Goal: Task Accomplishment & Management: Manage account settings

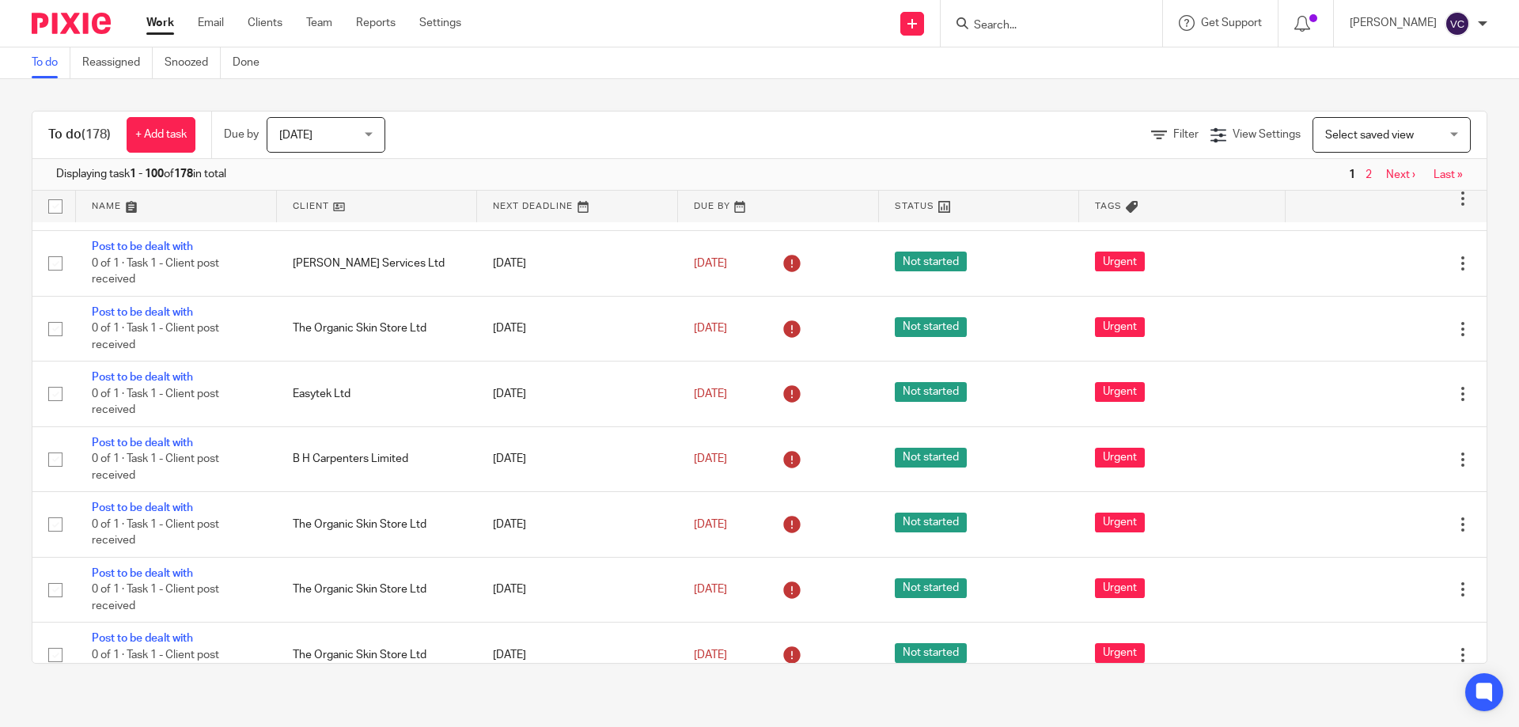
scroll to position [2690, 0]
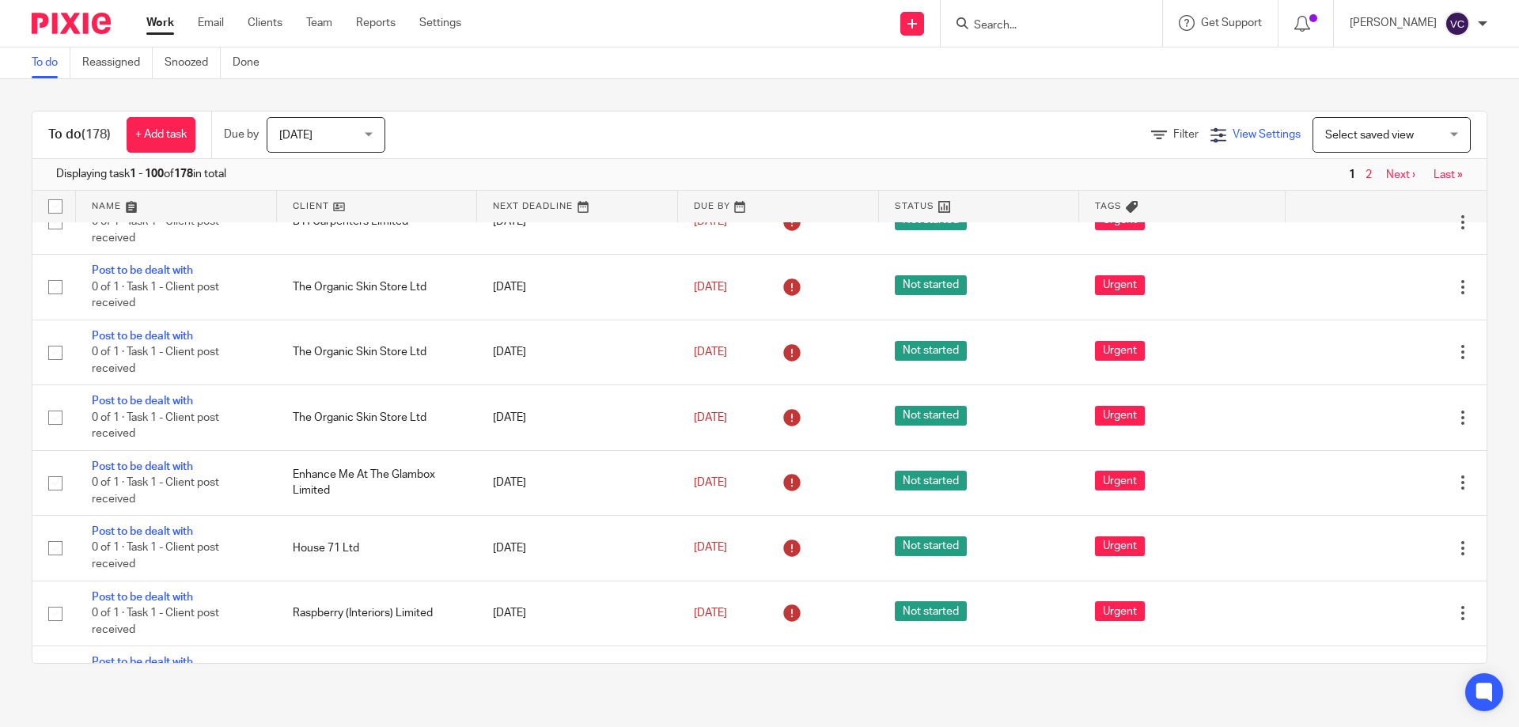
click at [1232, 133] on span "View Settings" at bounding box center [1266, 134] width 68 height 11
click at [1177, 138] on div "Filter" at bounding box center [1180, 135] width 59 height 17
click at [1155, 127] on div "Filter" at bounding box center [1180, 135] width 59 height 17
click at [1151, 139] on link "Filter" at bounding box center [1174, 134] width 47 height 11
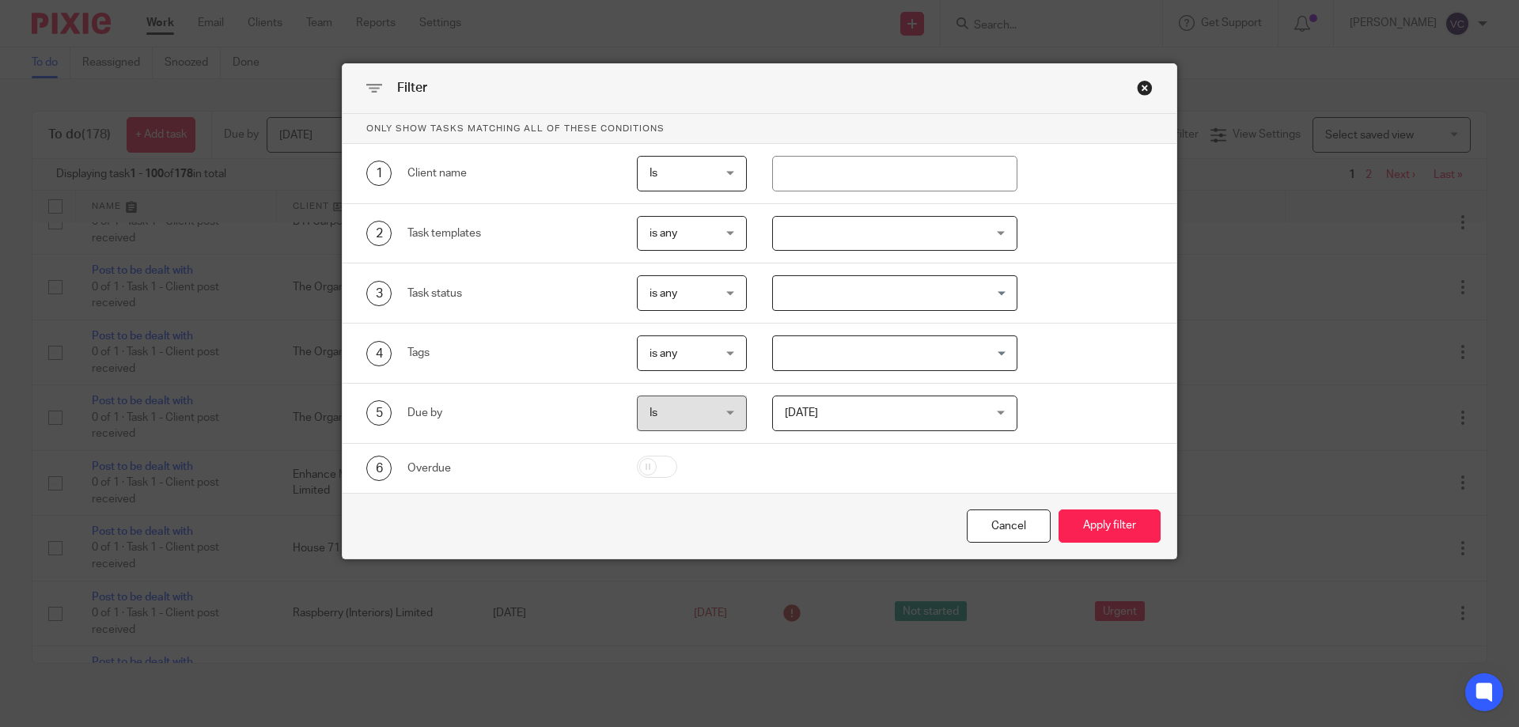
click at [914, 299] on input "Search for option" at bounding box center [891, 293] width 234 height 28
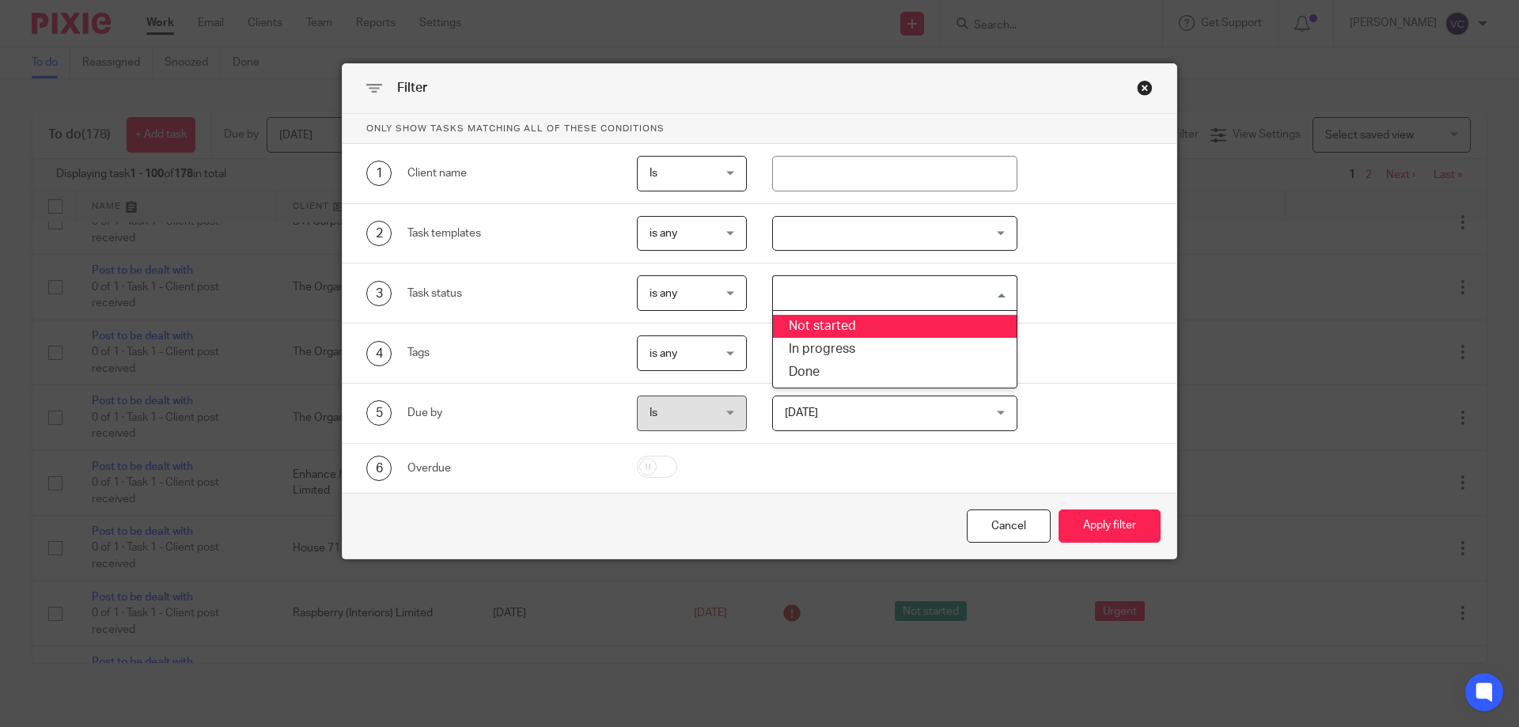
click at [1084, 313] on div "3 Task status is any is any is any is none is_any Loading... Not started In pro…" at bounding box center [760, 293] width 834 height 60
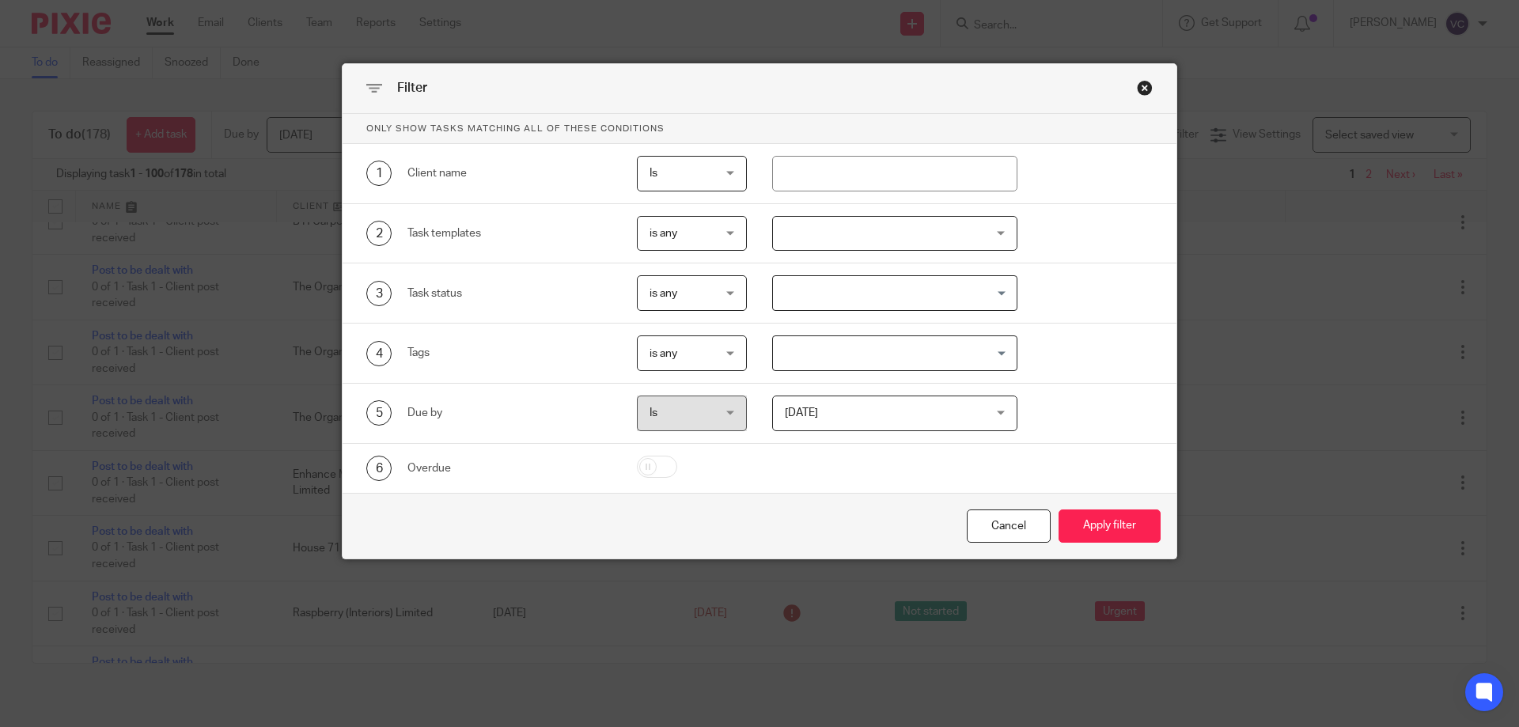
click at [922, 233] on div at bounding box center [895, 234] width 246 height 36
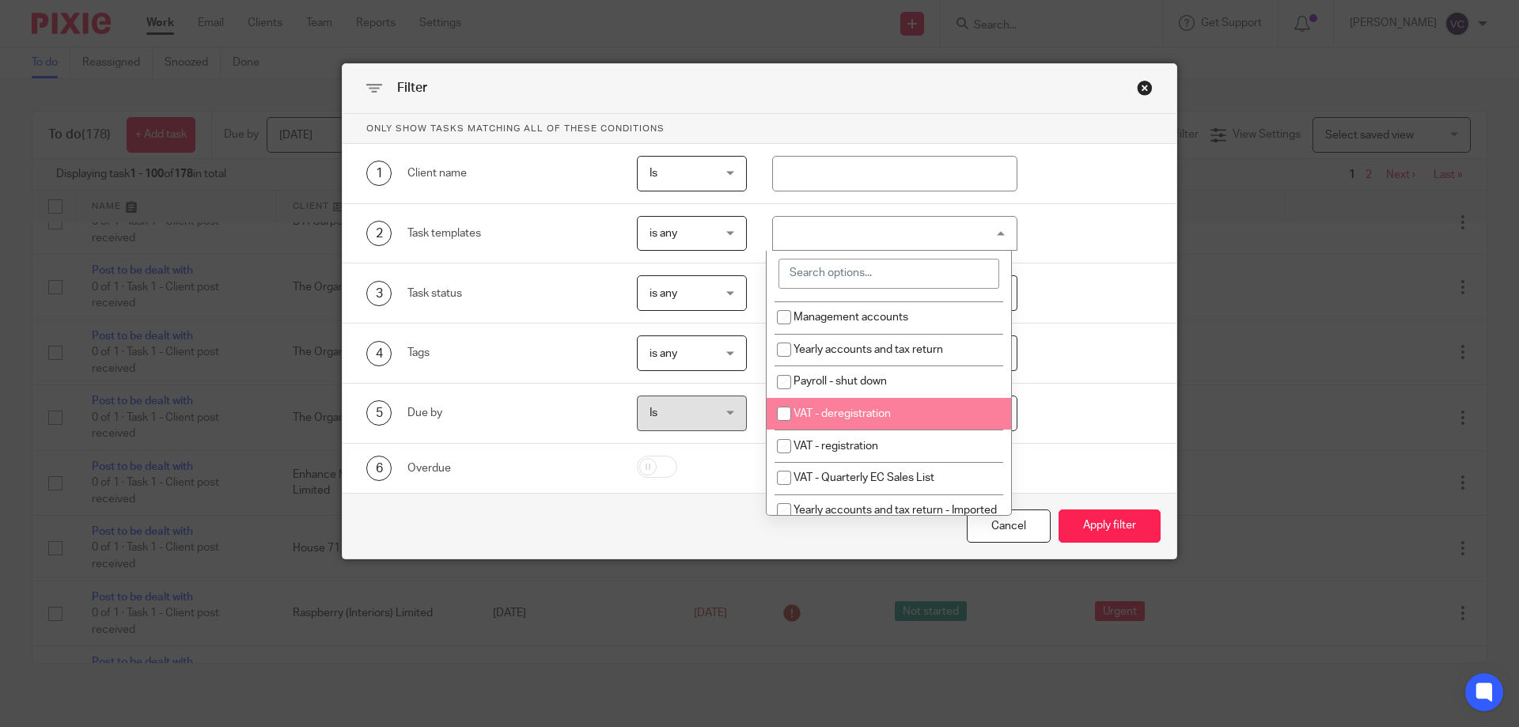
scroll to position [158, 0]
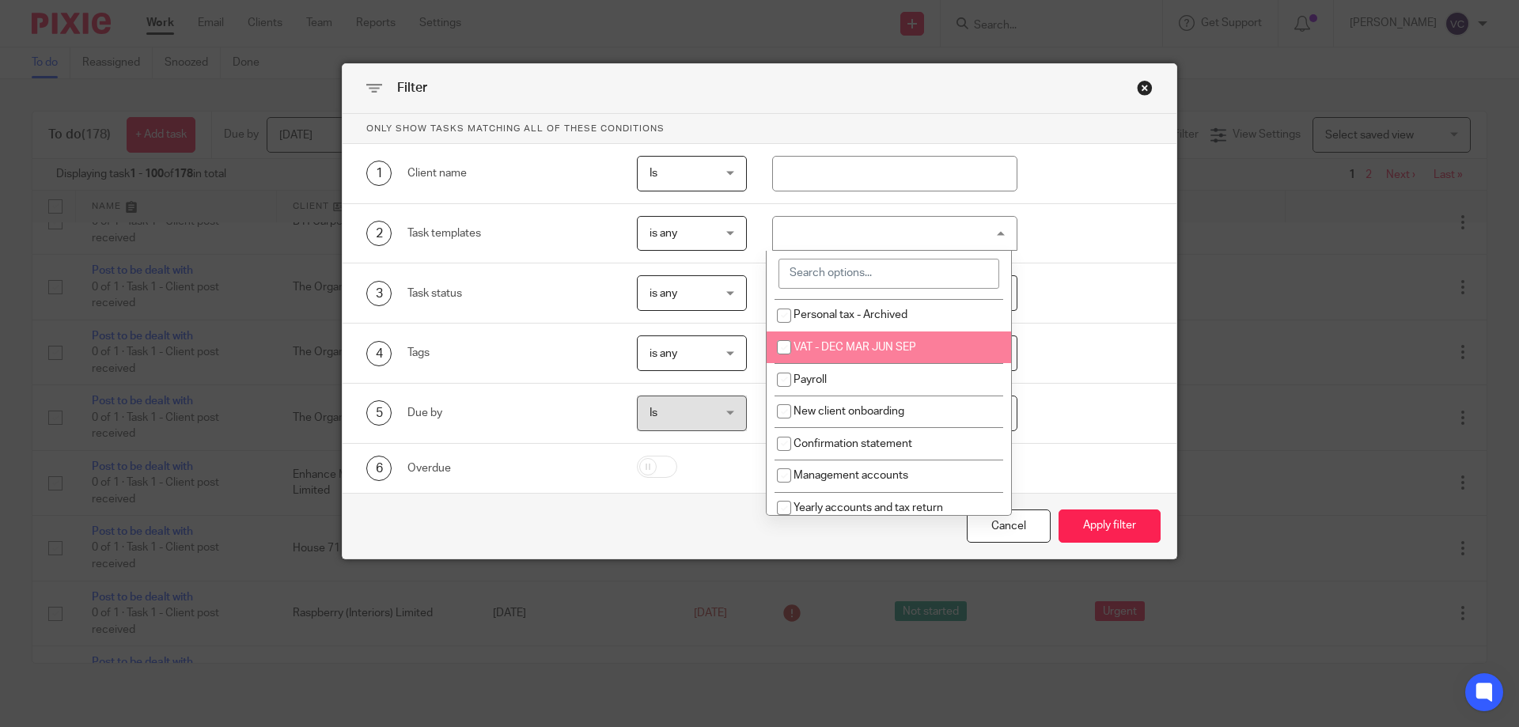
click at [887, 350] on span "VAT - DEC MAR JUN SEP" at bounding box center [854, 347] width 123 height 11
checkbox input "true"
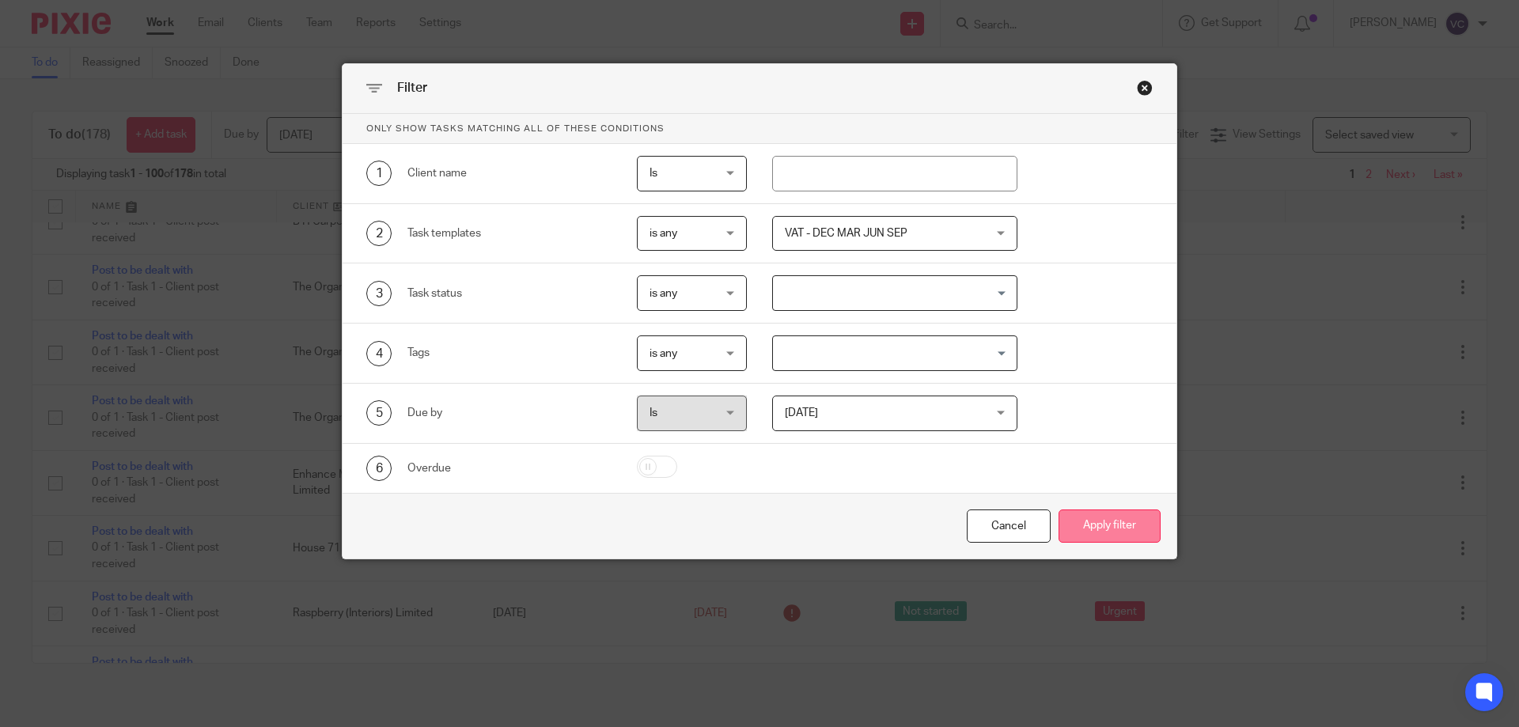
click at [1091, 519] on button "Apply filter" at bounding box center [1109, 526] width 102 height 34
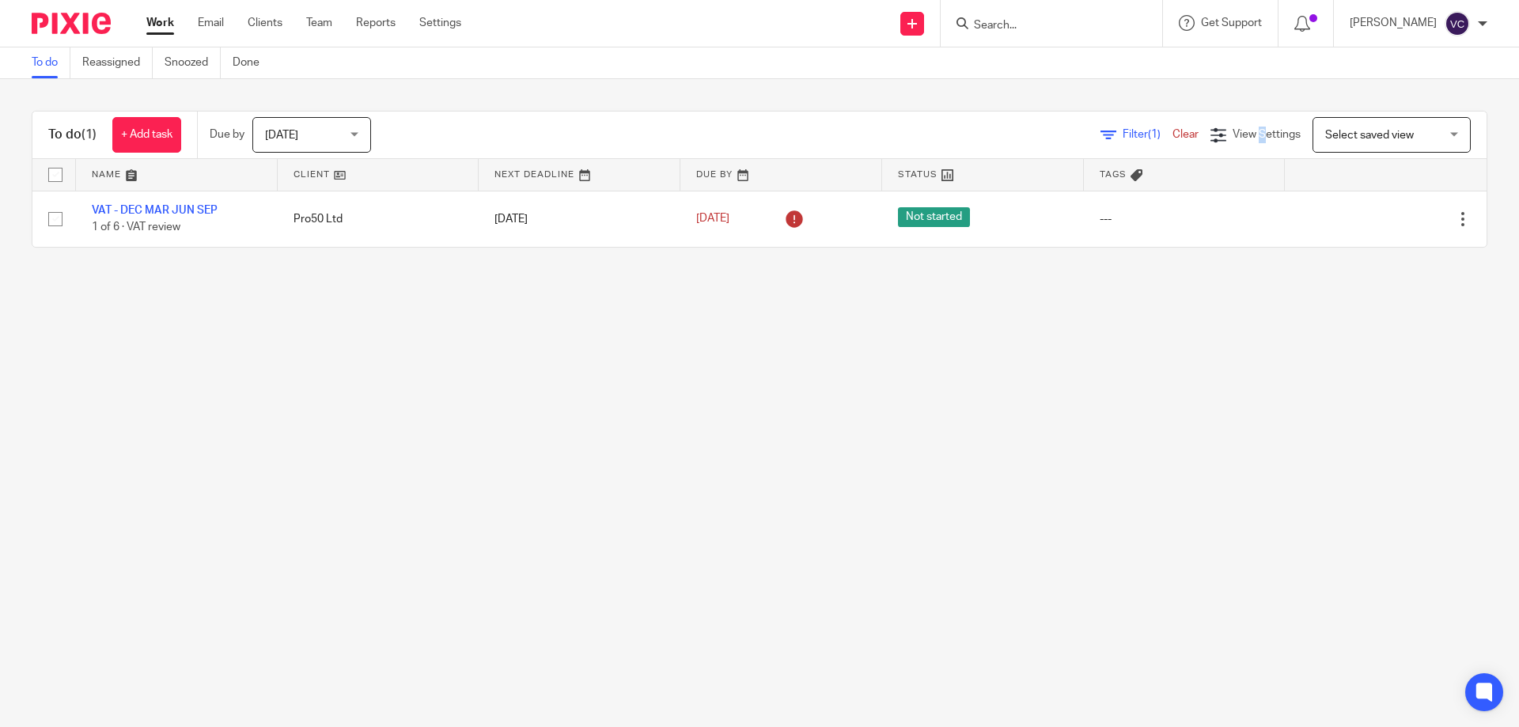
click at [1239, 119] on div "Filter (1) Clear View Settings View Settings (1) Filters Clear Save Manage save…" at bounding box center [943, 135] width 1088 height 36
click at [1232, 135] on span "View Settings" at bounding box center [1266, 134] width 68 height 11
drag, startPoint x: 1110, startPoint y: 335, endPoint x: 1113, endPoint y: 289, distance: 46.8
click at [1109, 304] on main "To do Reassigned Snoozed Done To do (1) + Add task Due by Today Today Today Tom…" at bounding box center [759, 363] width 1519 height 727
click at [1123, 139] on span "Filter (1)" at bounding box center [1148, 134] width 50 height 11
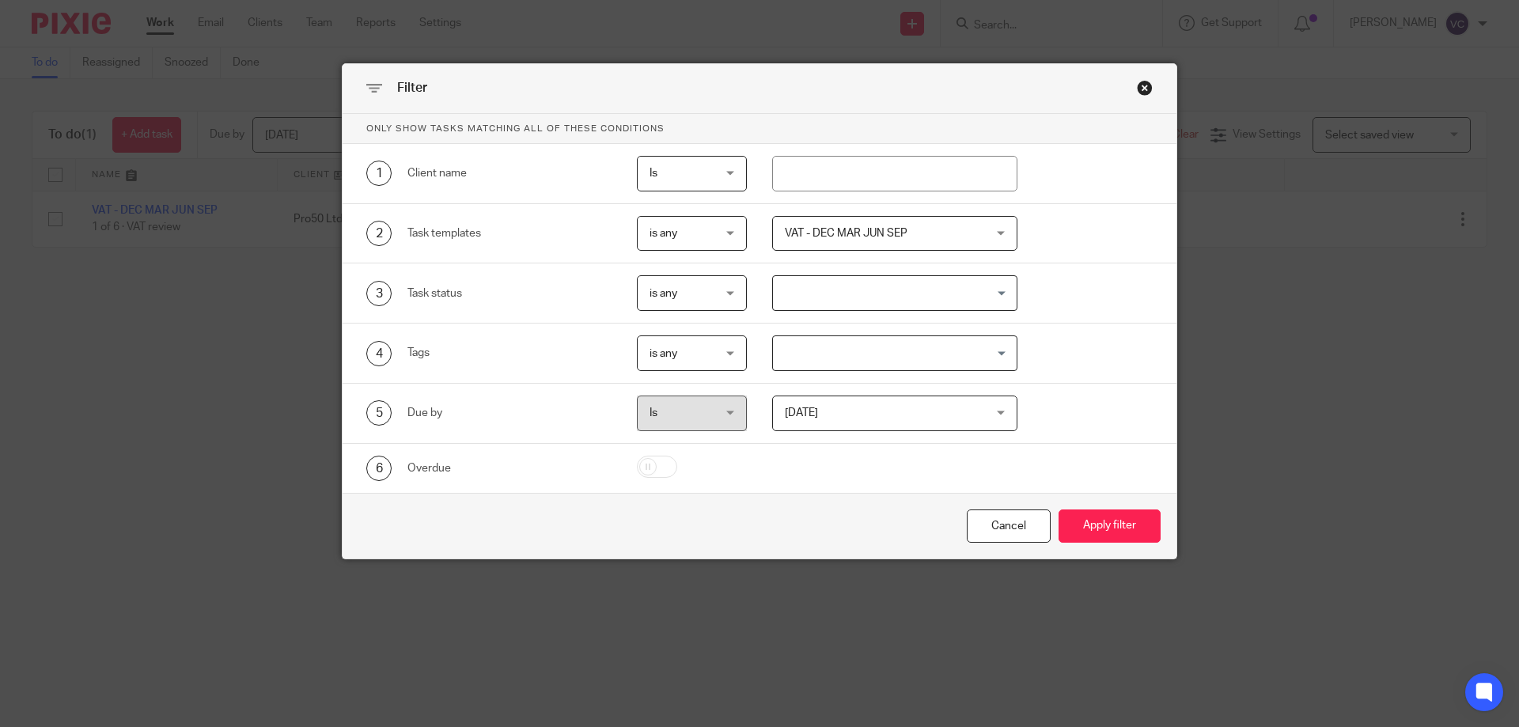
click at [1141, 96] on div "Filter" at bounding box center [760, 89] width 834 height 50
click at [1138, 90] on div "Close this dialog window" at bounding box center [1145, 88] width 16 height 16
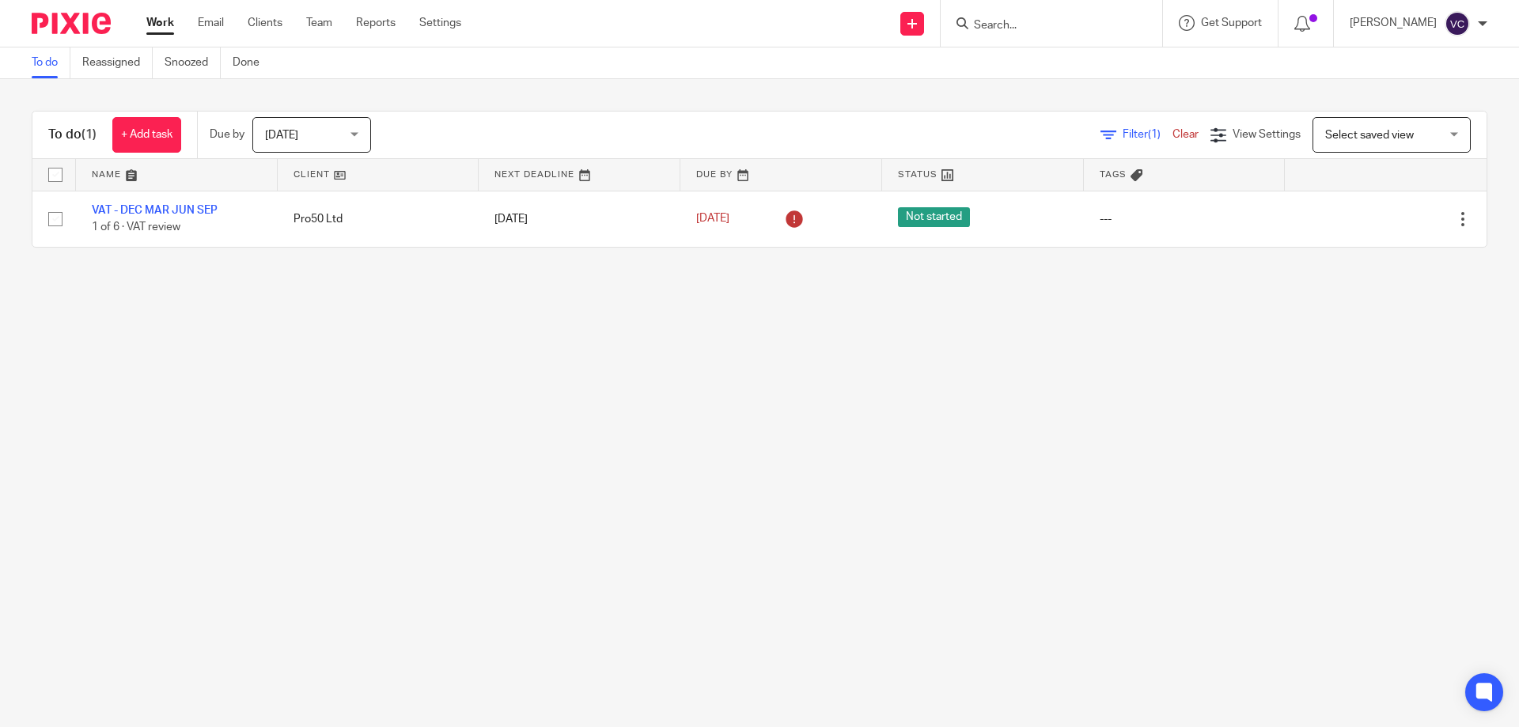
click at [1118, 146] on div "Filter (1) Clear View Settings View Settings (1) Filters Clear Save Manage save…" at bounding box center [943, 135] width 1088 height 36
click at [1123, 132] on span "Filter (1)" at bounding box center [1148, 134] width 50 height 11
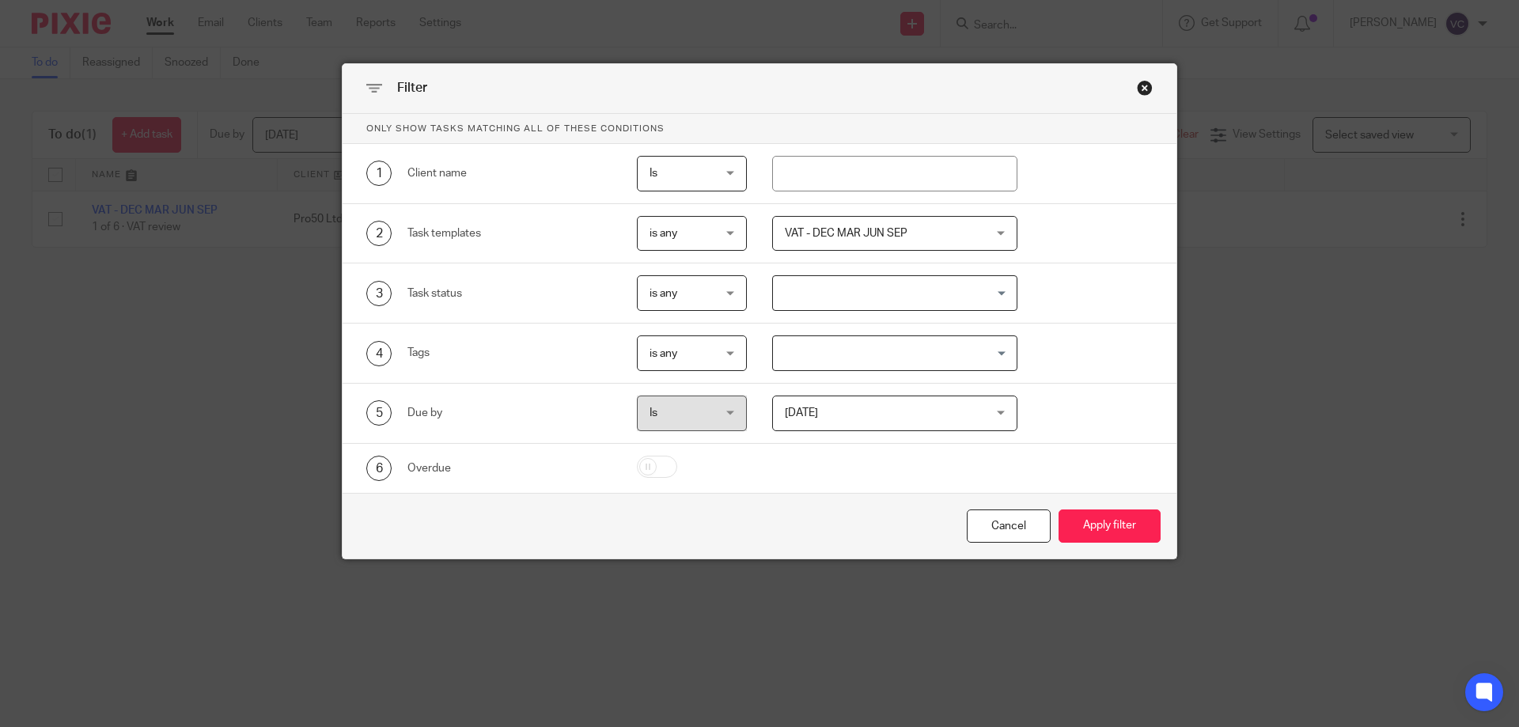
click at [978, 244] on div "VAT - DEC MAR JUN SEP" at bounding box center [895, 234] width 246 height 36
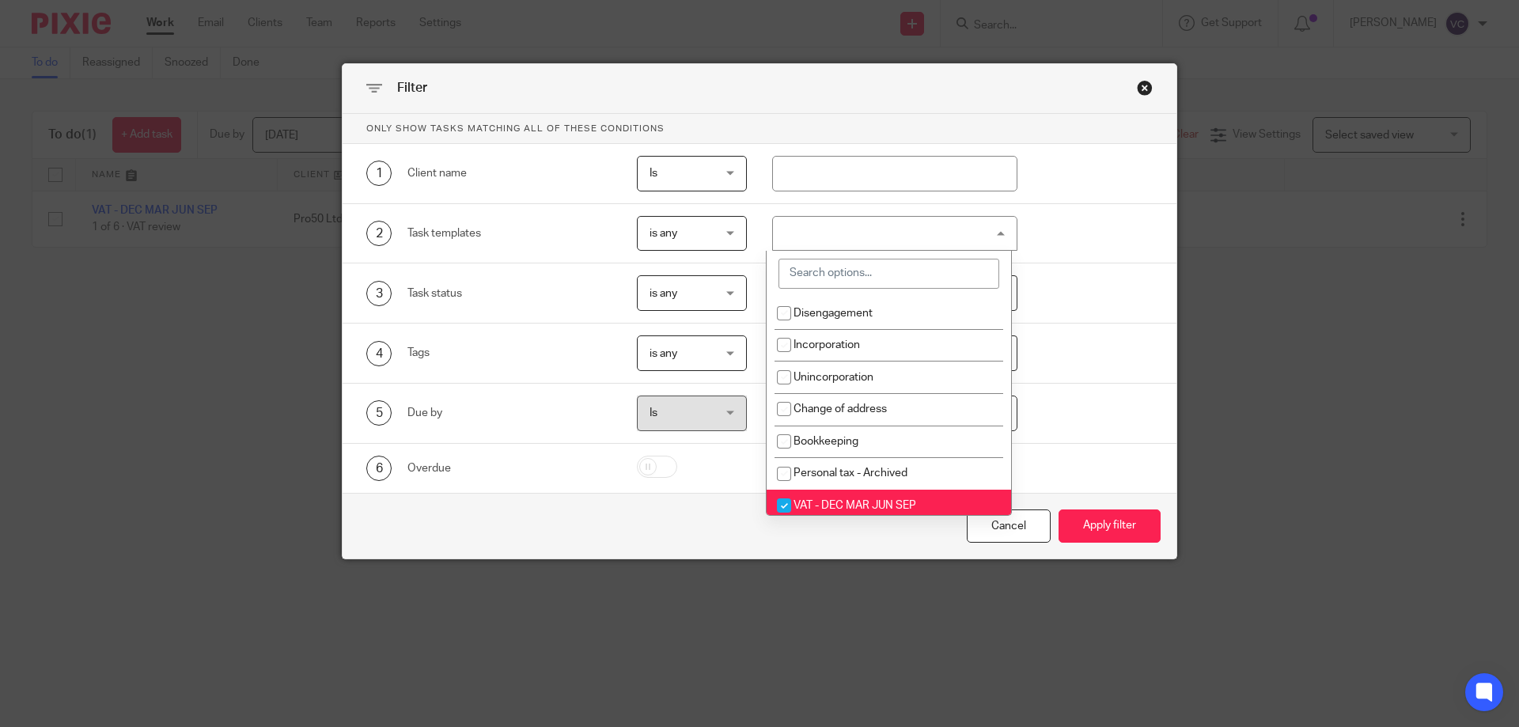
click at [1000, 244] on div "VAT - DEC MAR JUN SEP" at bounding box center [895, 234] width 246 height 36
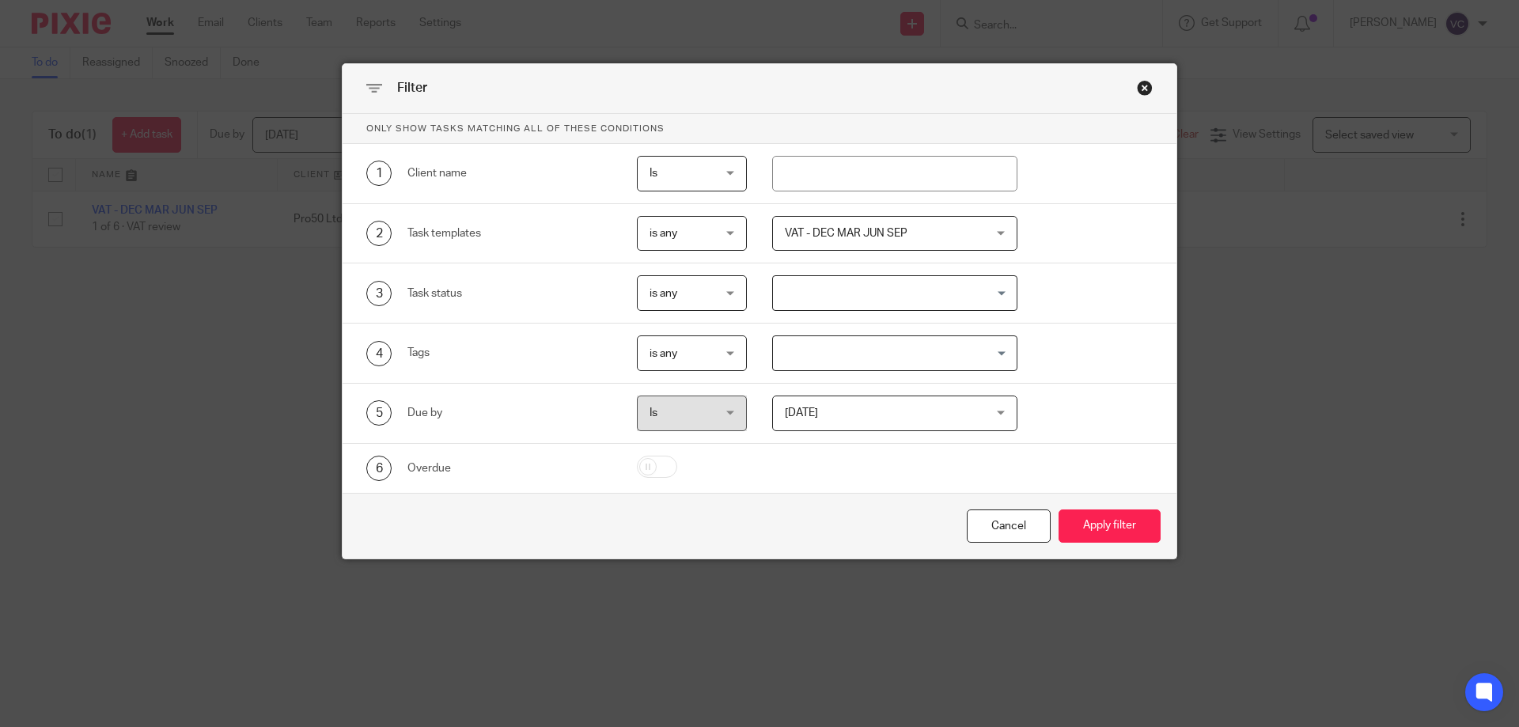
click at [1001, 245] on div "VAT - DEC MAR JUN SEP" at bounding box center [895, 234] width 246 height 36
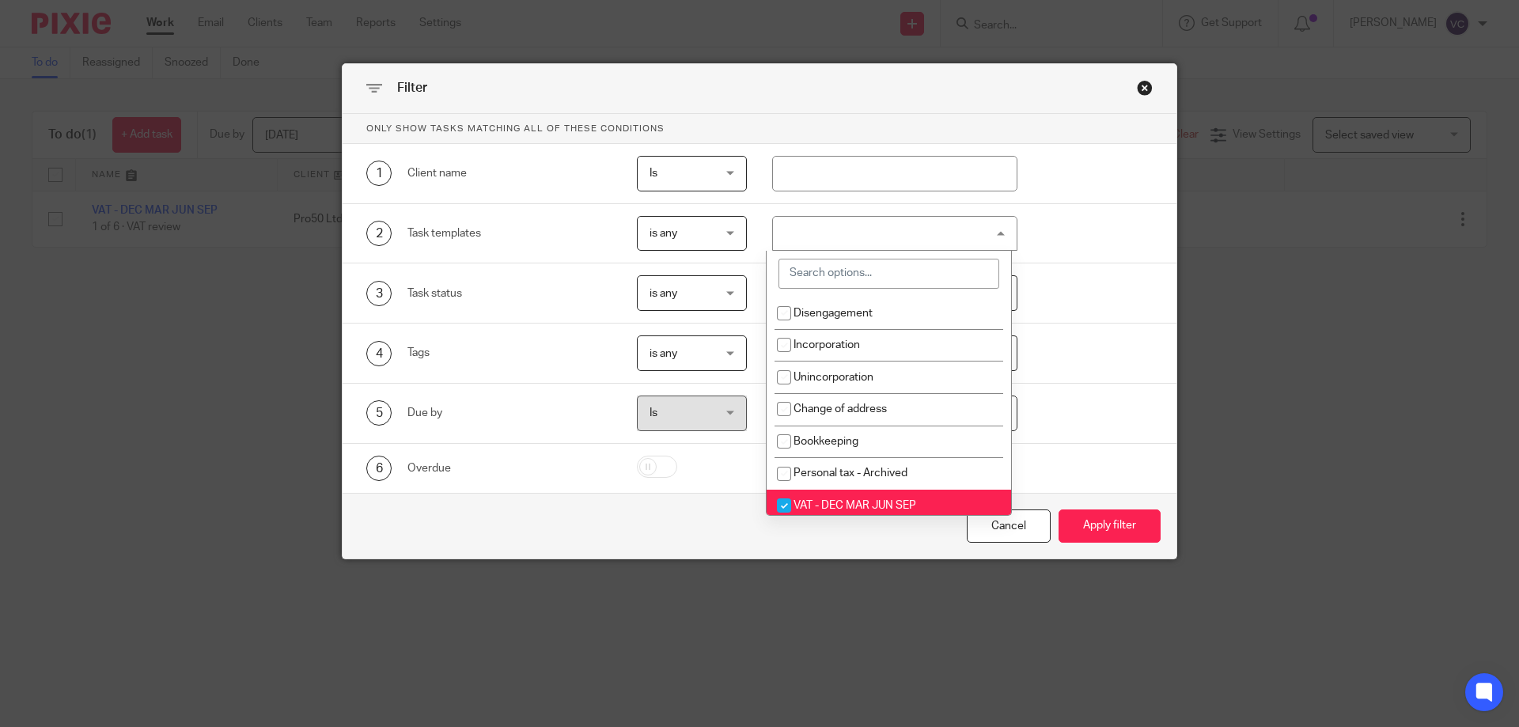
scroll to position [79, 0]
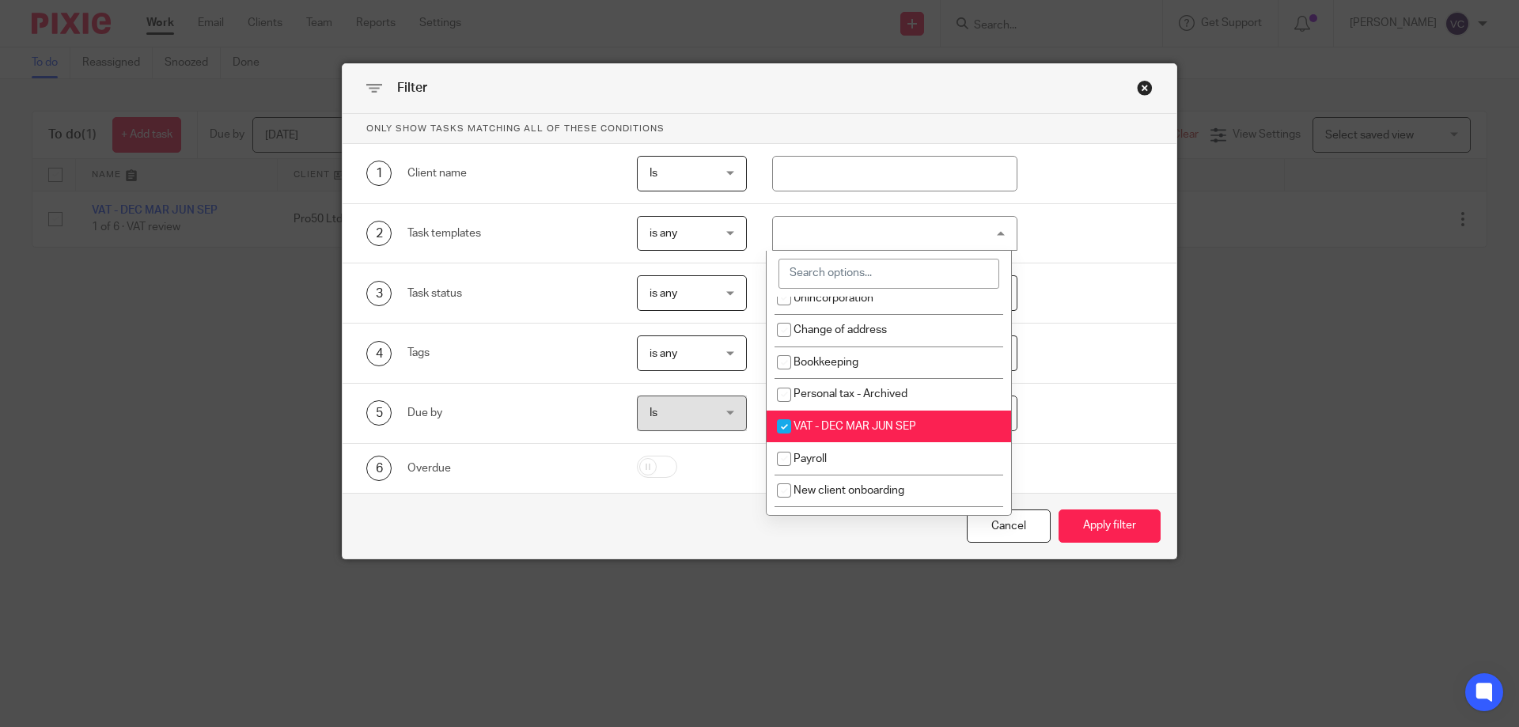
click at [778, 430] on input "checkbox" at bounding box center [784, 426] width 30 height 30
checkbox input "false"
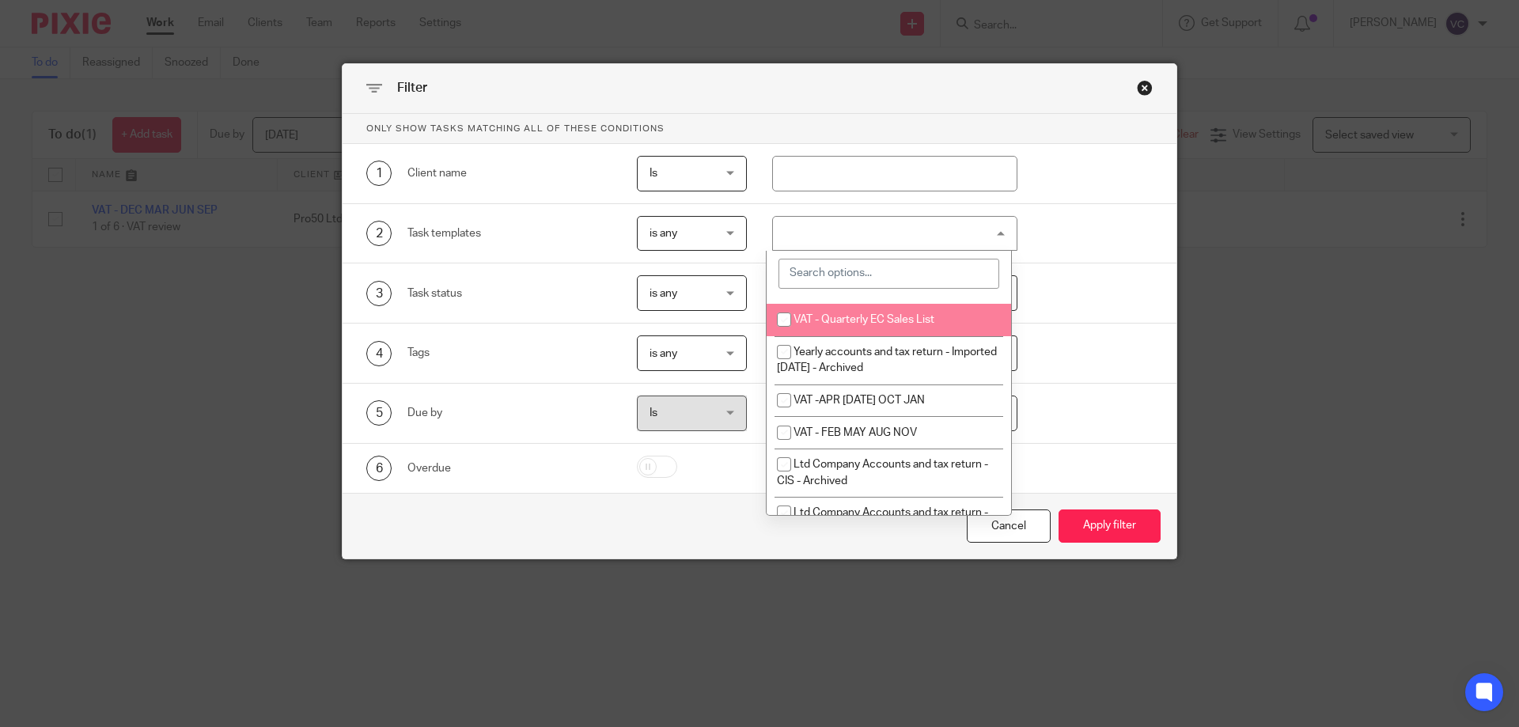
scroll to position [633, 0]
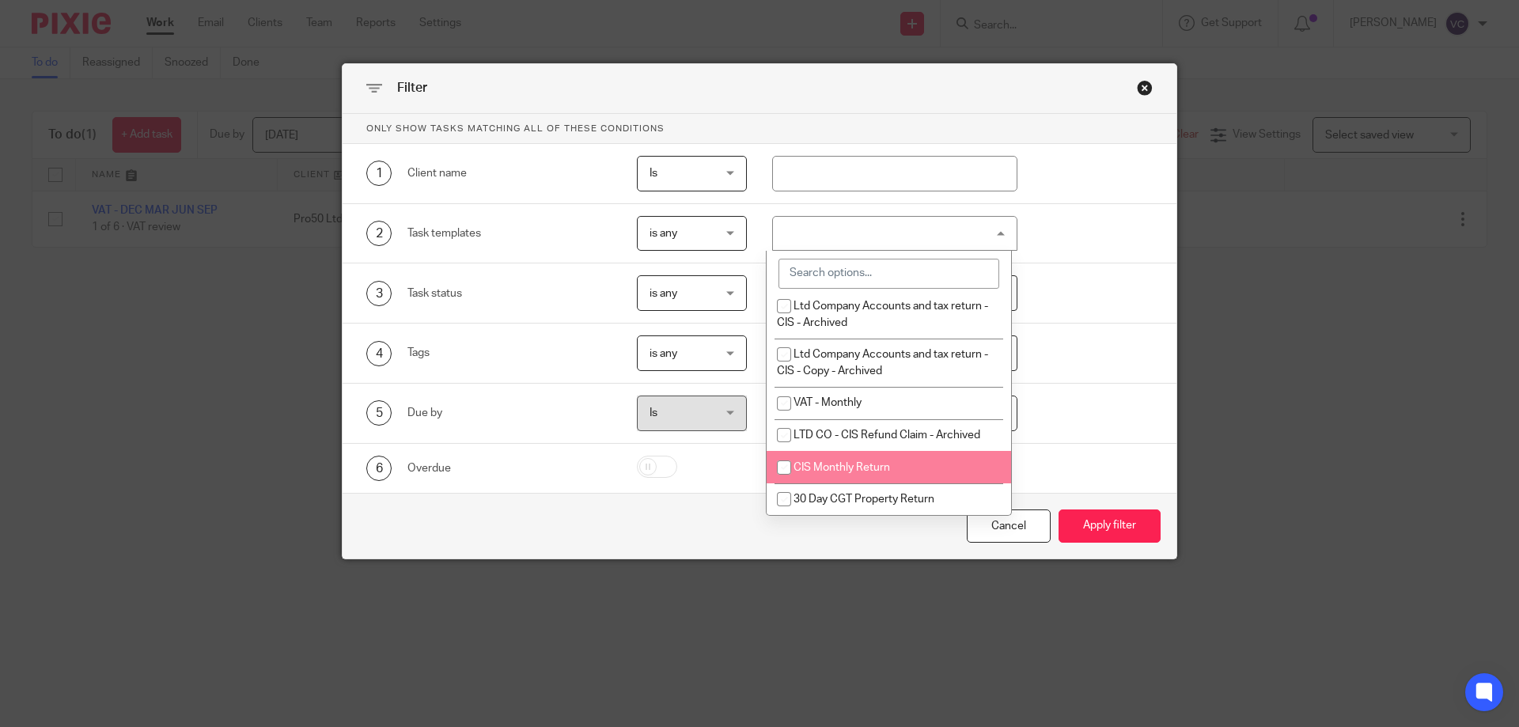
click at [778, 464] on input "checkbox" at bounding box center [784, 467] width 30 height 30
checkbox input "true"
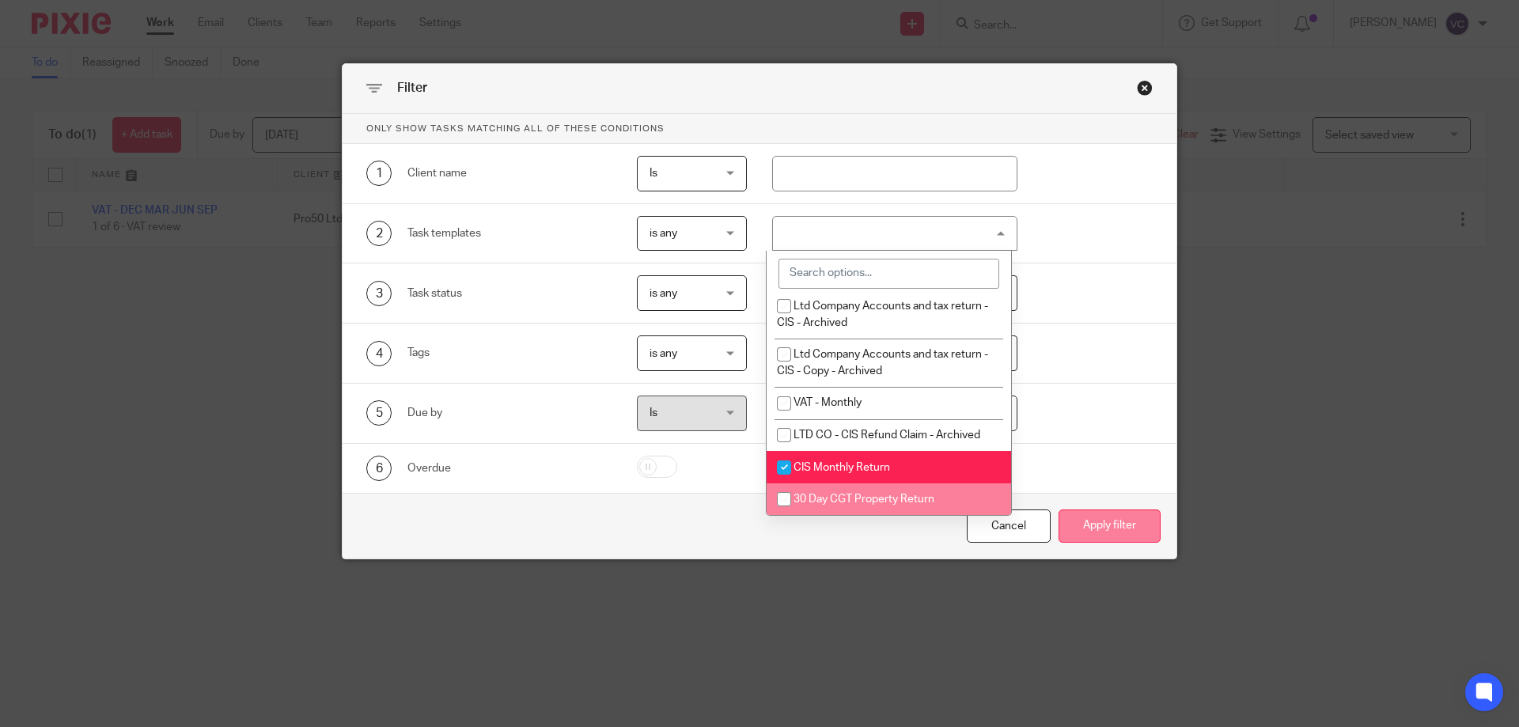
drag, startPoint x: 1080, startPoint y: 543, endPoint x: 1087, endPoint y: 532, distance: 12.5
click at [1085, 535] on button "Apply filter" at bounding box center [1109, 526] width 102 height 34
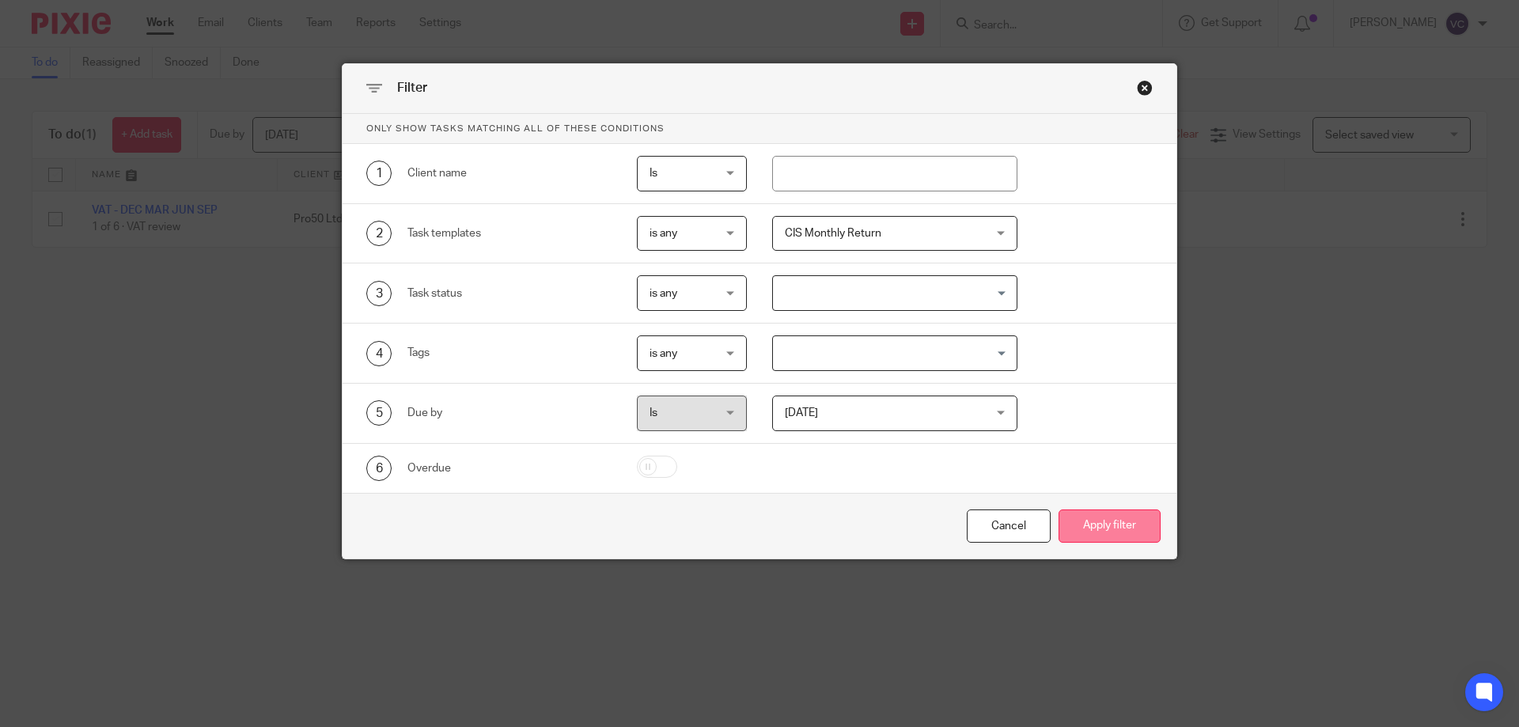
click at [1093, 530] on button "Apply filter" at bounding box center [1109, 526] width 102 height 34
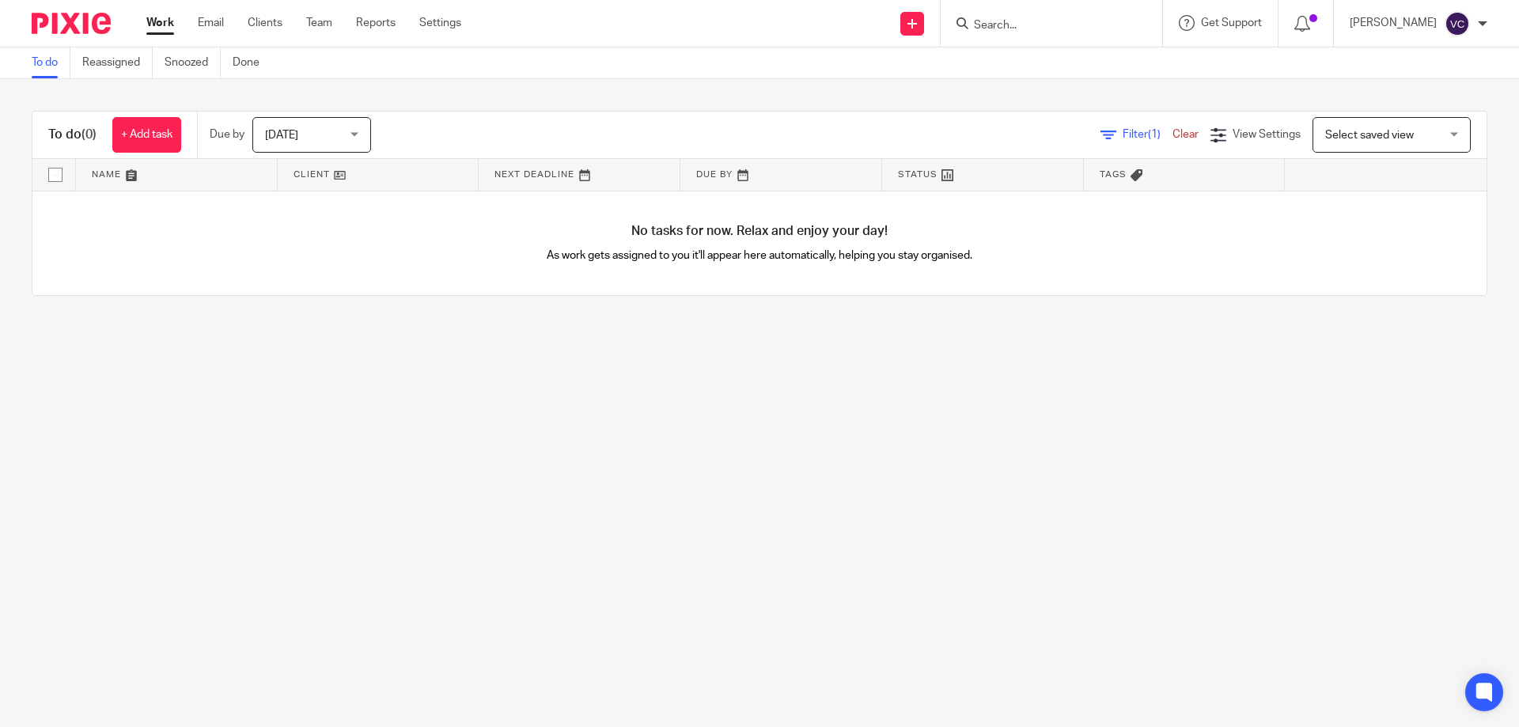
click at [1123, 137] on span "Filter (1)" at bounding box center [1148, 134] width 50 height 11
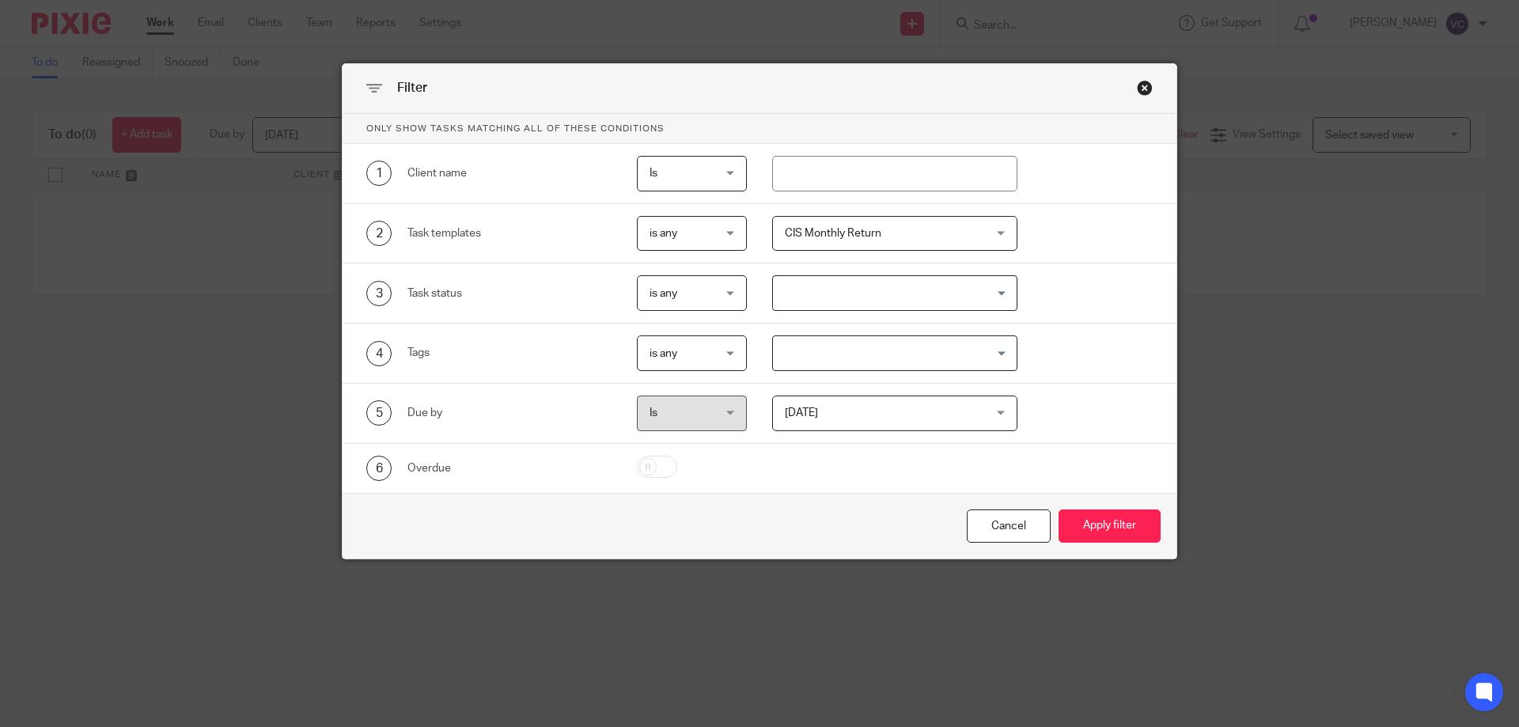
click at [1137, 94] on div "Close this dialog window" at bounding box center [1145, 88] width 16 height 16
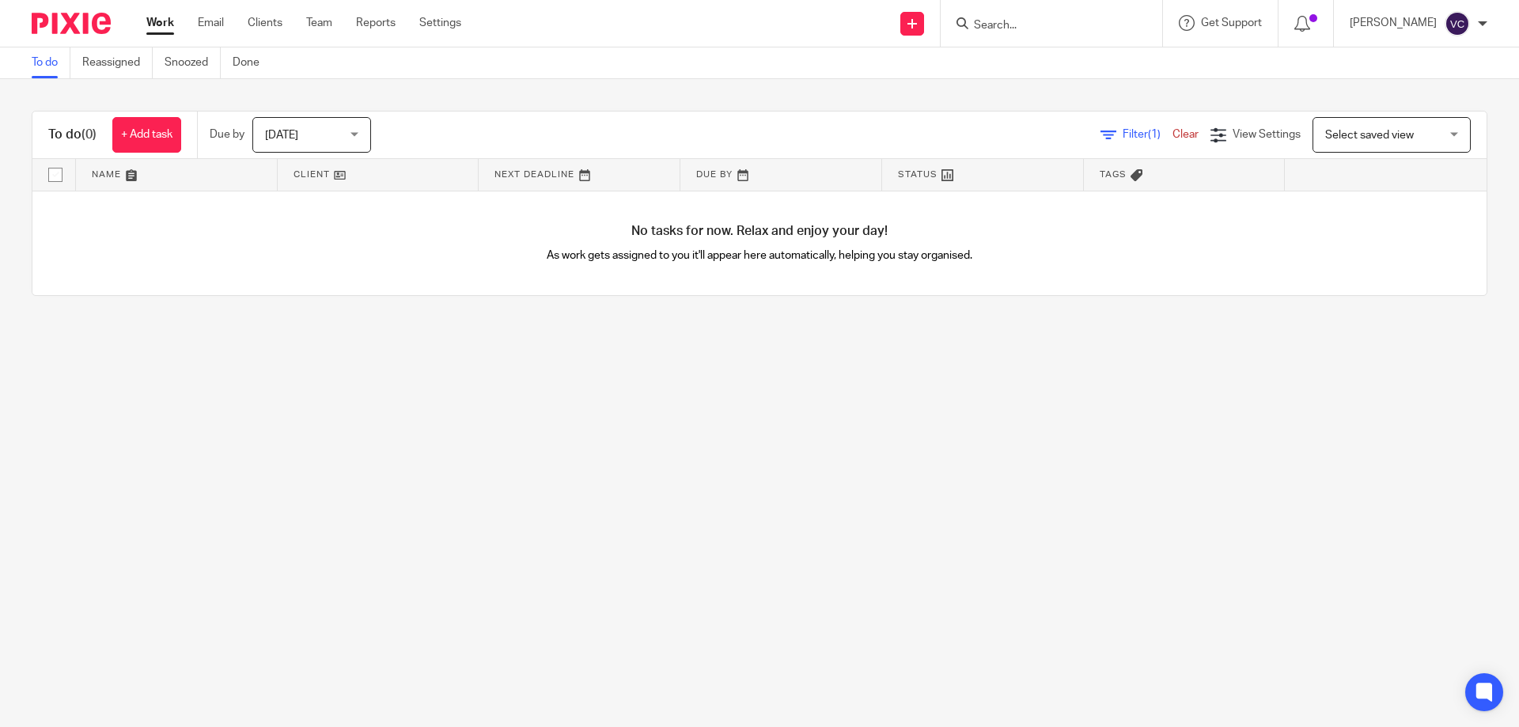
click at [1139, 91] on div "To do (0) + Add task Due by [DATE] [DATE] [DATE] [DATE] This week Next week Thi…" at bounding box center [759, 203] width 1519 height 248
click at [1092, 144] on div "Filter (1) Clear View Settings View Settings (1) Filters Clear Save Manage save…" at bounding box center [943, 135] width 1088 height 36
click at [1123, 138] on span "Filter (1)" at bounding box center [1148, 134] width 50 height 11
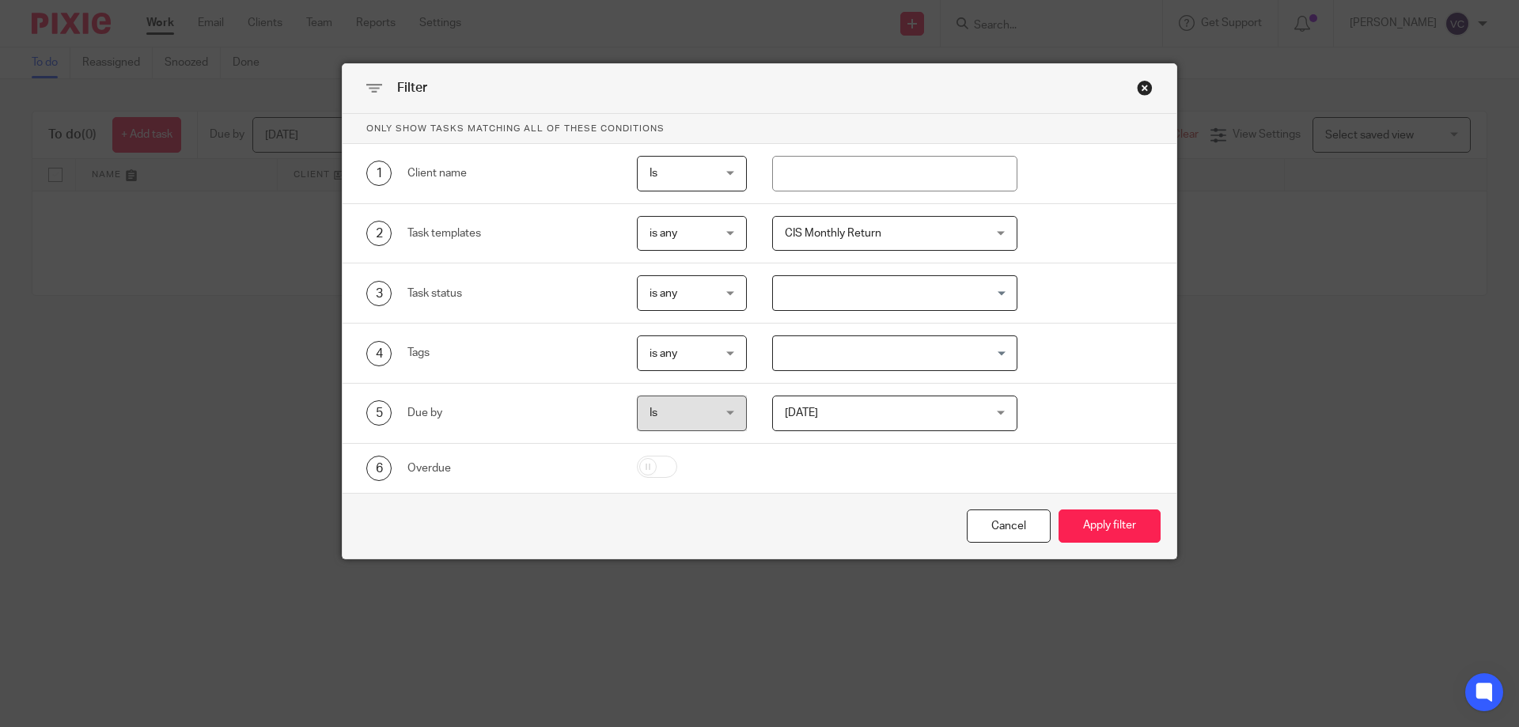
click at [978, 234] on div "CIS Monthly Return" at bounding box center [895, 234] width 246 height 36
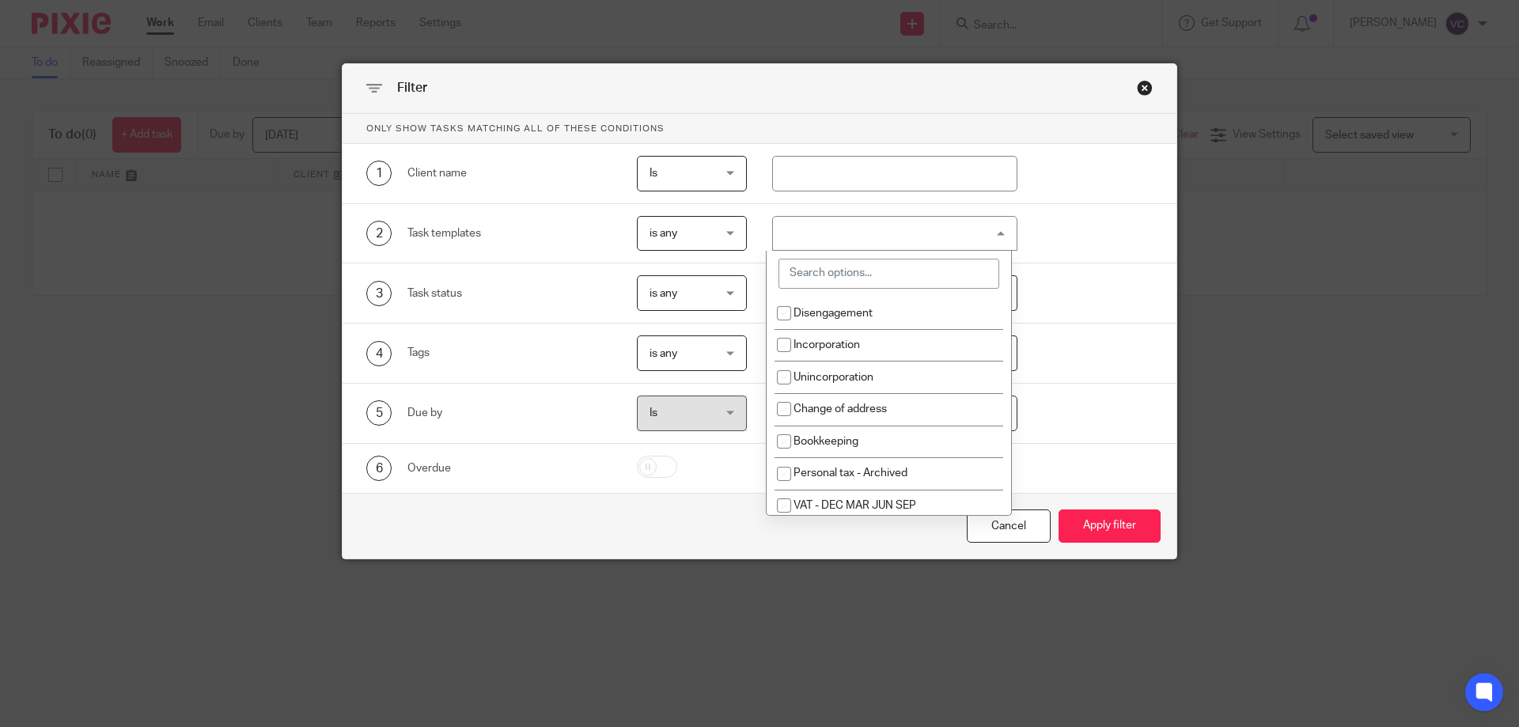
click at [1002, 536] on div "Cancel" at bounding box center [1009, 526] width 84 height 34
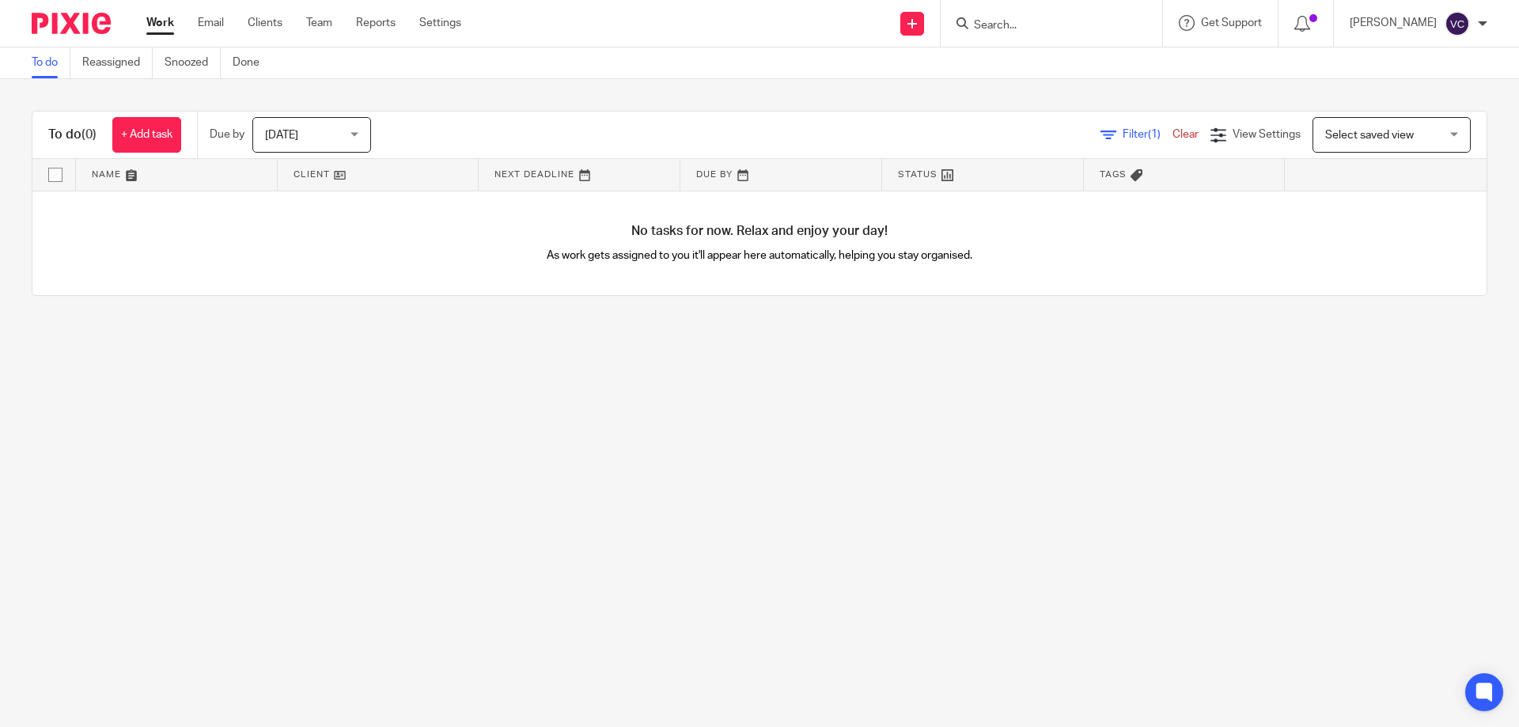
click at [1114, 140] on div "Filter (1) Clear" at bounding box center [1155, 135] width 110 height 17
click at [1123, 130] on span "Filter (1)" at bounding box center [1148, 134] width 50 height 11
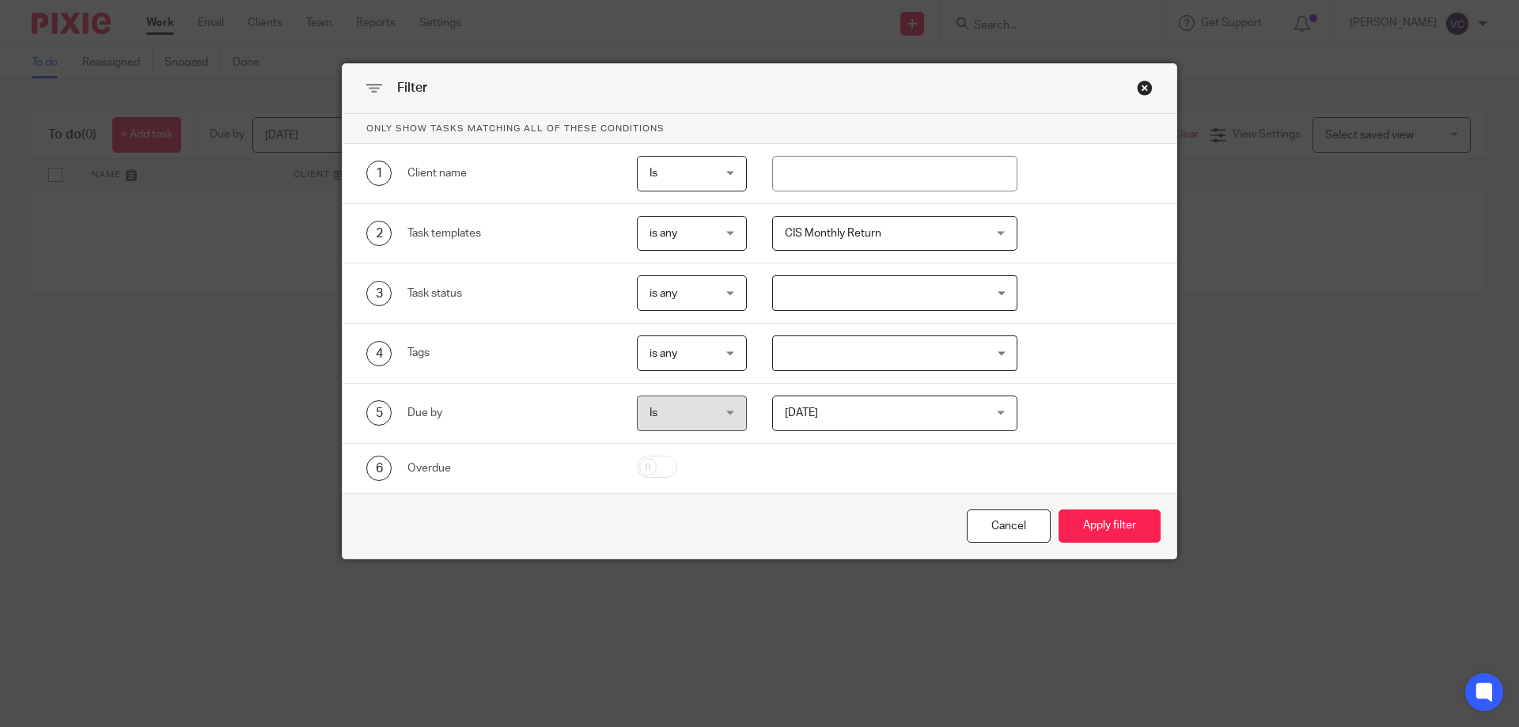
click at [935, 238] on span "CIS Monthly Return" at bounding box center [878, 233] width 186 height 33
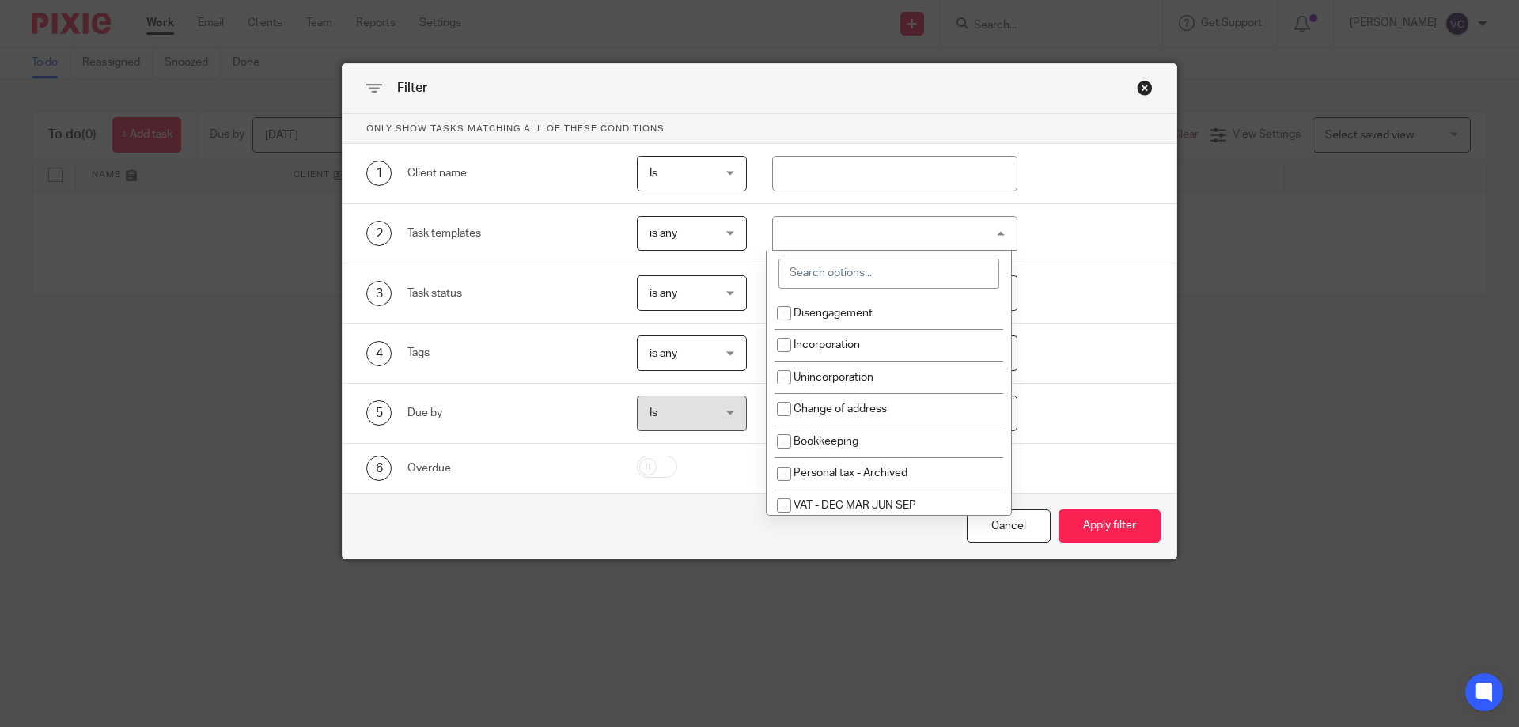
click at [912, 274] on input "search" at bounding box center [888, 274] width 221 height 30
type input "cis"
click at [1058, 509] on button "Apply filter" at bounding box center [1109, 526] width 102 height 34
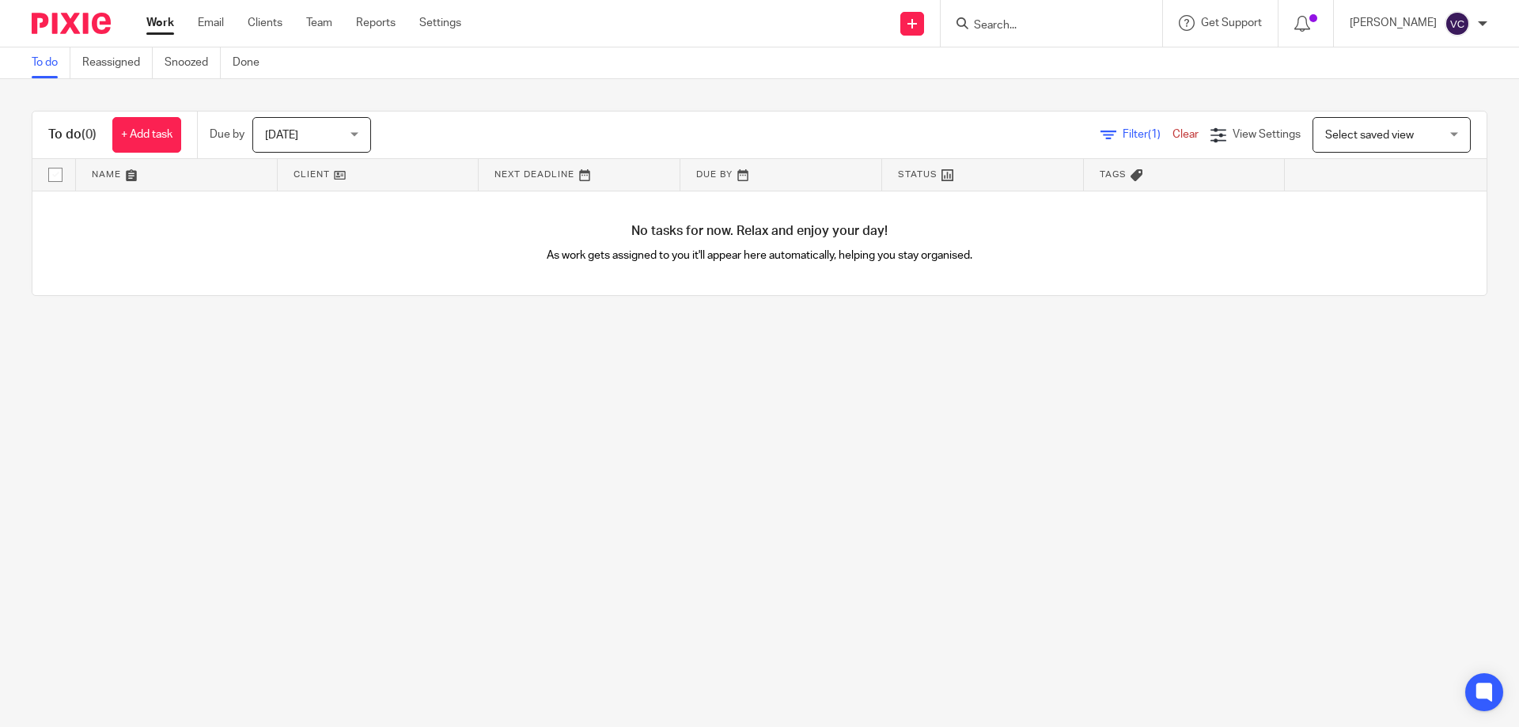
click at [55, 58] on link "To do" at bounding box center [51, 62] width 39 height 31
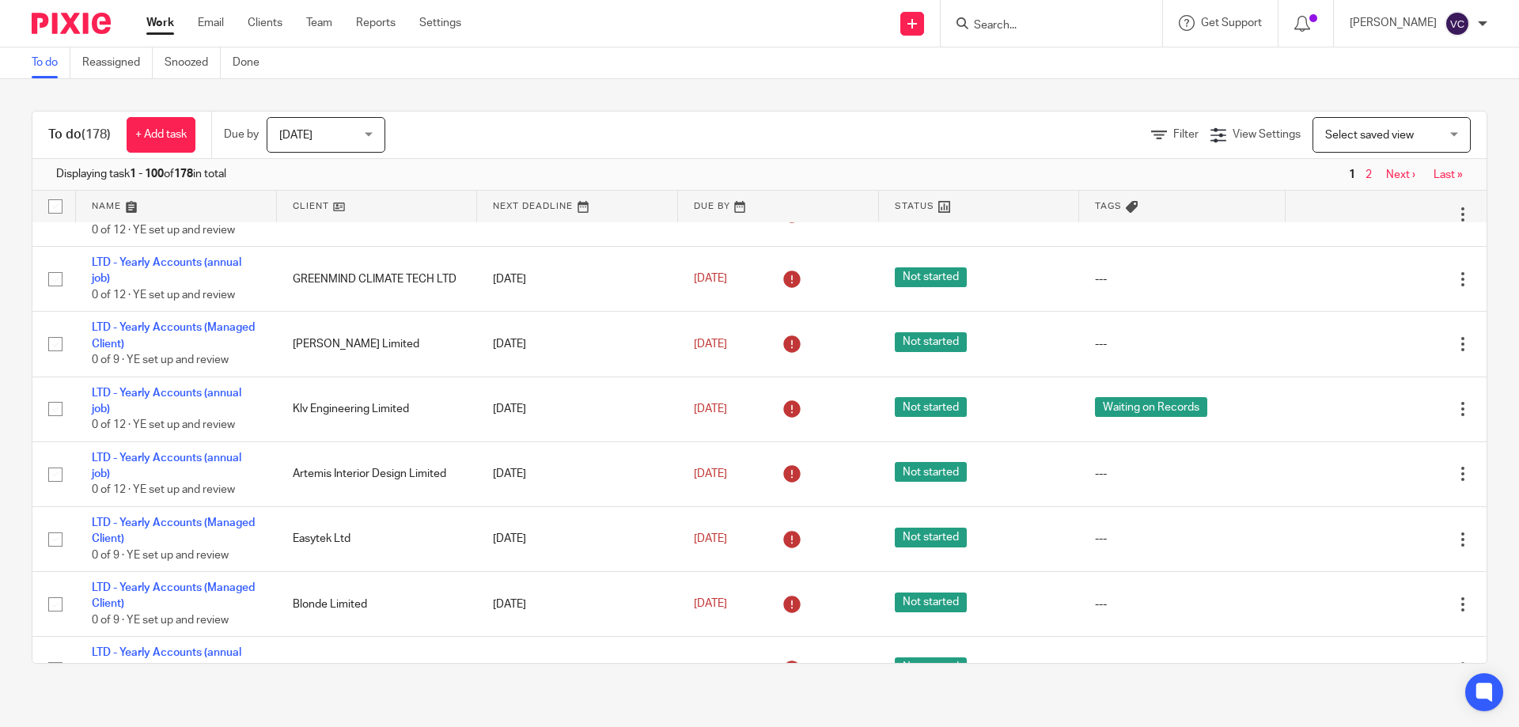
scroll to position [6041, 0]
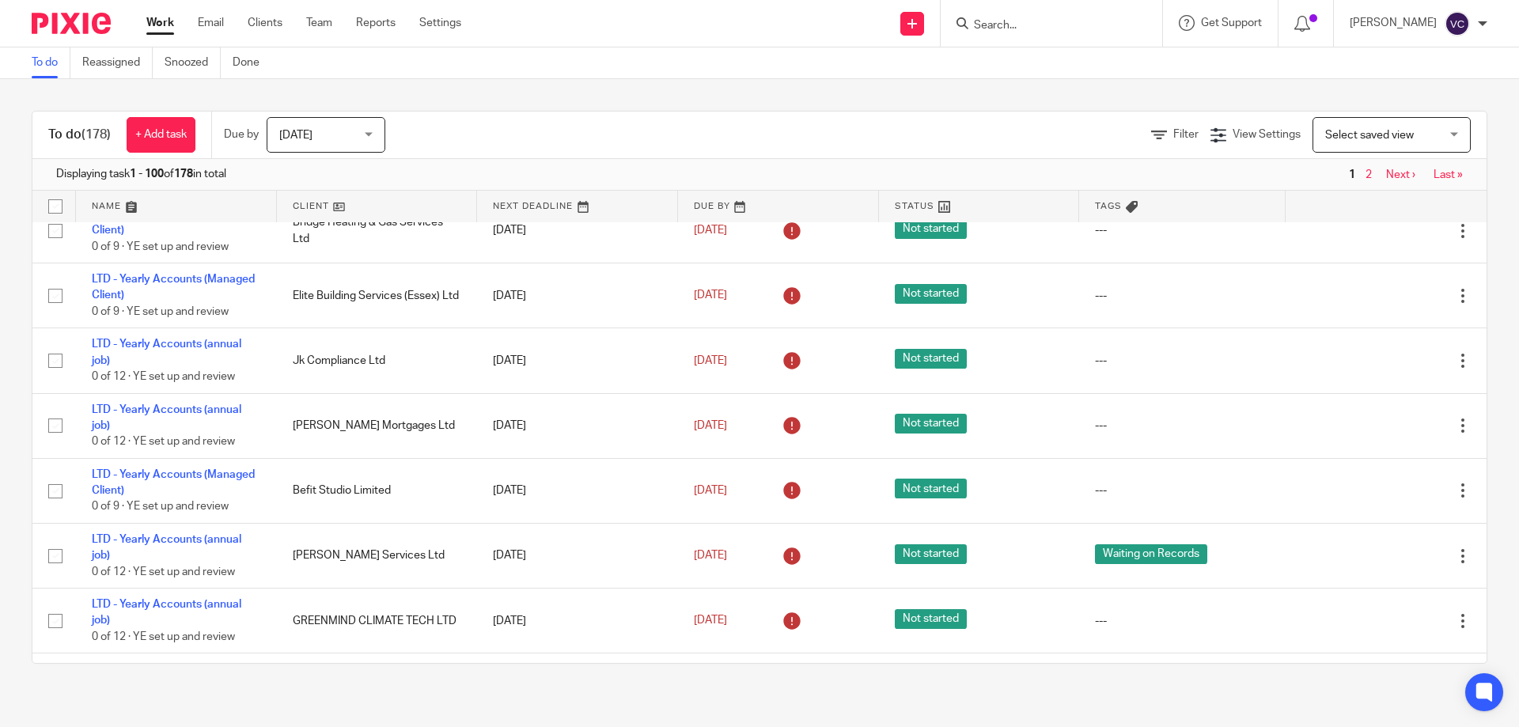
drag, startPoint x: 730, startPoint y: 577, endPoint x: 674, endPoint y: 273, distance: 308.9
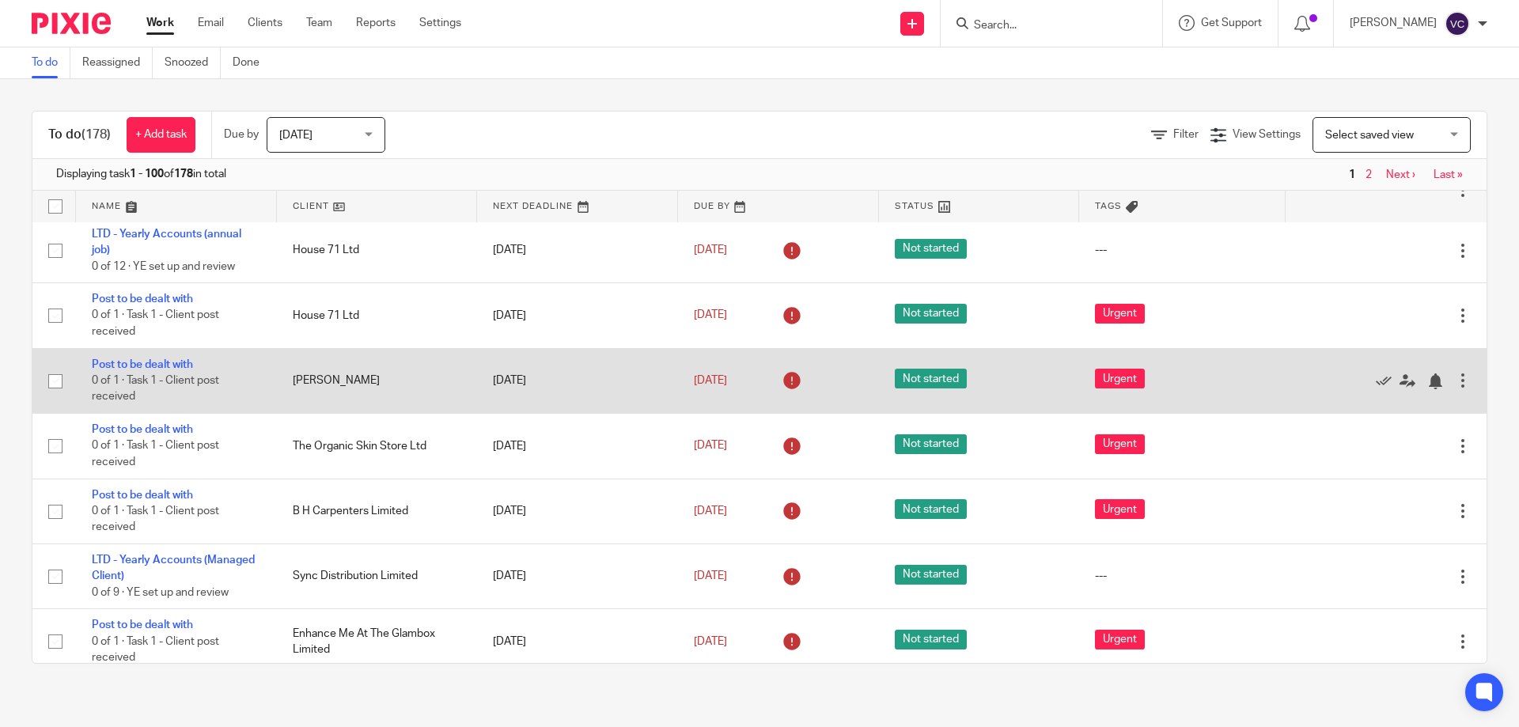
scroll to position [0, 0]
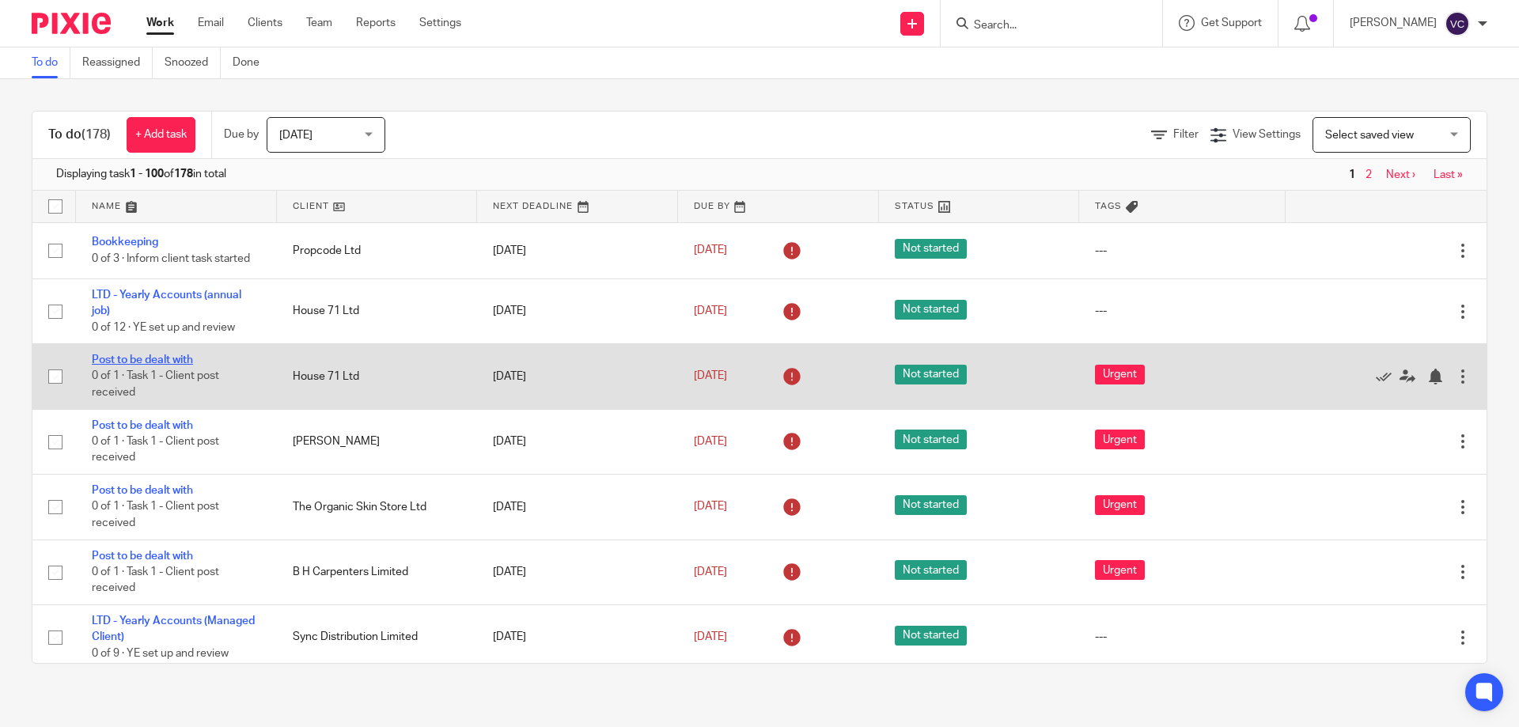
click at [159, 355] on link "Post to be dealt with" at bounding box center [142, 359] width 101 height 11
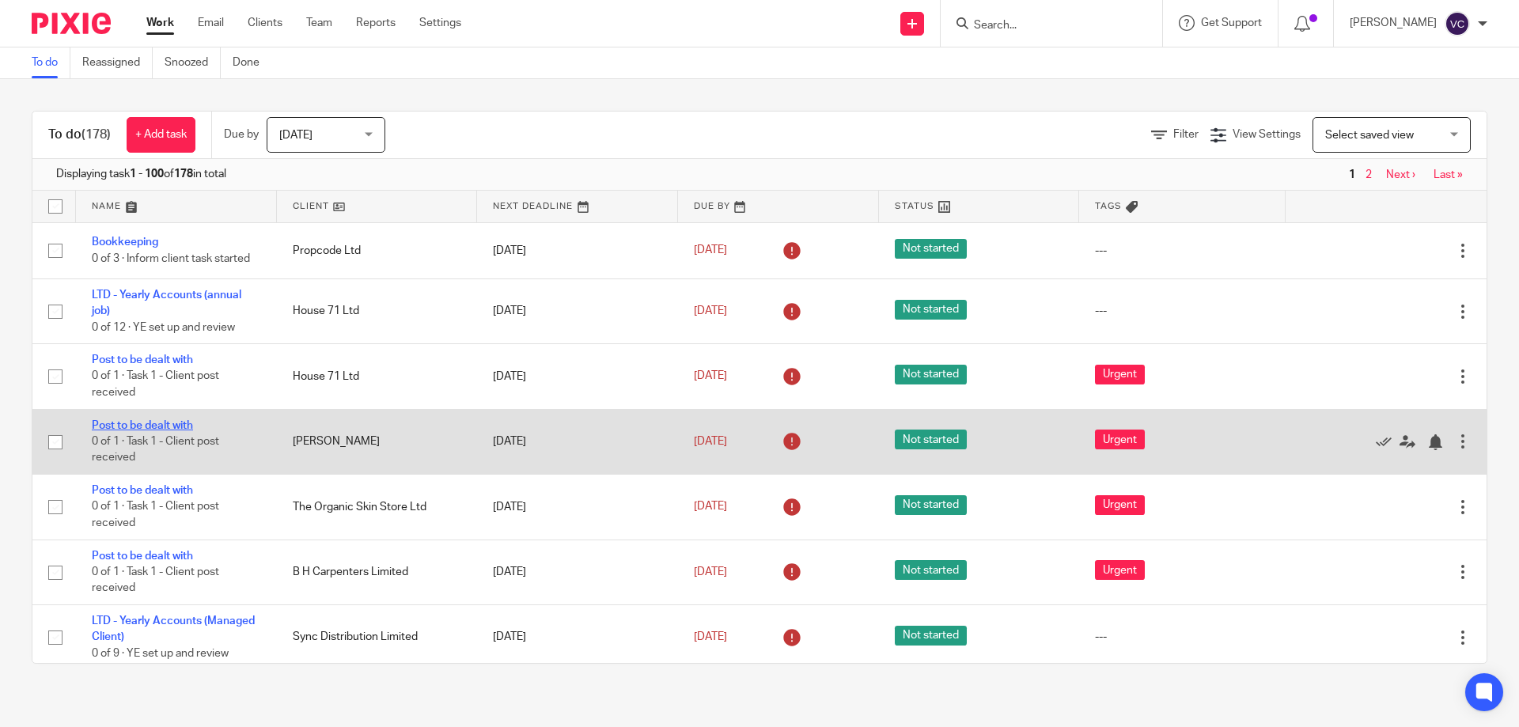
click at [161, 426] on link "Post to be dealt with" at bounding box center [142, 425] width 101 height 11
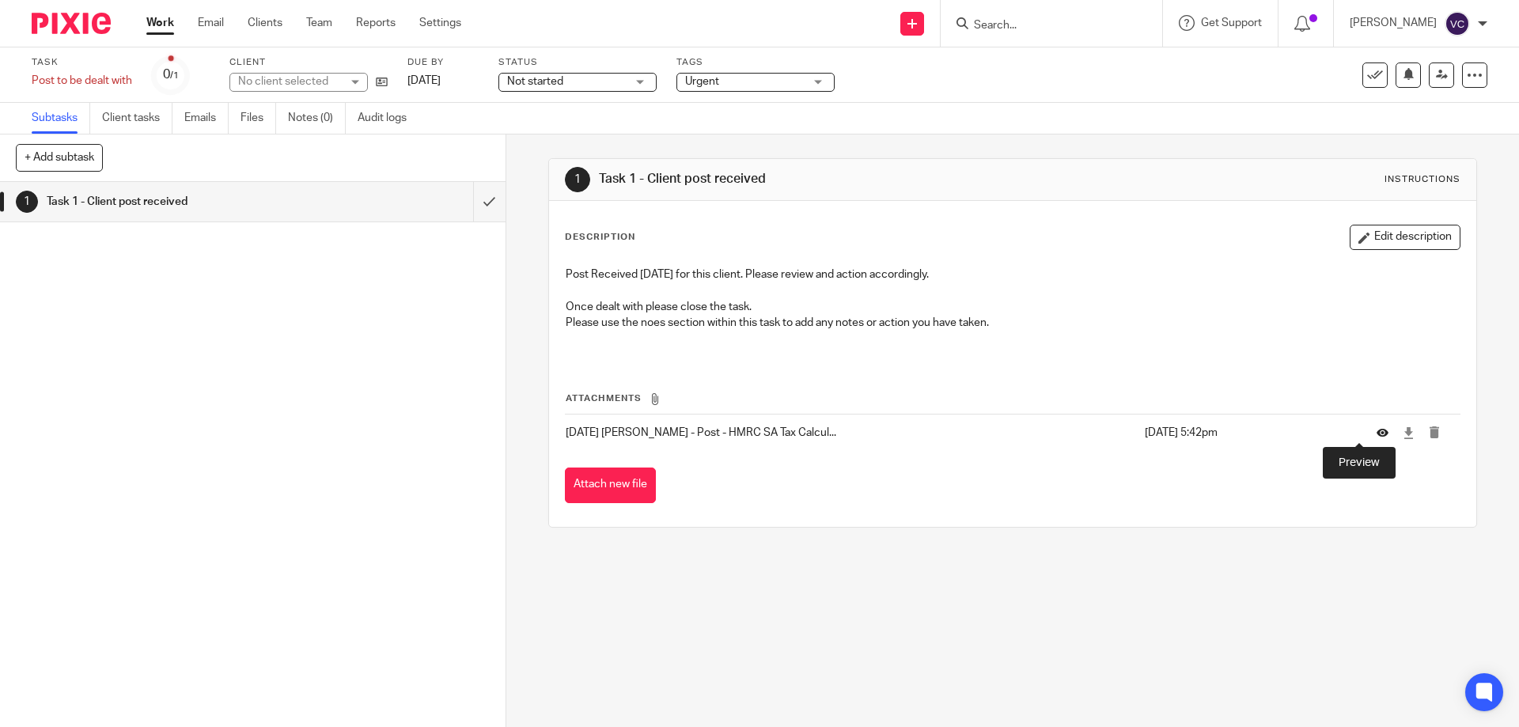
click at [1376, 430] on icon at bounding box center [1382, 433] width 12 height 12
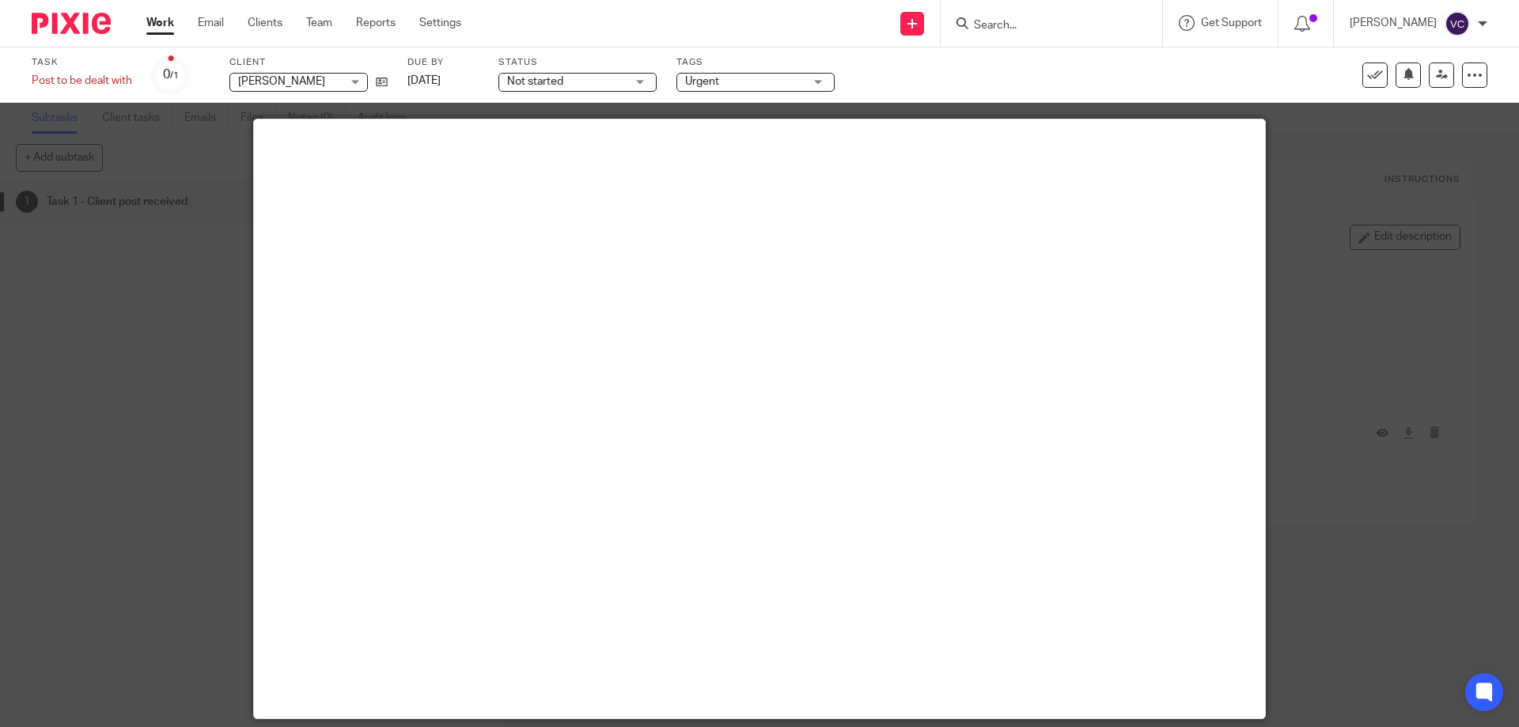
click at [1308, 374] on div at bounding box center [759, 363] width 1519 height 727
click at [1362, 74] on button at bounding box center [1374, 74] width 25 height 25
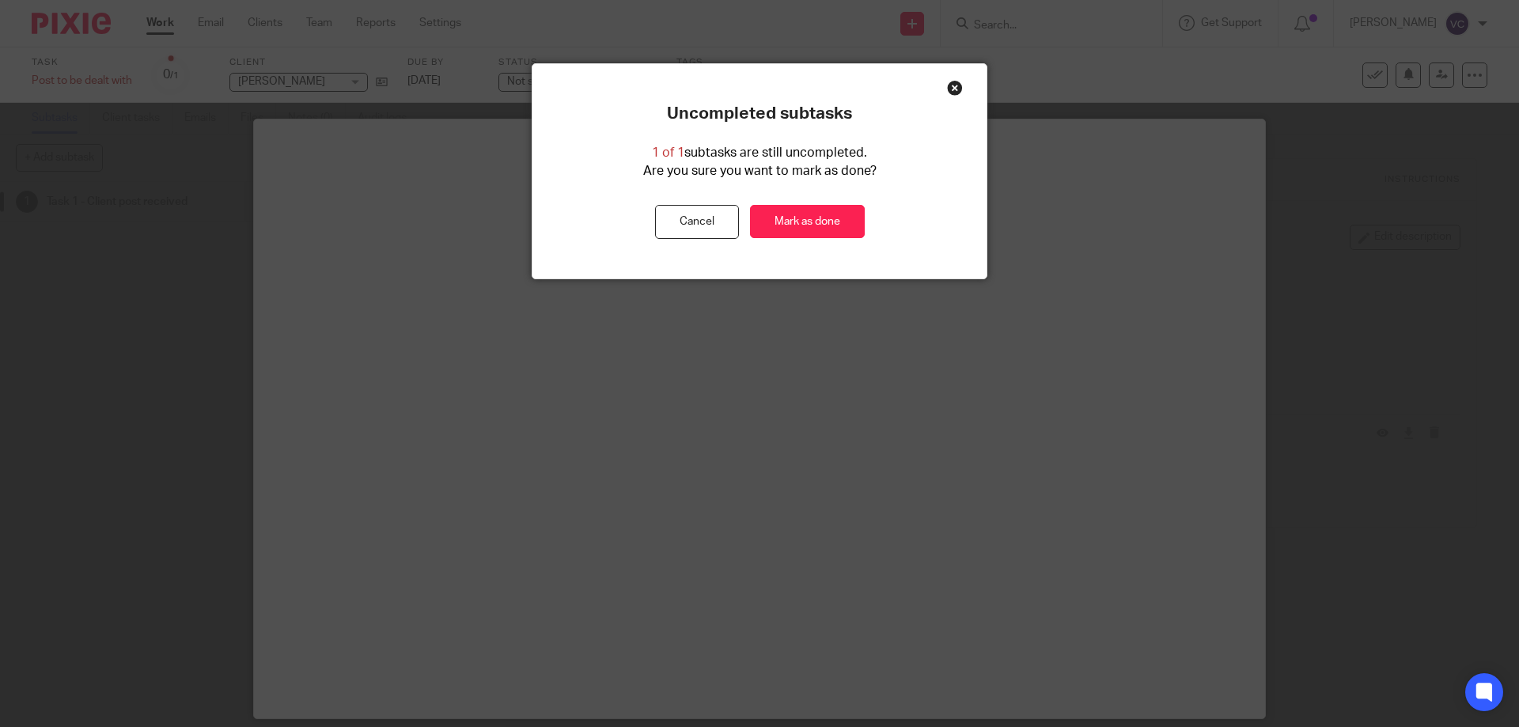
drag, startPoint x: 789, startPoint y: 217, endPoint x: 793, endPoint y: 242, distance: 25.8
click at [789, 216] on link "Mark as done" at bounding box center [807, 222] width 115 height 34
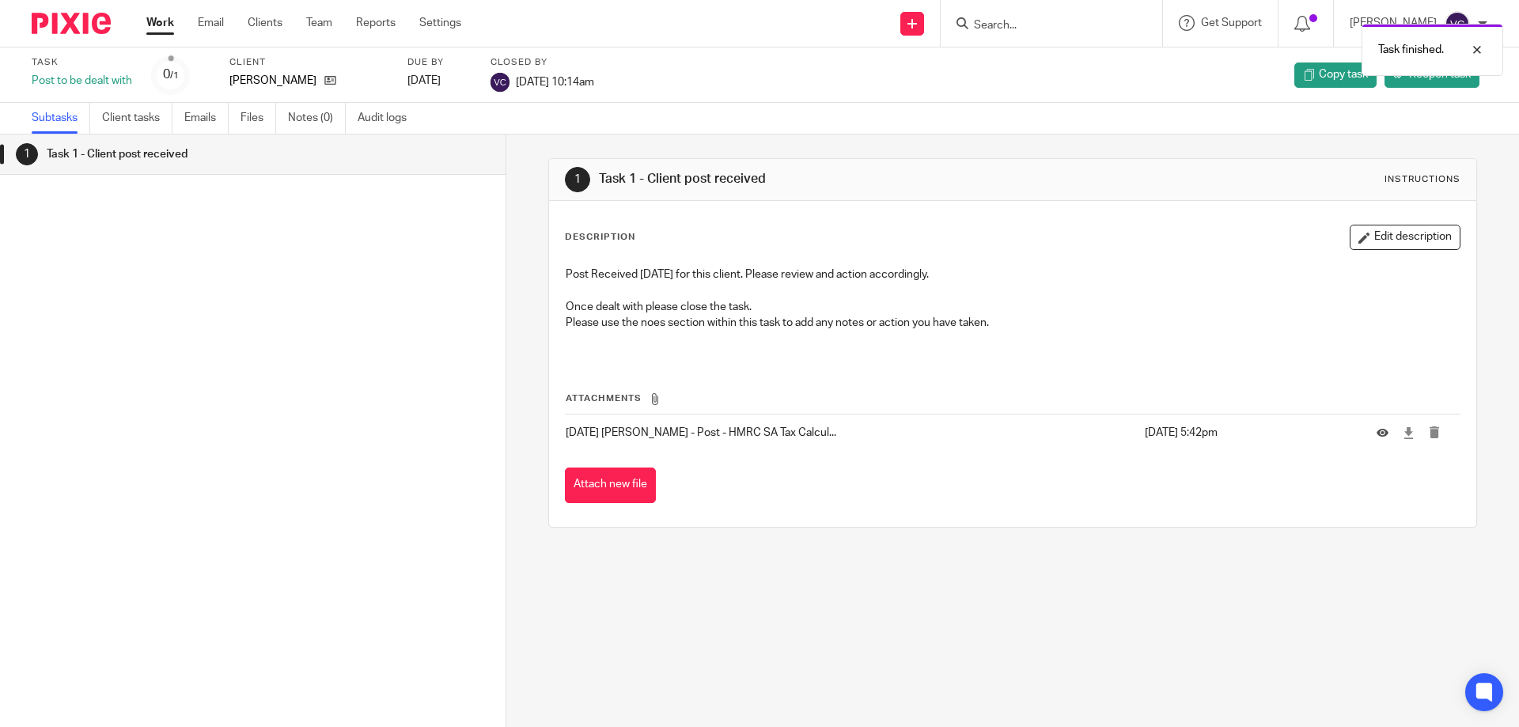
click at [136, 25] on div "Work Email Clients Team Reports Settings Work Email Clients Team Reports Settin…" at bounding box center [308, 23] width 354 height 47
click at [166, 19] on link "Work" at bounding box center [160, 23] width 28 height 16
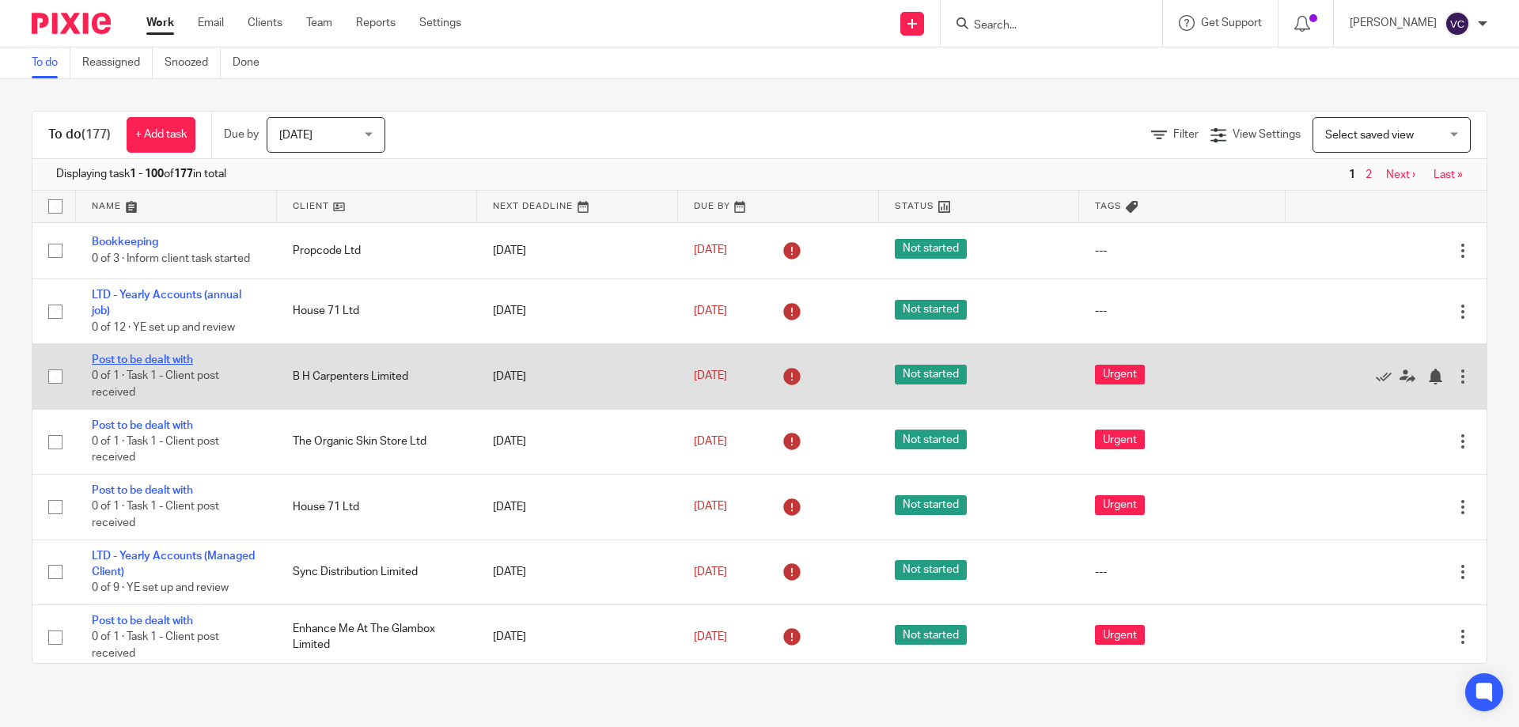
click at [152, 358] on link "Post to be dealt with" at bounding box center [142, 359] width 101 height 11
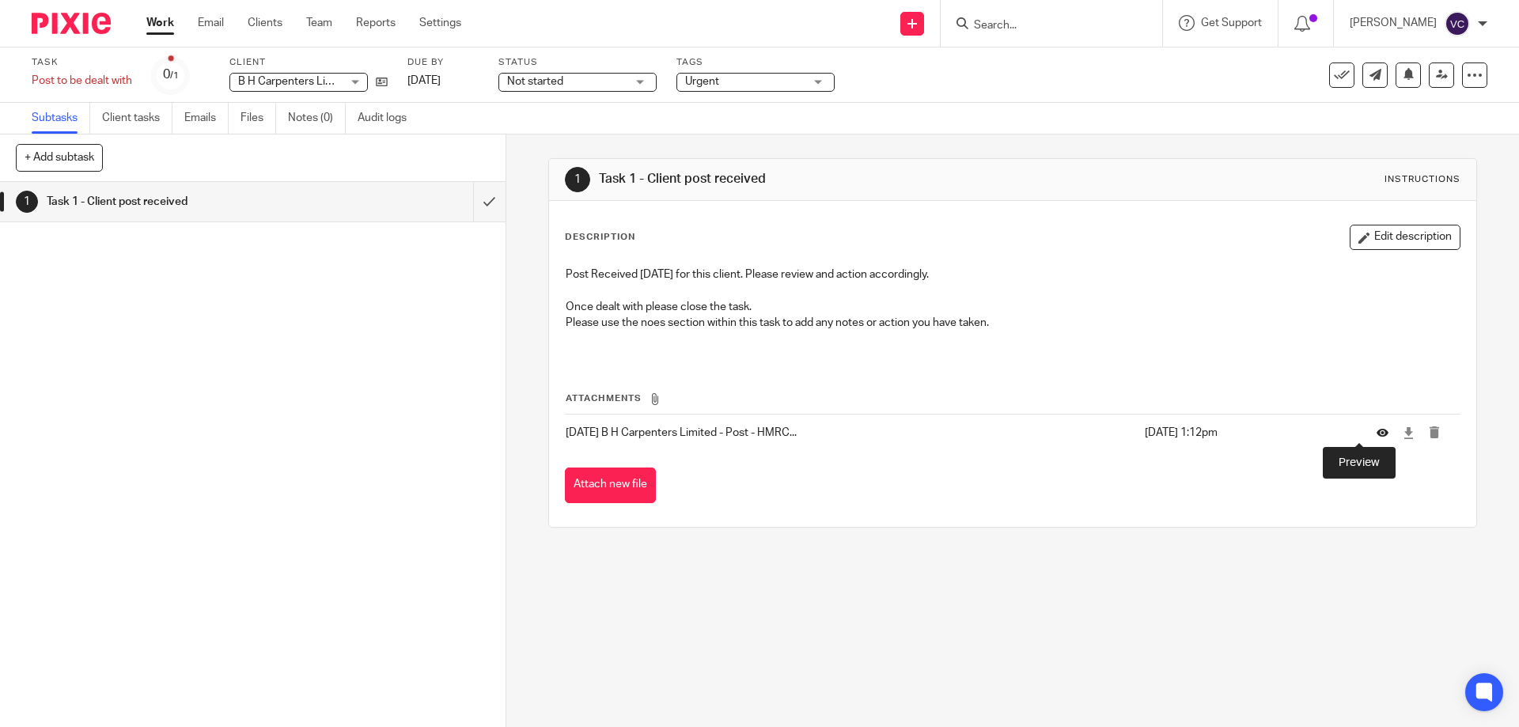
click at [1376, 434] on icon at bounding box center [1382, 433] width 12 height 12
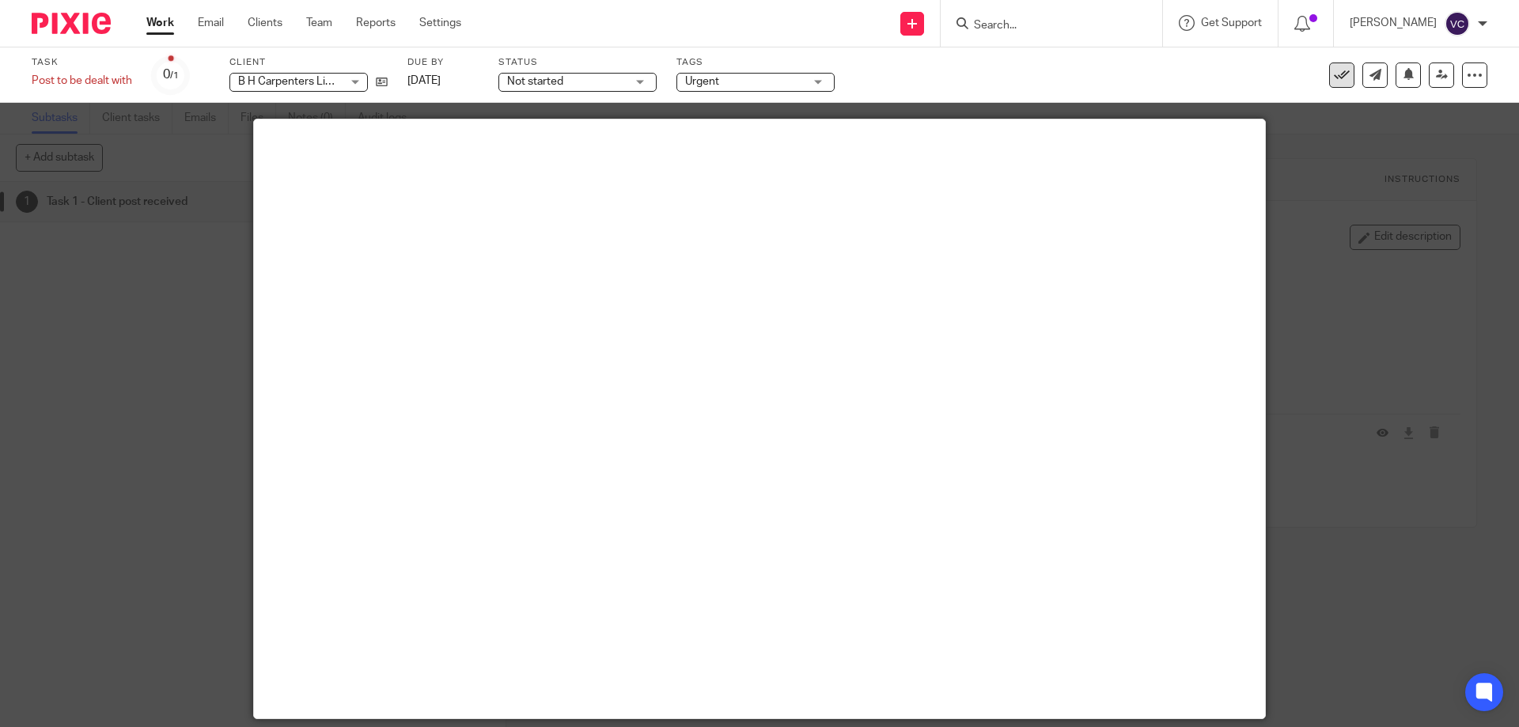
drag, startPoint x: 1315, startPoint y: 181, endPoint x: 1320, endPoint y: 75, distance: 106.1
click at [1310, 135] on div at bounding box center [759, 363] width 1519 height 727
click at [1336, 71] on icon at bounding box center [1342, 75] width 16 height 16
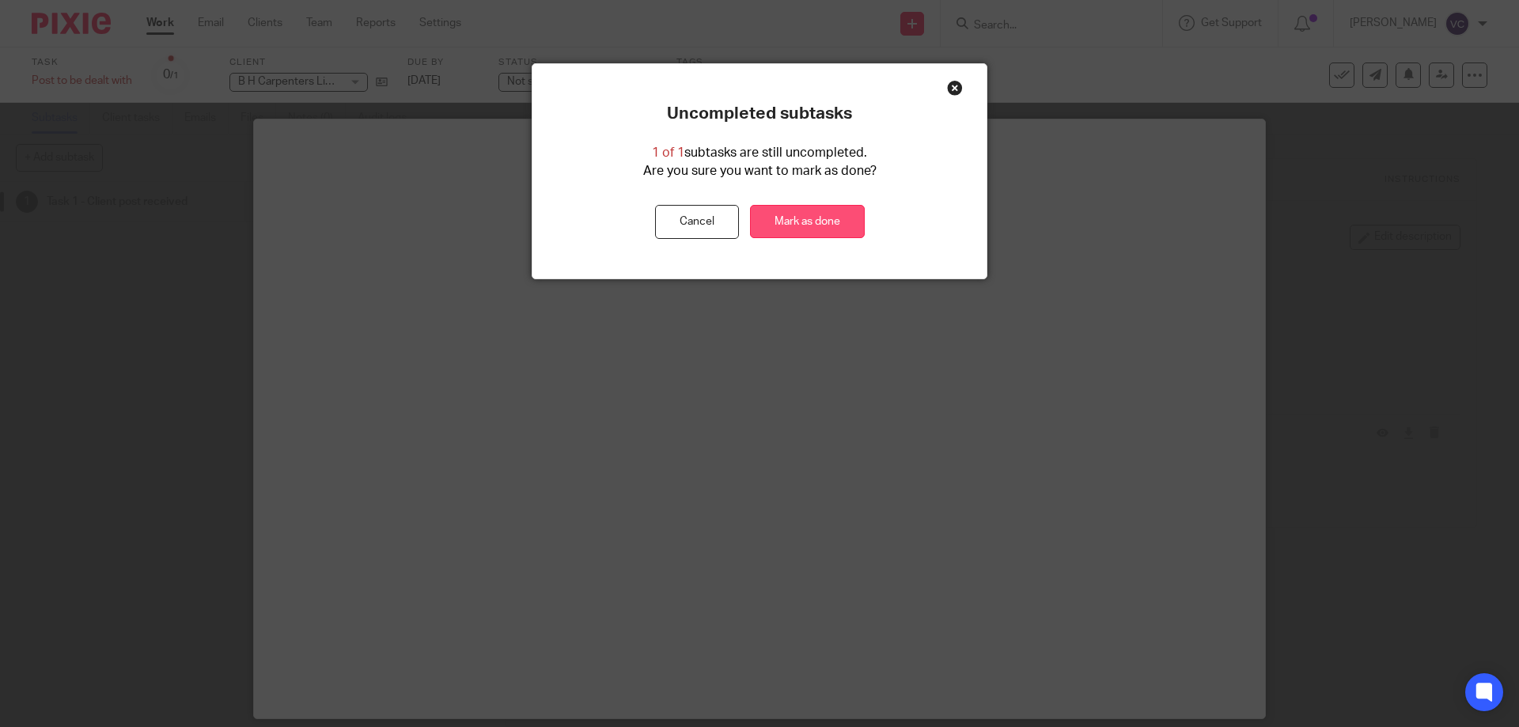
click at [807, 218] on link "Mark as done" at bounding box center [807, 222] width 115 height 34
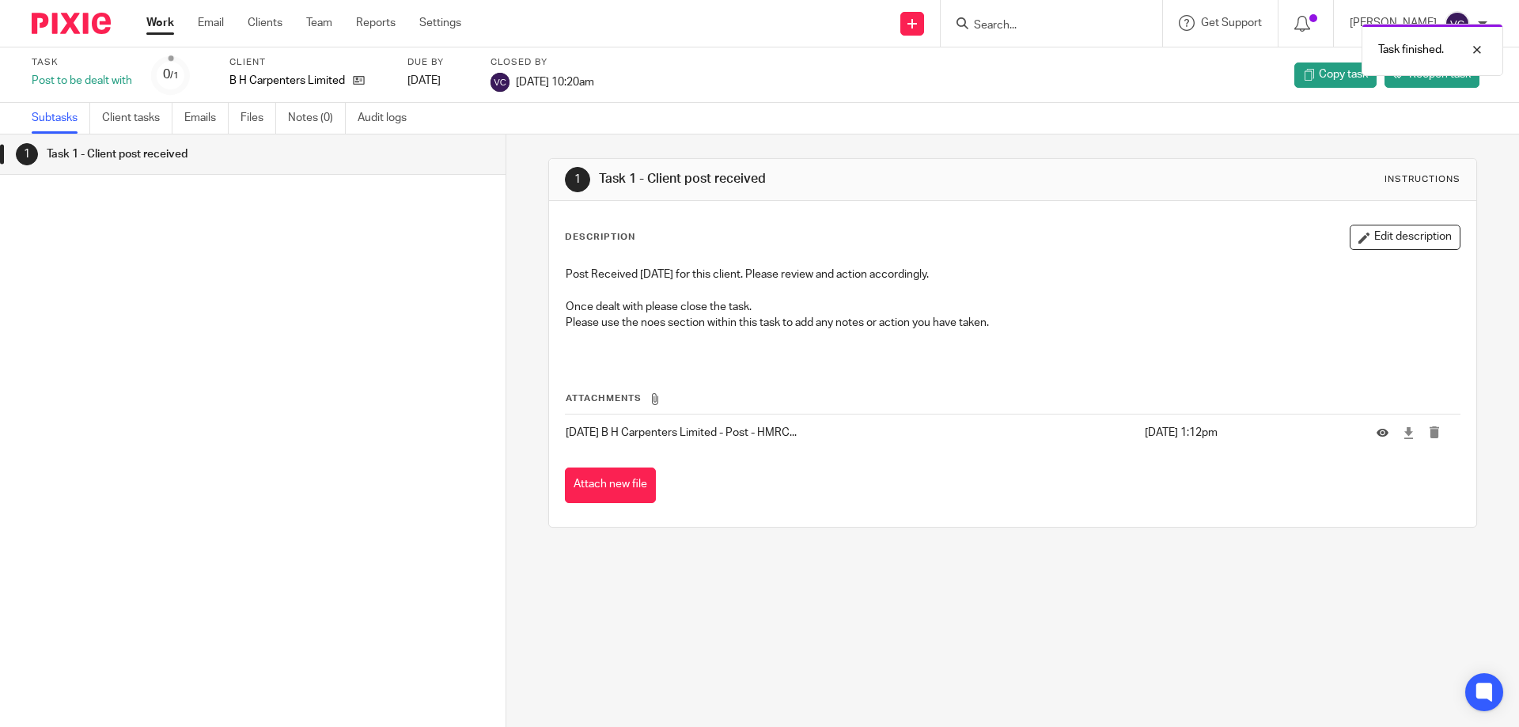
click at [172, 25] on link "Work" at bounding box center [160, 23] width 28 height 16
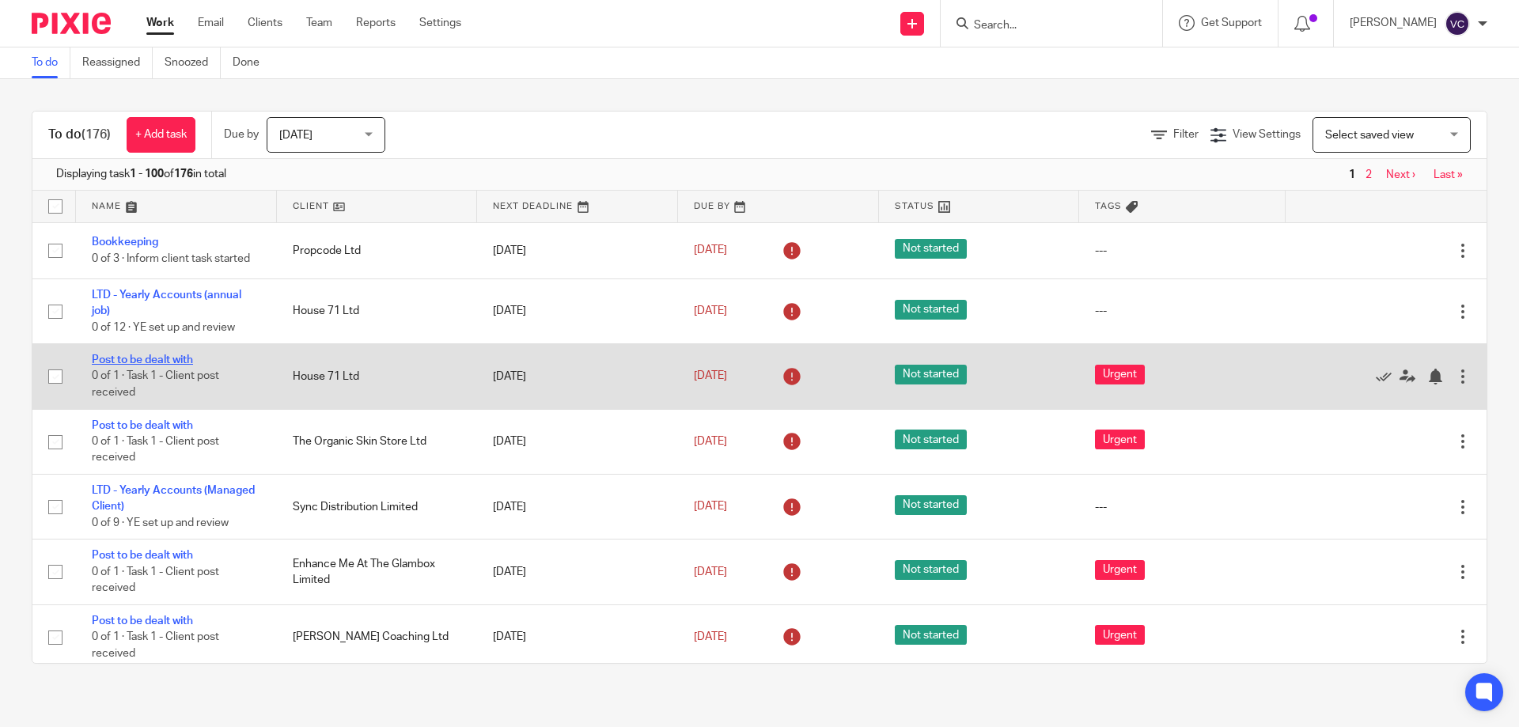
click at [178, 362] on link "Post to be dealt with" at bounding box center [142, 359] width 101 height 11
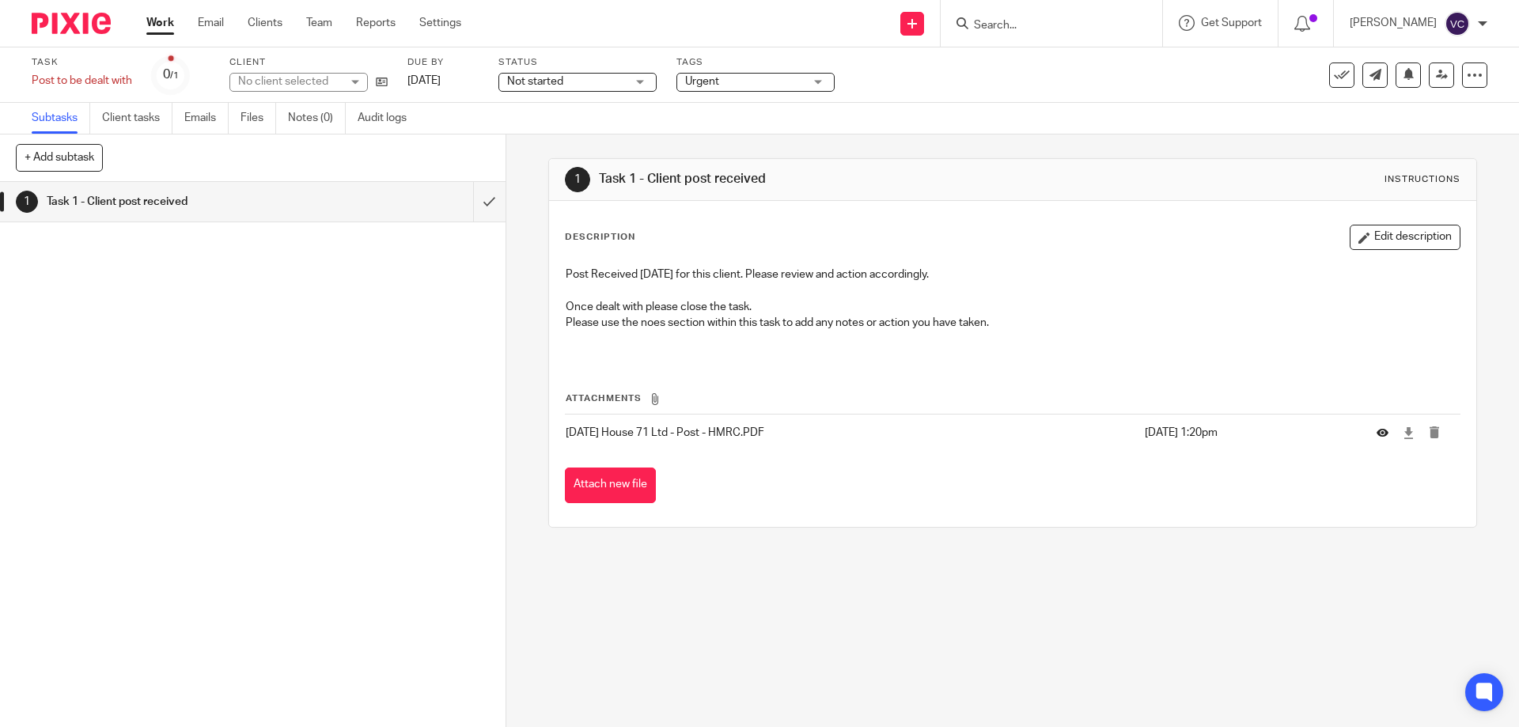
click at [1376, 438] on div at bounding box center [1388, 433] width 24 height 16
click at [1376, 435] on icon at bounding box center [1382, 433] width 12 height 12
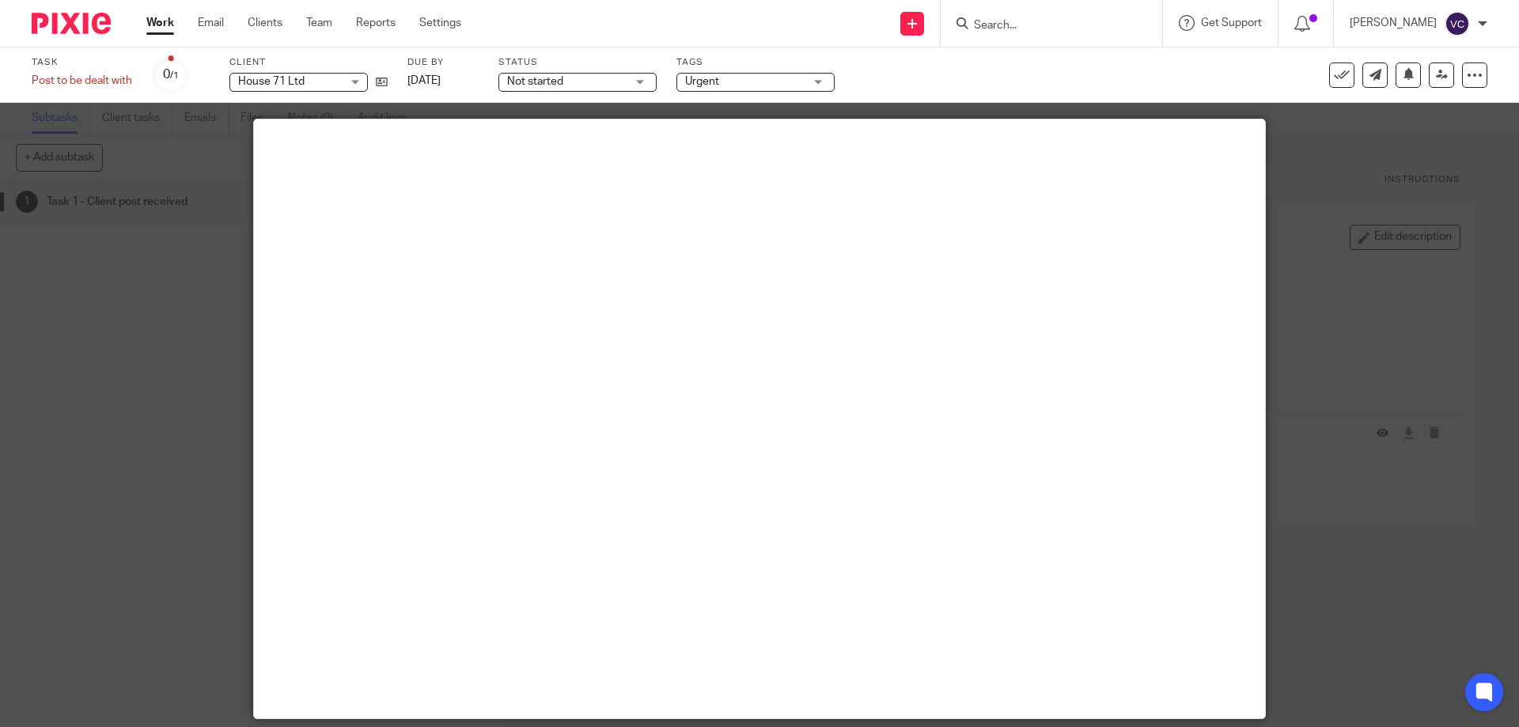
click at [1334, 76] on icon at bounding box center [1342, 75] width 16 height 16
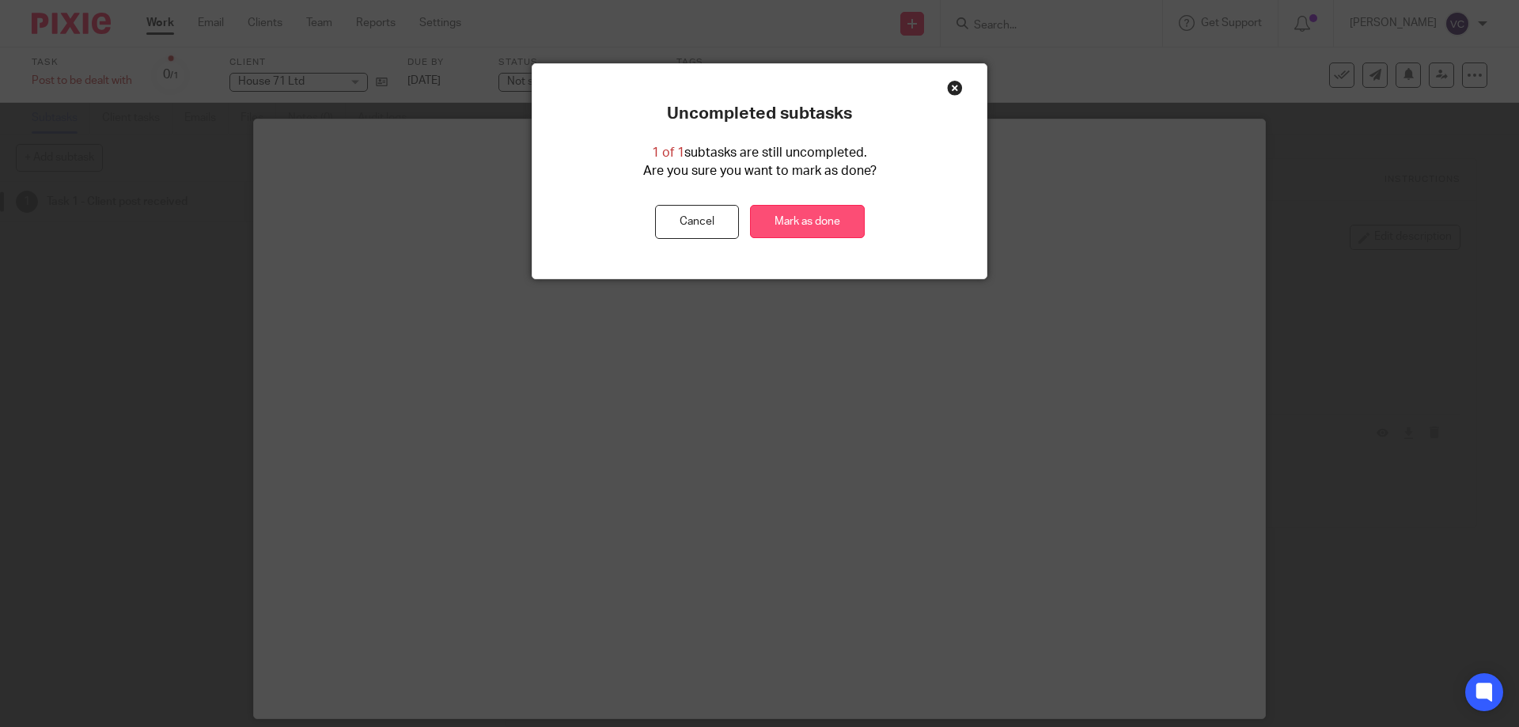
click at [765, 215] on link "Mark as done" at bounding box center [807, 222] width 115 height 34
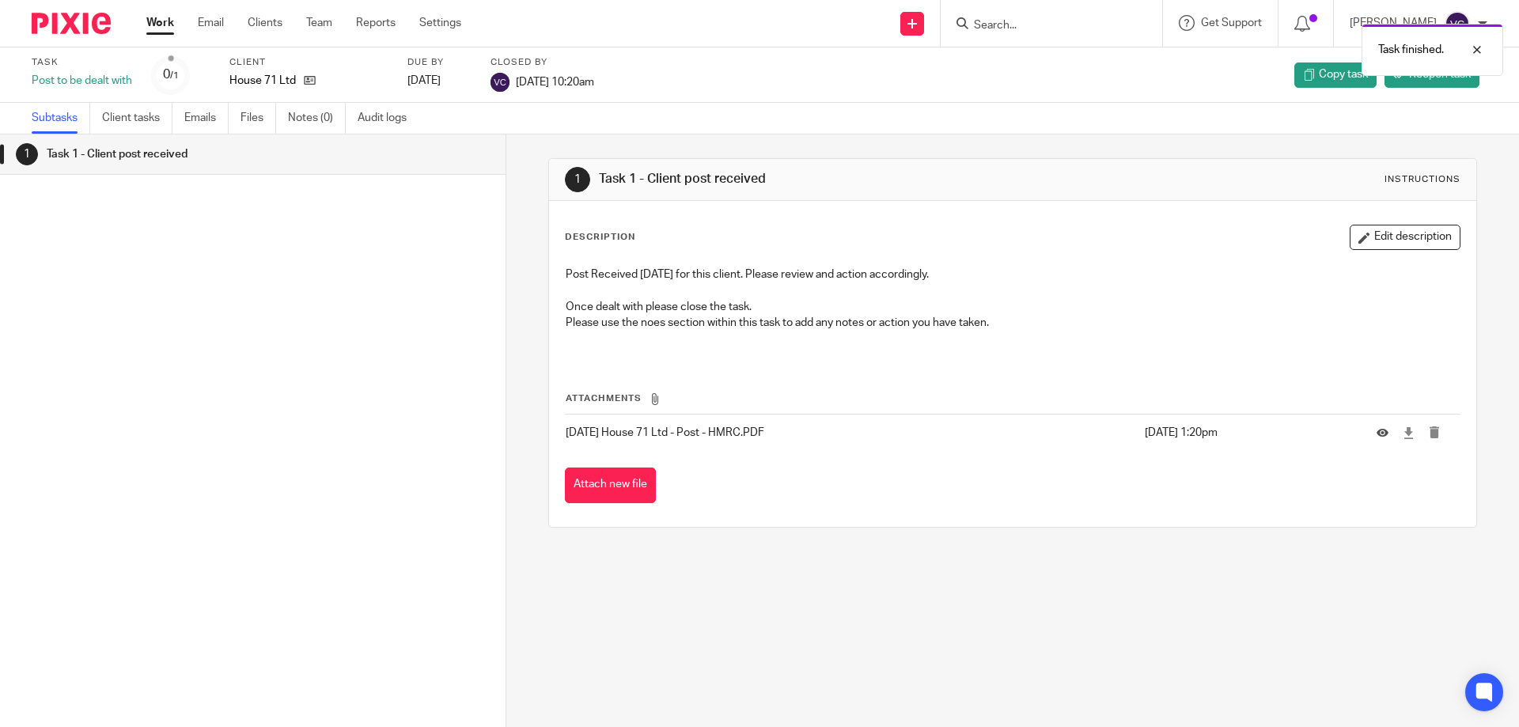
click at [150, 18] on link "Work" at bounding box center [160, 23] width 28 height 16
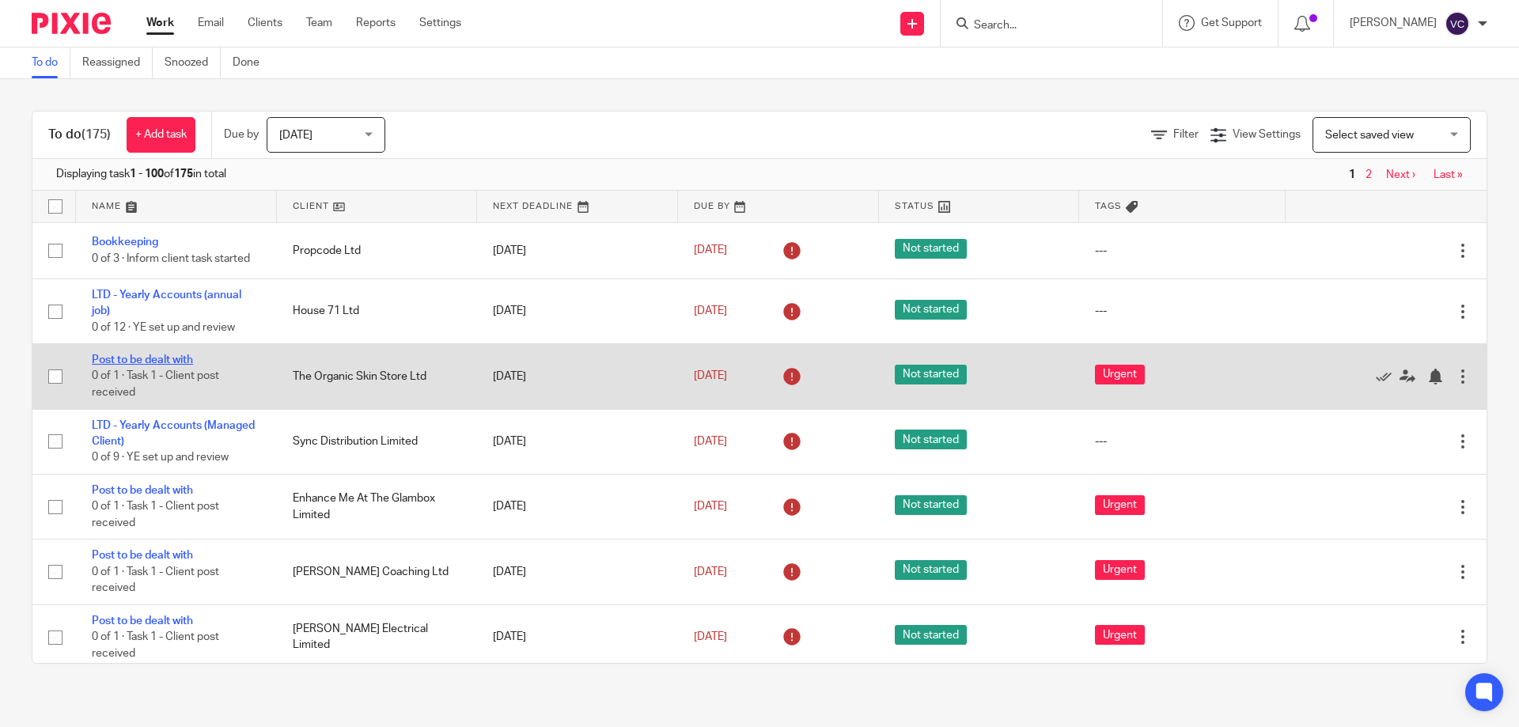
click at [148, 356] on link "Post to be dealt with" at bounding box center [142, 359] width 101 height 11
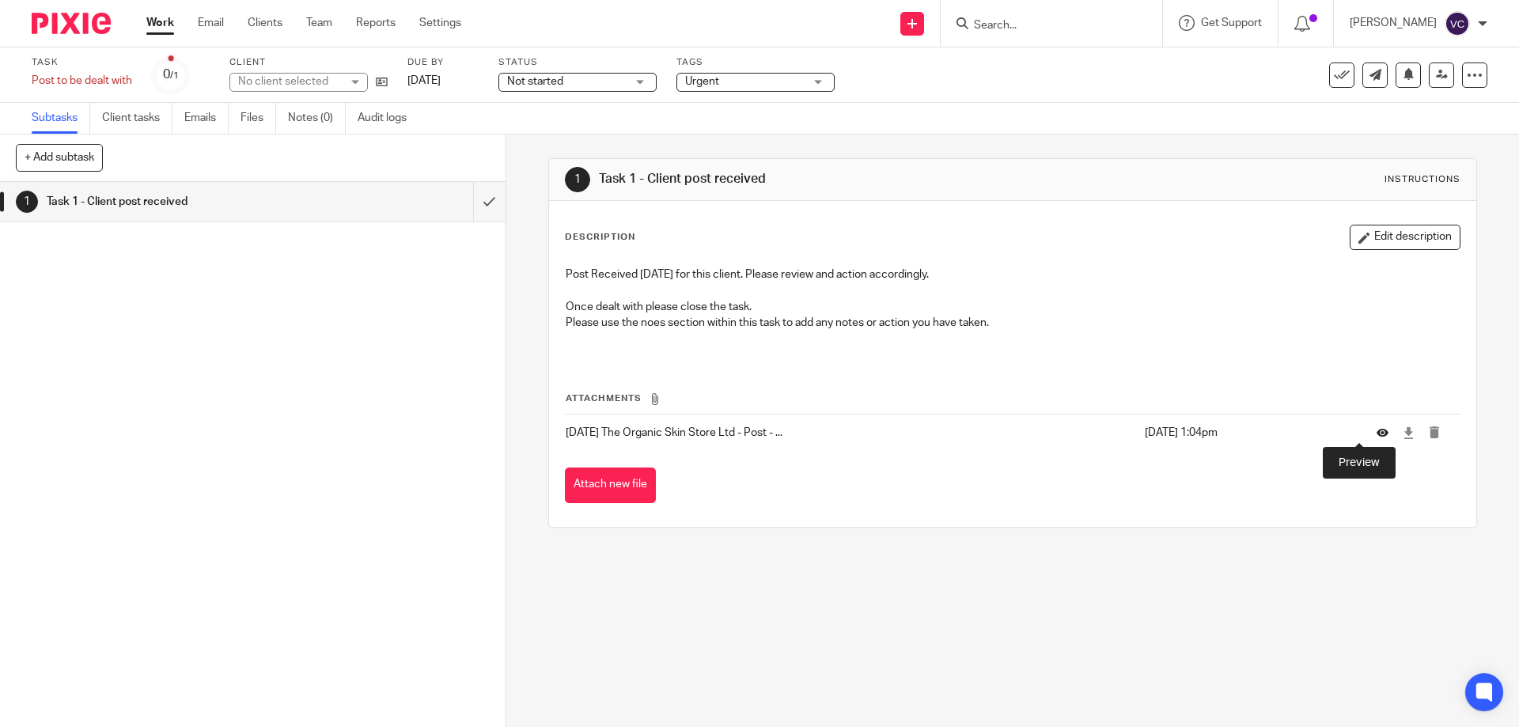
click at [1376, 436] on icon at bounding box center [1382, 433] width 12 height 12
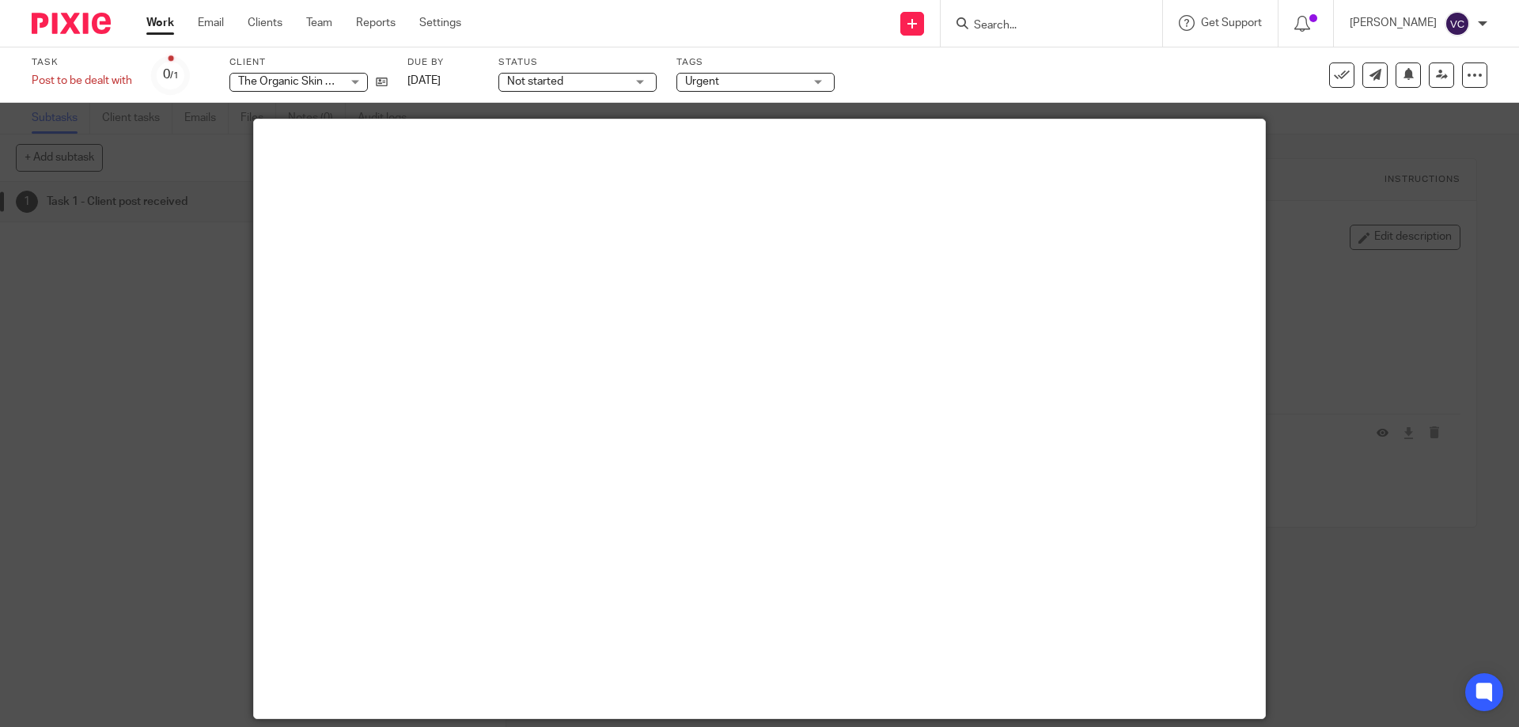
click at [1334, 81] on icon at bounding box center [1342, 75] width 16 height 16
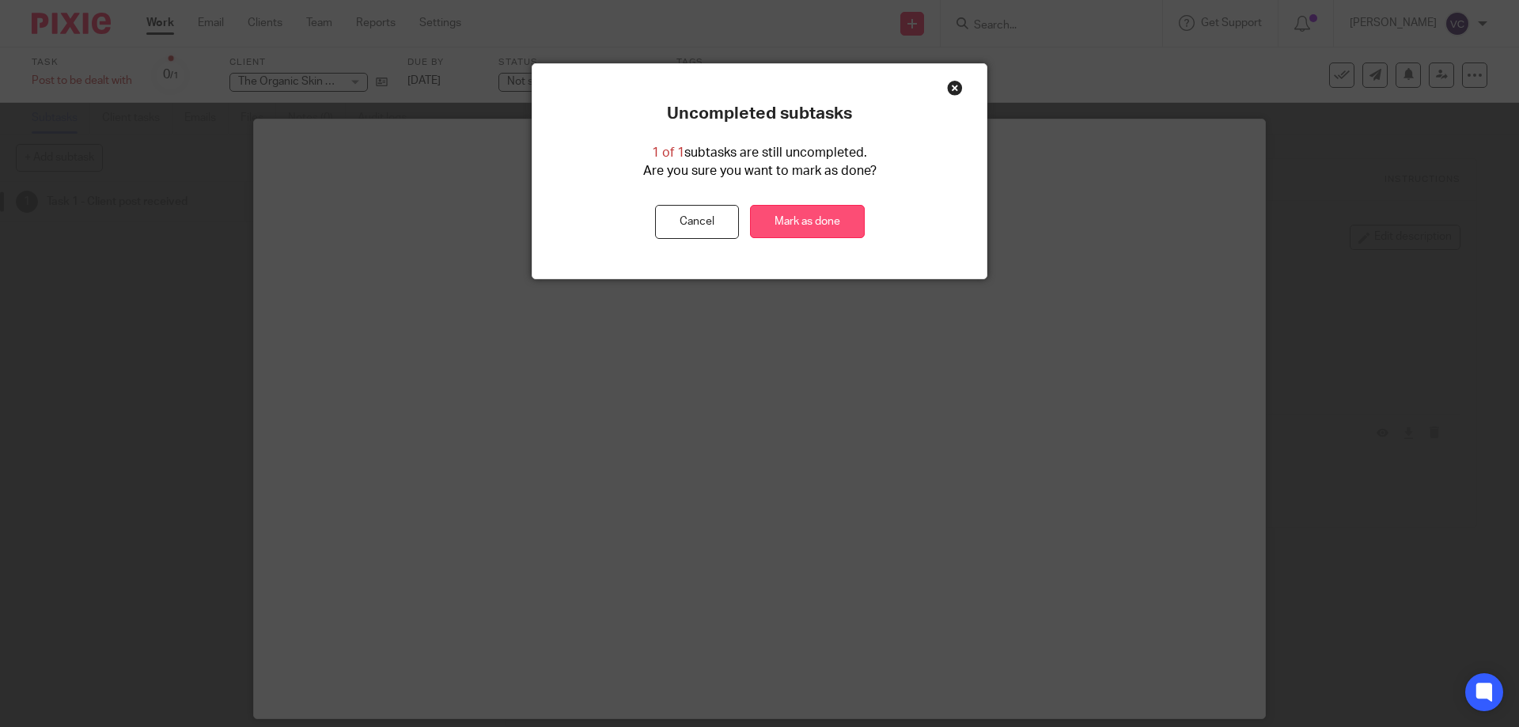
click at [815, 225] on link "Mark as done" at bounding box center [807, 222] width 115 height 34
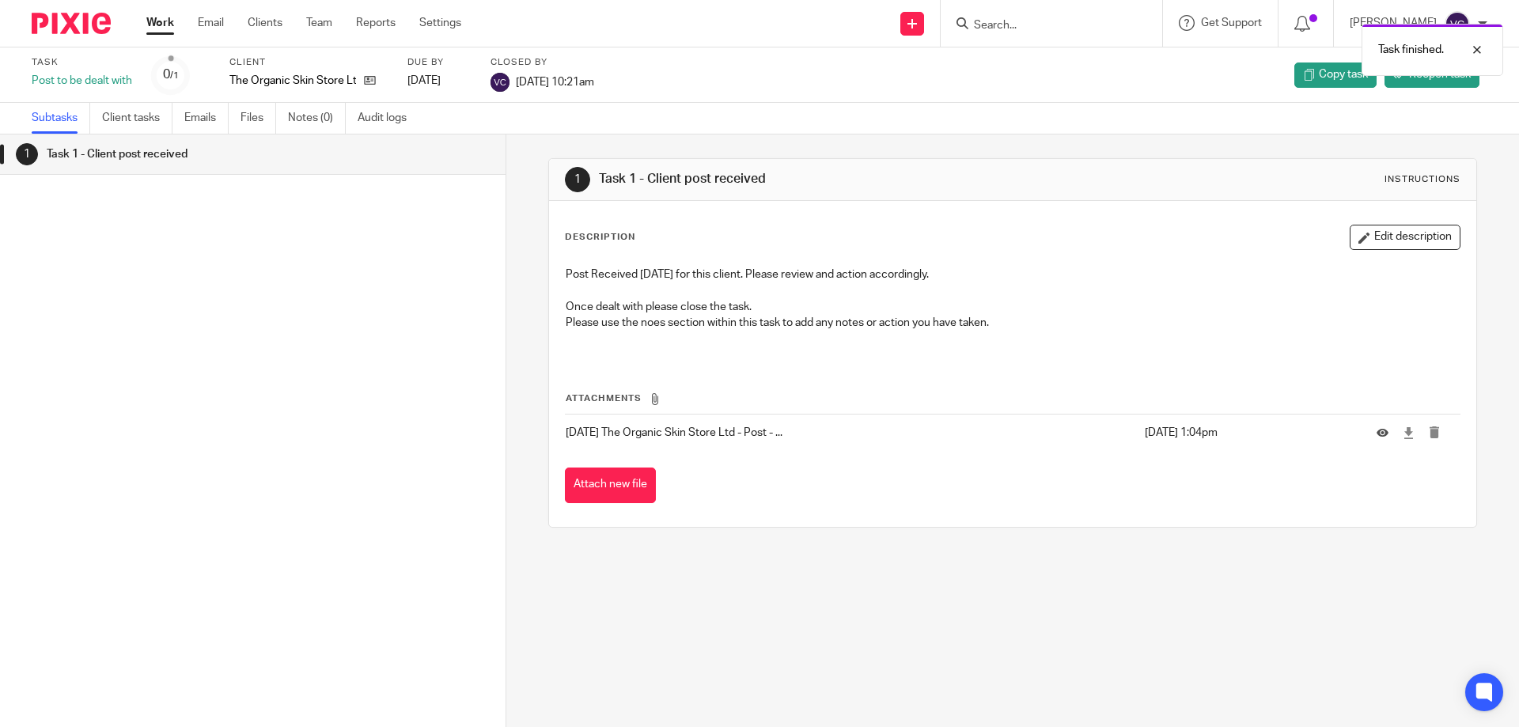
click at [158, 31] on link "Work" at bounding box center [160, 23] width 28 height 16
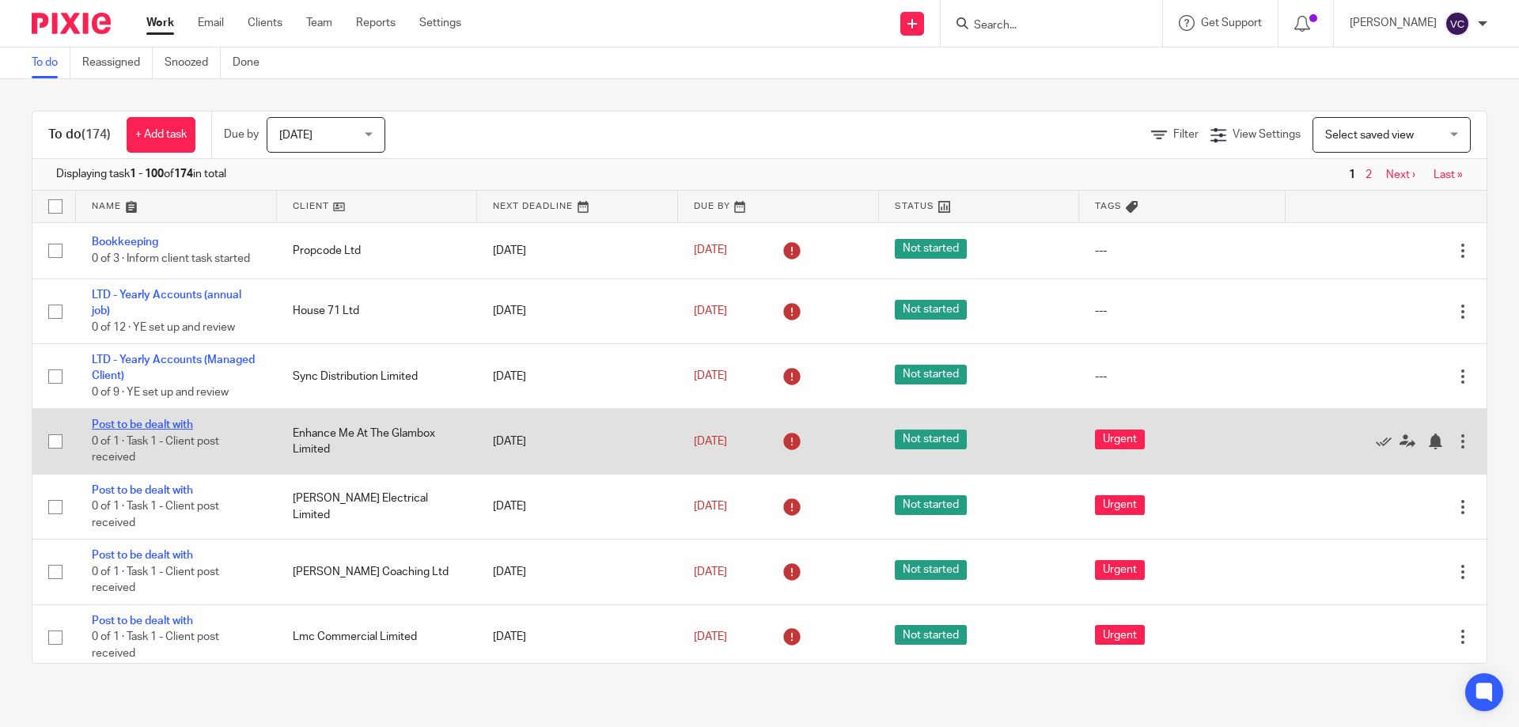
click at [113, 430] on link "Post to be dealt with" at bounding box center [142, 424] width 101 height 11
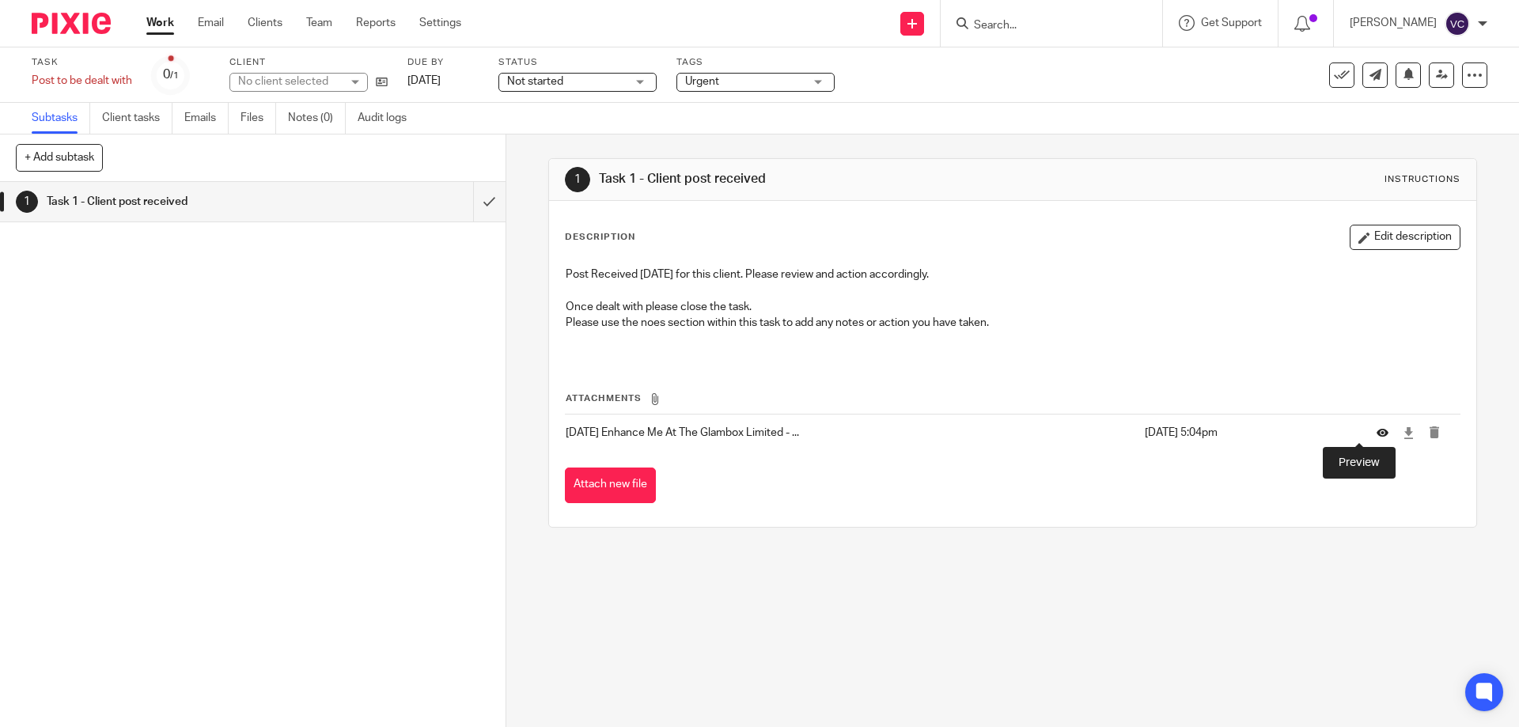
click at [1376, 432] on icon at bounding box center [1382, 433] width 12 height 12
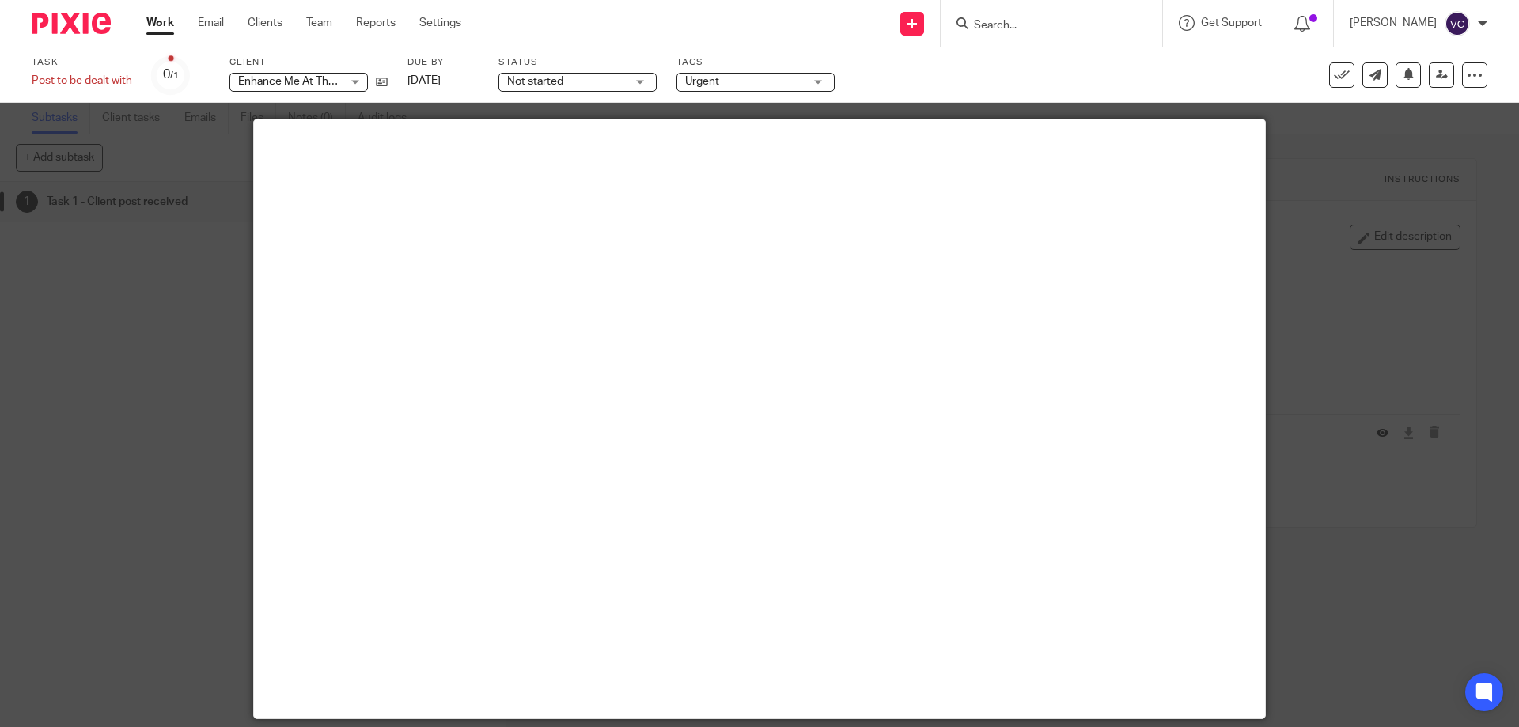
click at [1361, 432] on div at bounding box center [759, 363] width 1519 height 727
click at [1334, 77] on icon at bounding box center [1342, 75] width 16 height 16
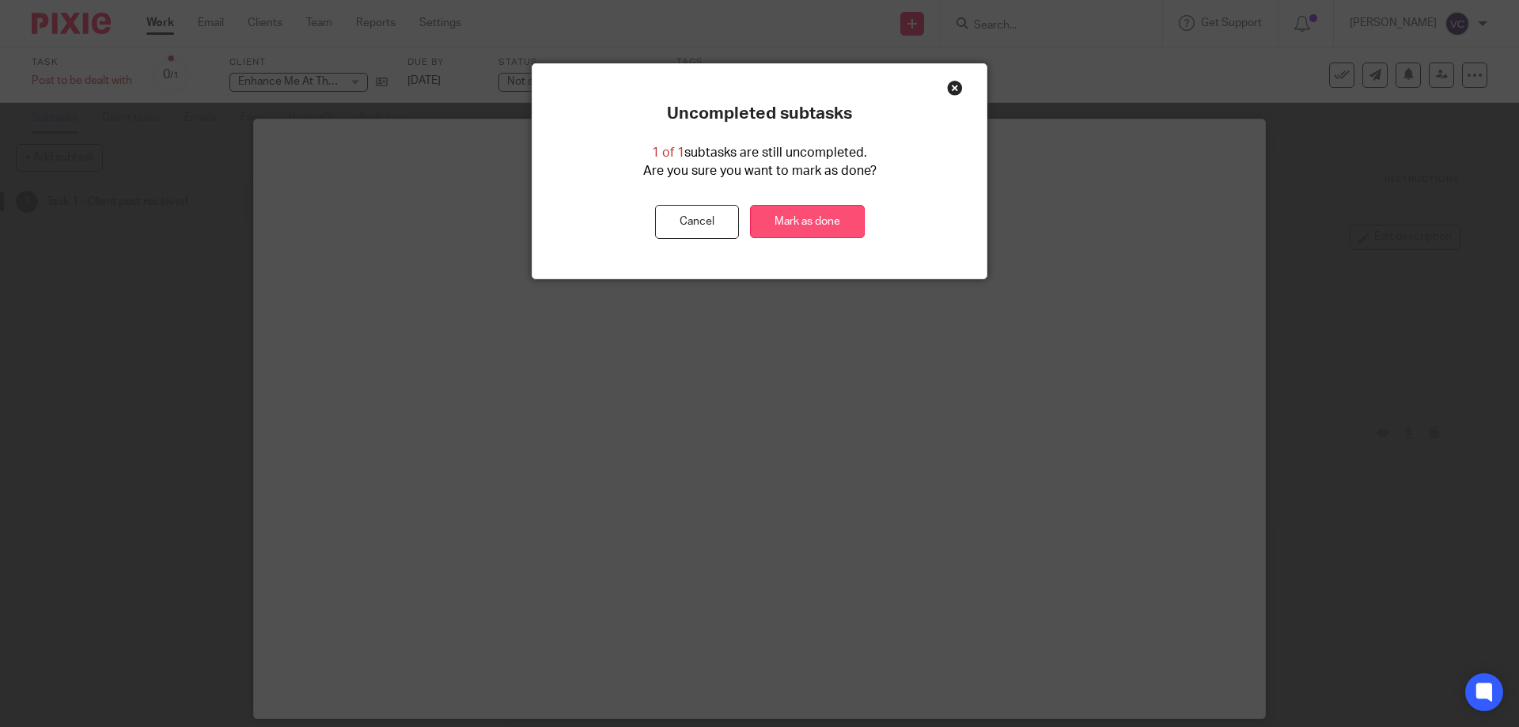
click at [813, 229] on link "Mark as done" at bounding box center [807, 222] width 115 height 34
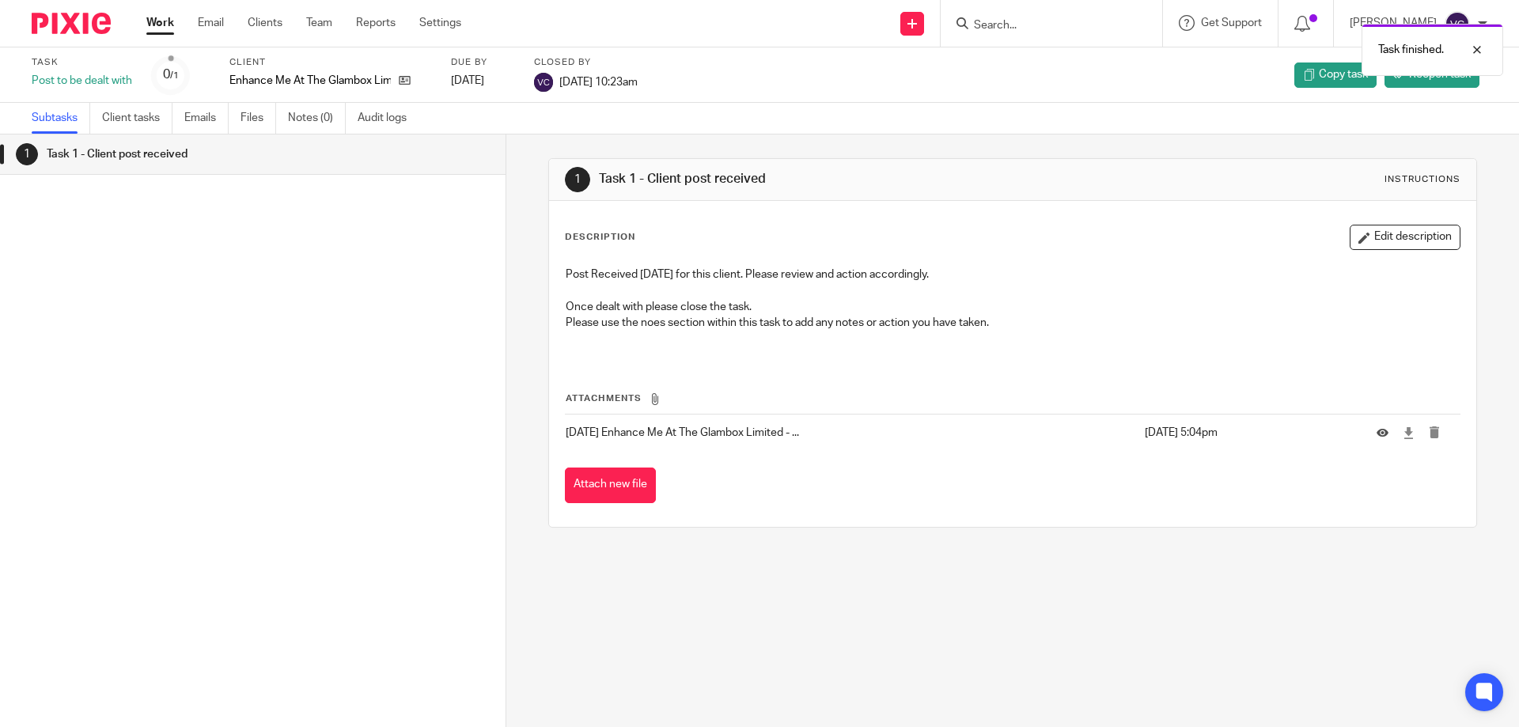
click at [158, 13] on div "Work Email Clients Team Reports Settings Work Email Clients Team Reports Settin…" at bounding box center [308, 23] width 354 height 47
click at [160, 10] on div "Work Email Clients Team Reports Settings Work Email Clients Team Reports Settin…" at bounding box center [308, 23] width 354 height 47
click at [165, 18] on link "Work" at bounding box center [160, 23] width 28 height 16
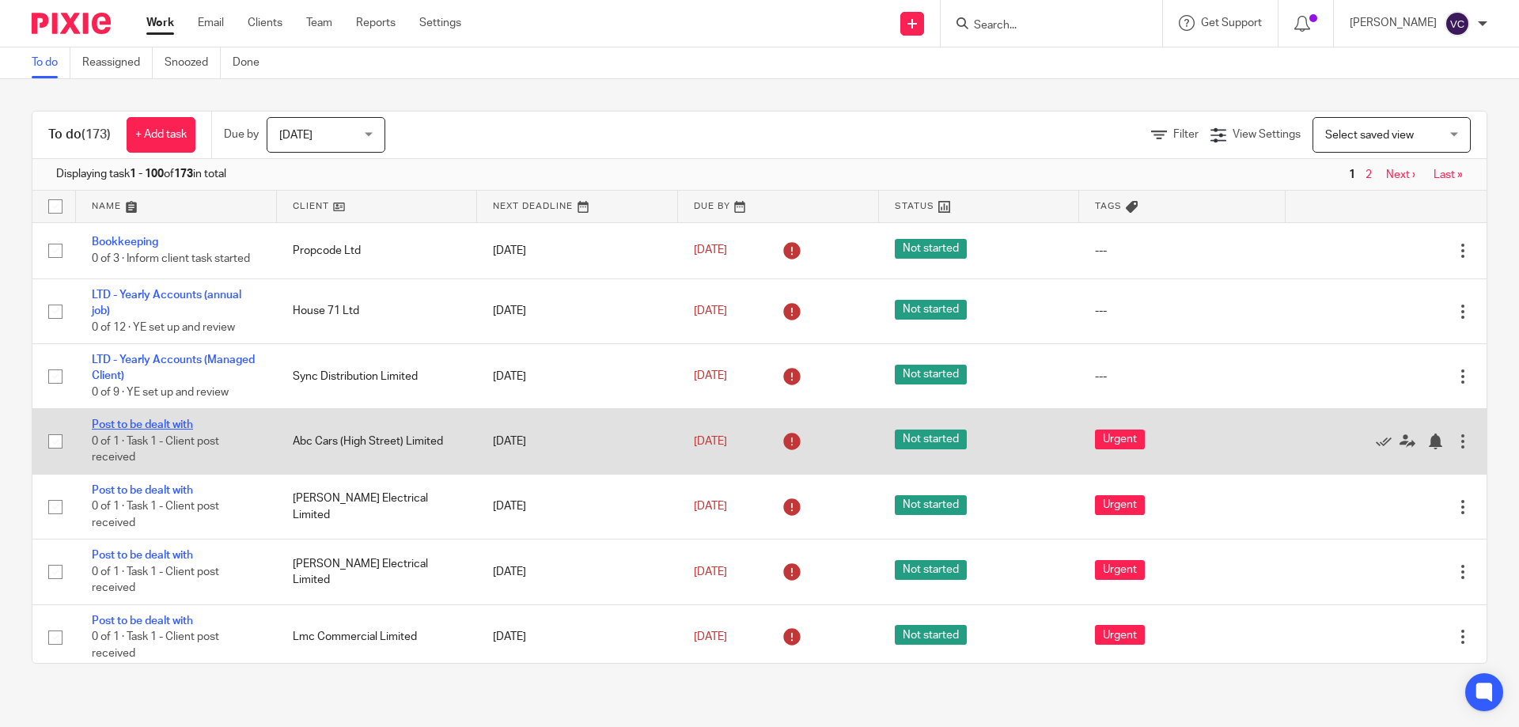
click at [150, 425] on link "Post to be dealt with" at bounding box center [142, 424] width 101 height 11
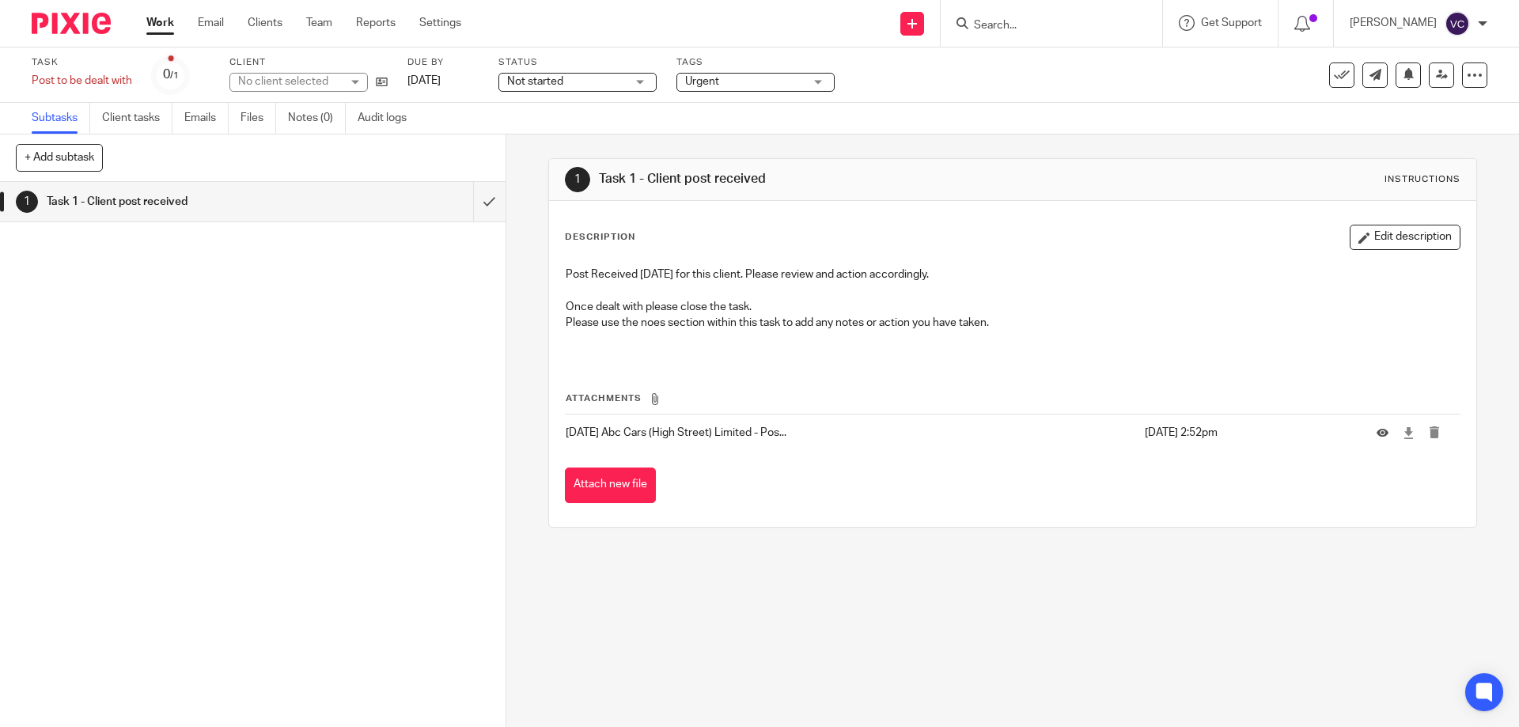
click at [1361, 424] on td at bounding box center [1411, 433] width 100 height 38
click at [1376, 435] on icon at bounding box center [1382, 433] width 12 height 12
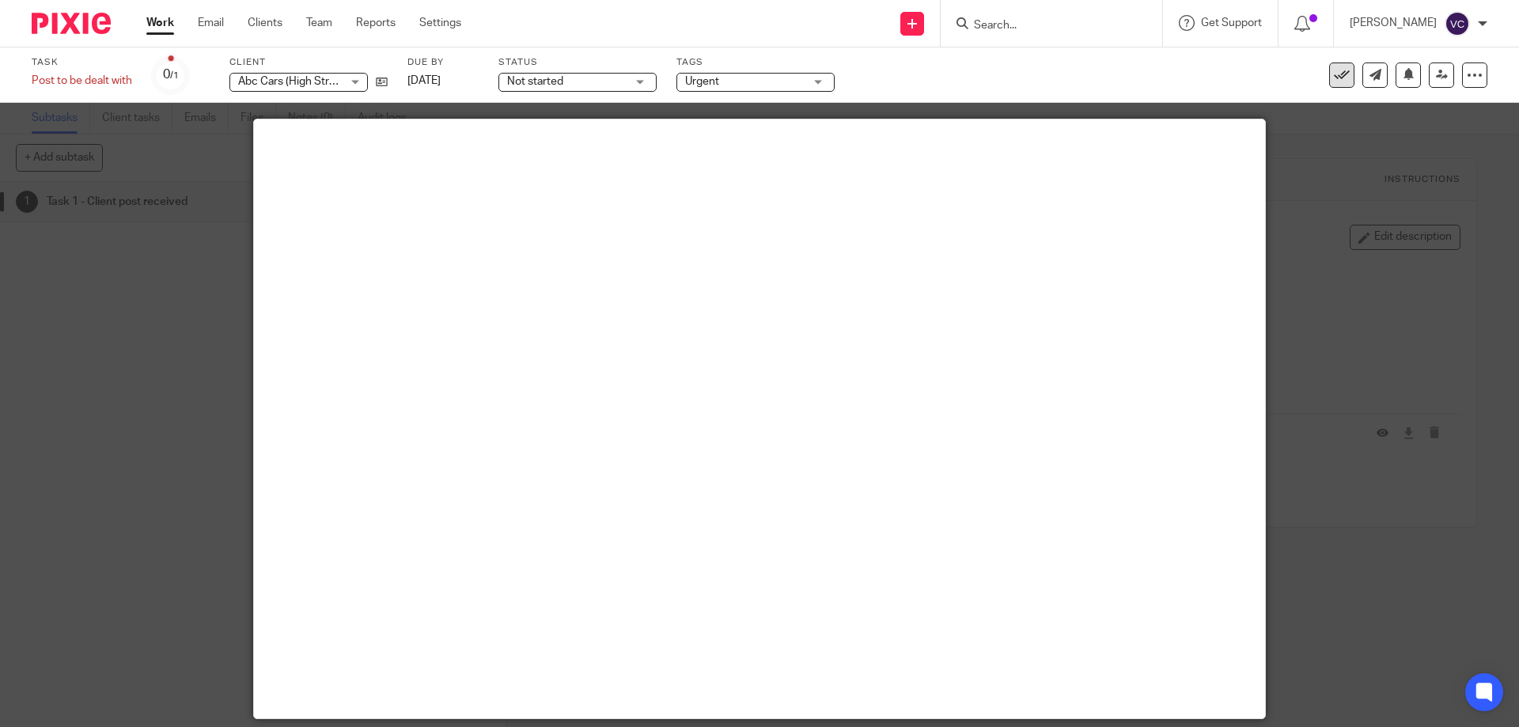
click at [1334, 77] on icon at bounding box center [1342, 75] width 16 height 16
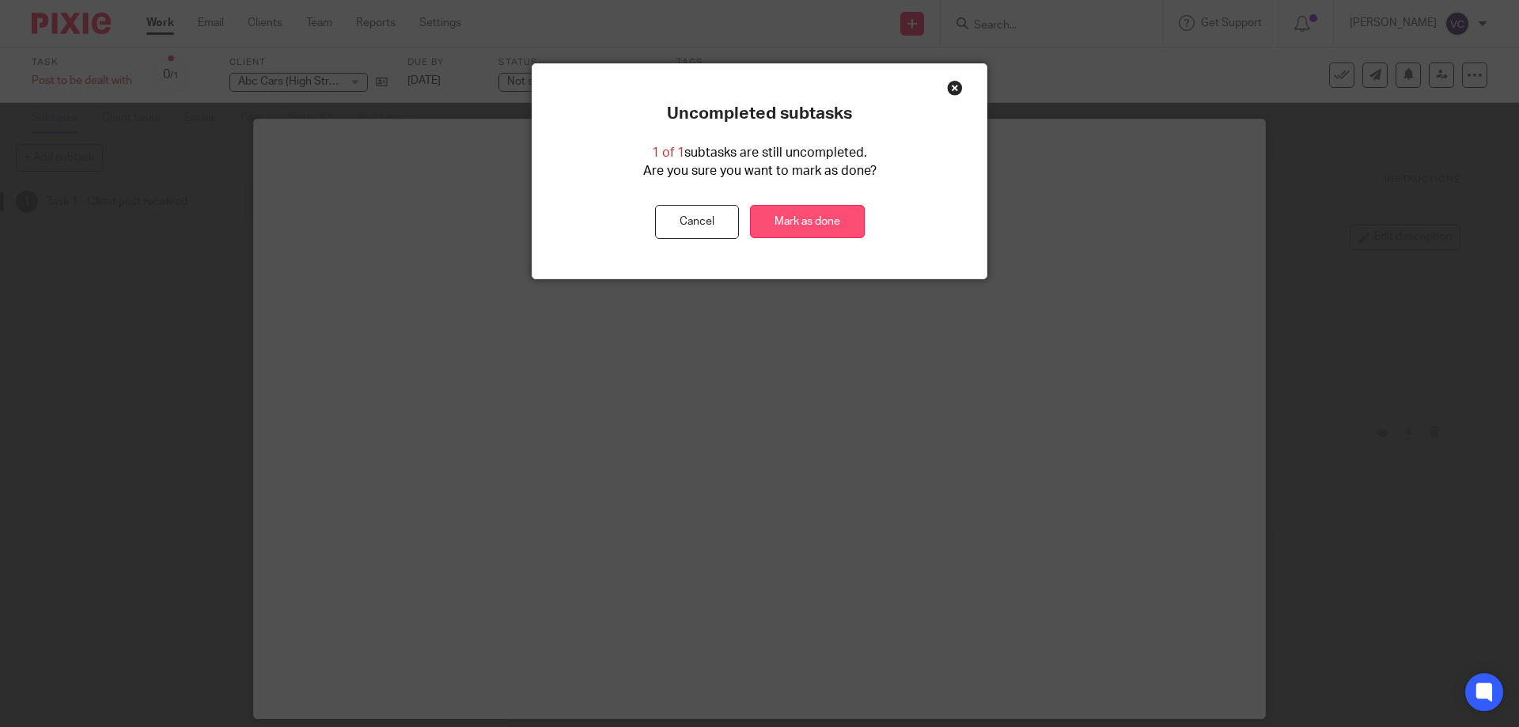
click at [812, 222] on link "Mark as done" at bounding box center [807, 222] width 115 height 34
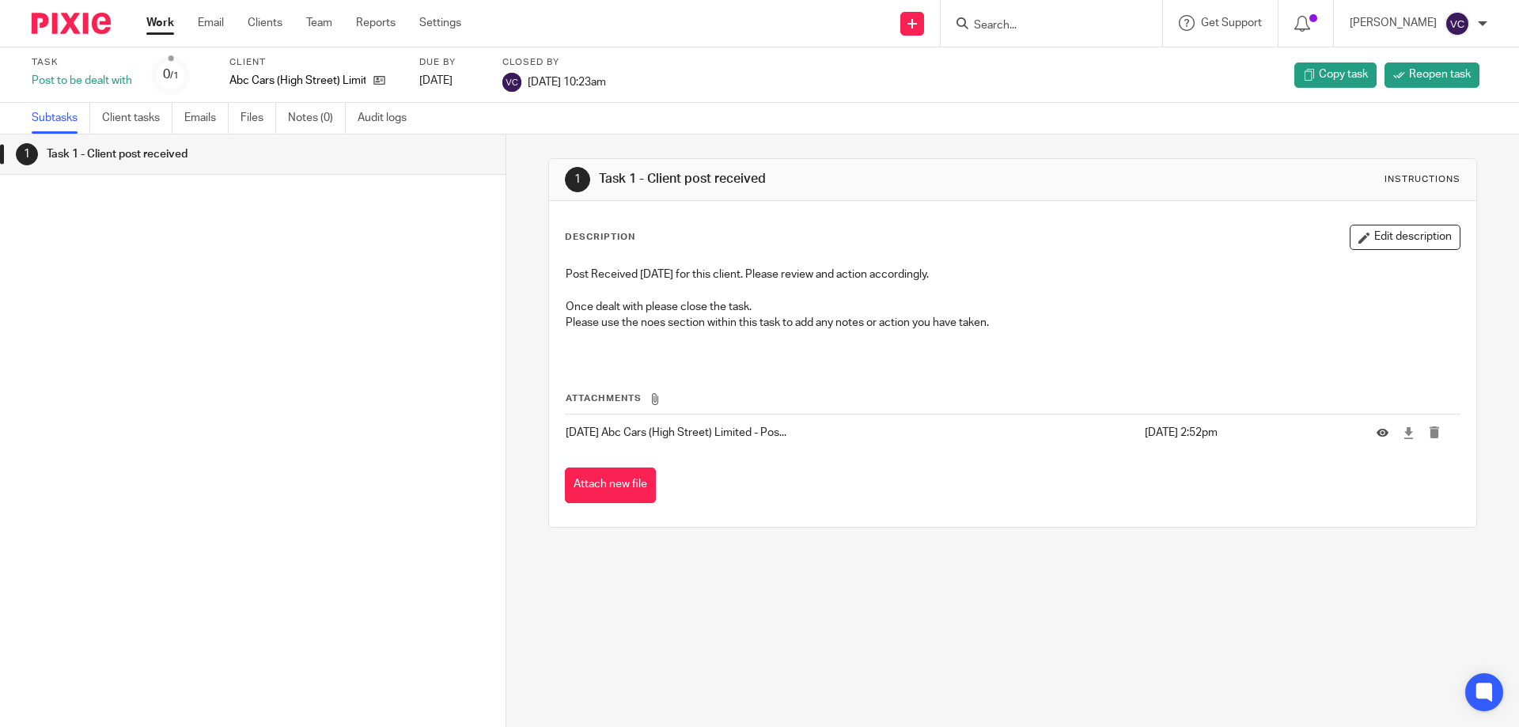
click at [164, 34] on div "Work Email Clients Team Reports Settings Work Email Clients Team Reports Settin…" at bounding box center [308, 23] width 354 height 47
click at [159, 31] on link "Work" at bounding box center [160, 23] width 28 height 16
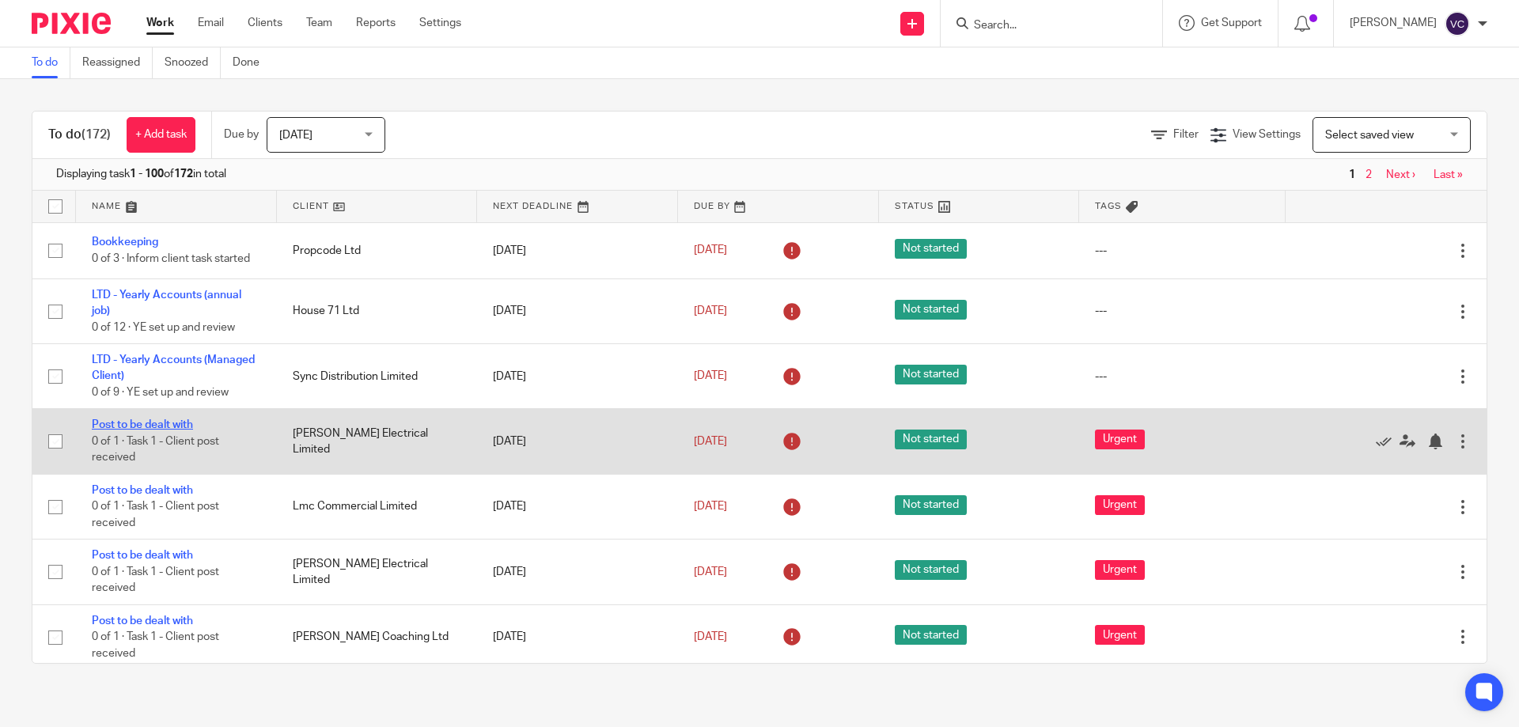
click at [138, 426] on link "Post to be dealt with" at bounding box center [142, 424] width 101 height 11
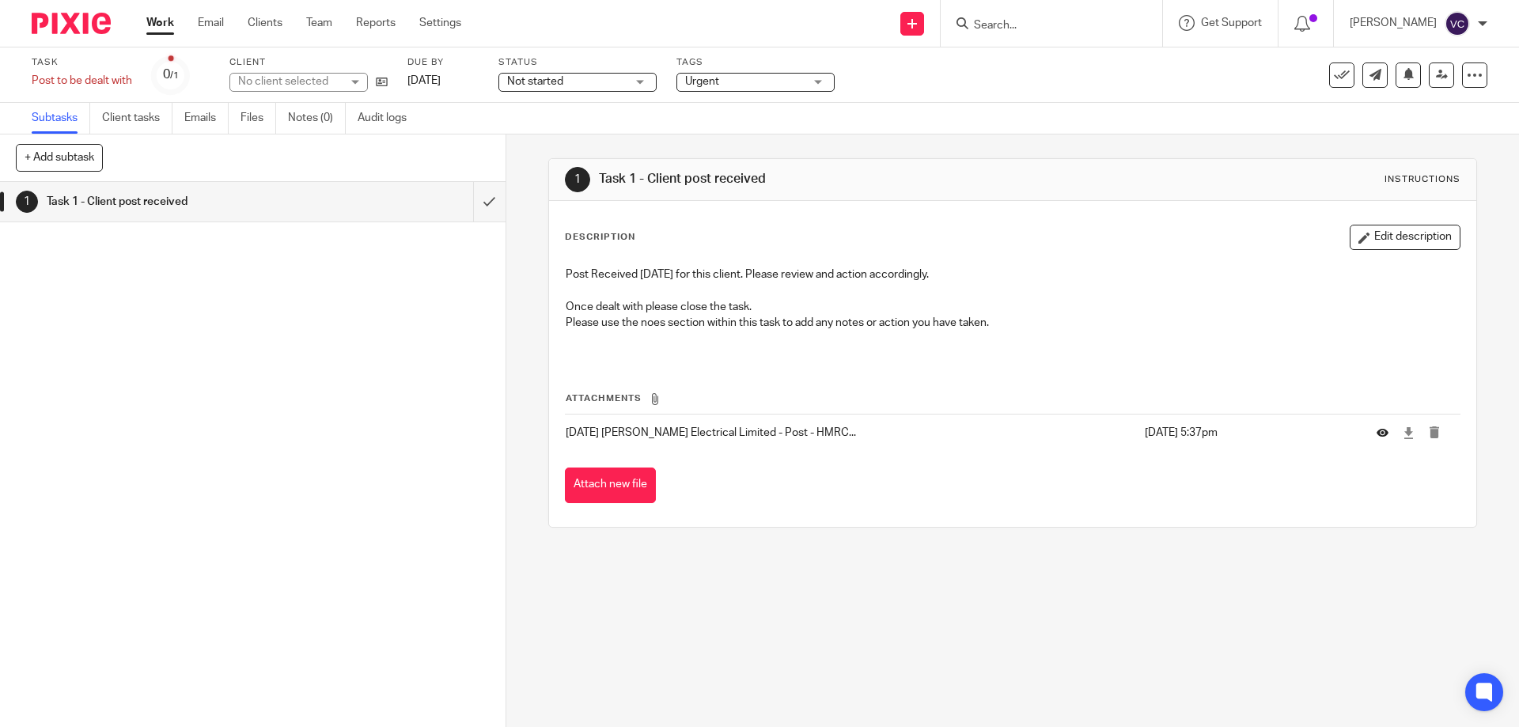
click at [1376, 438] on icon at bounding box center [1382, 433] width 12 height 12
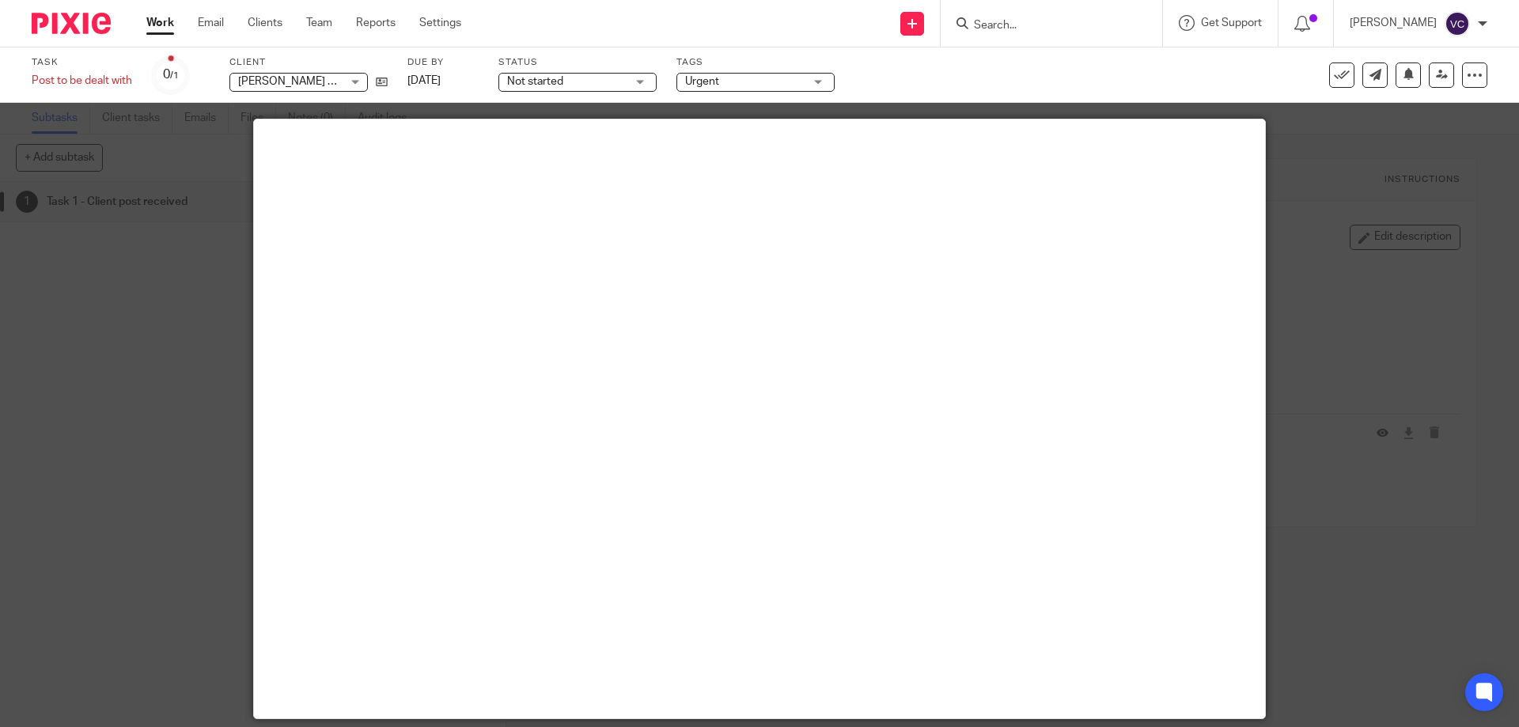
click at [1331, 60] on div "Task Post to be dealt with Save Post to be dealt with 0 /1 Client [PERSON_NAME]…" at bounding box center [760, 75] width 1456 height 38
click at [1334, 72] on icon at bounding box center [1342, 75] width 16 height 16
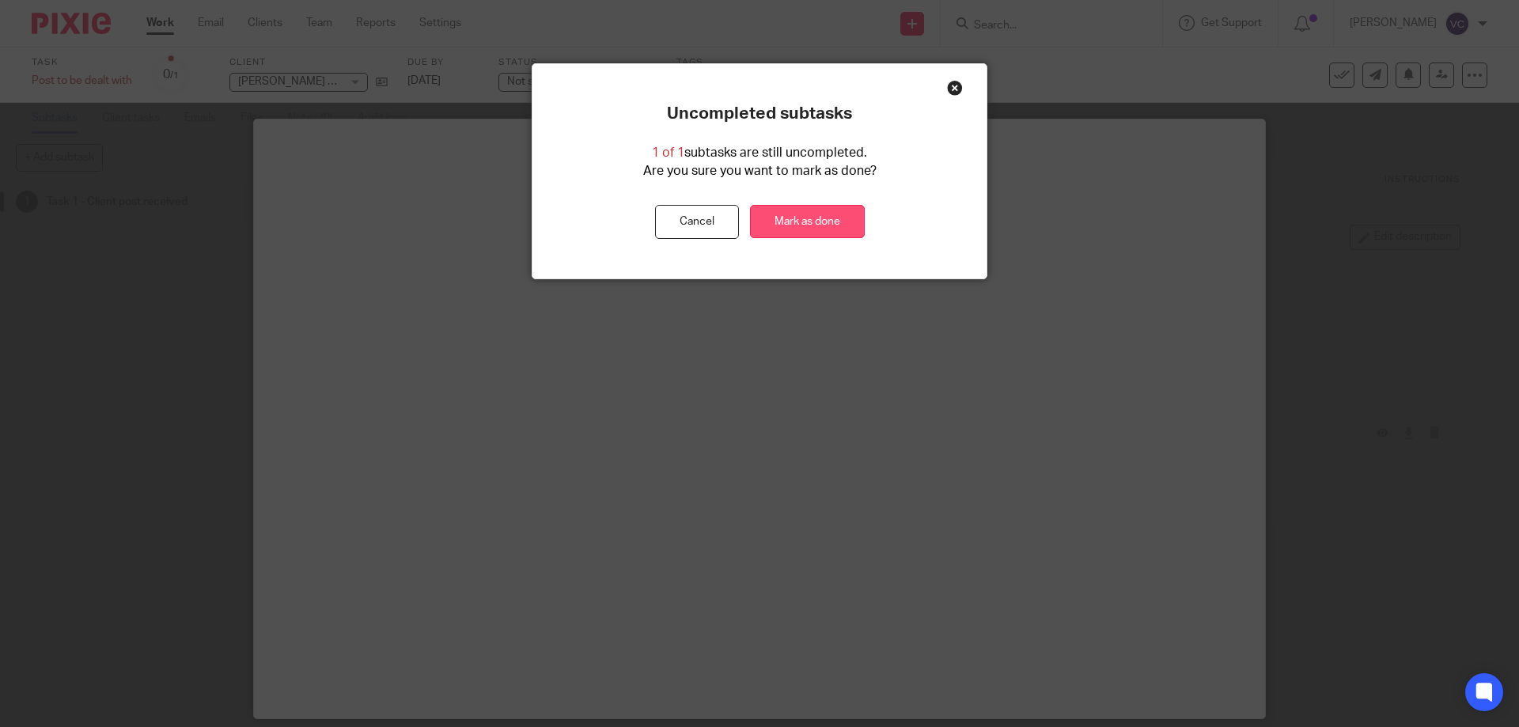
click at [833, 221] on link "Mark as done" at bounding box center [807, 222] width 115 height 34
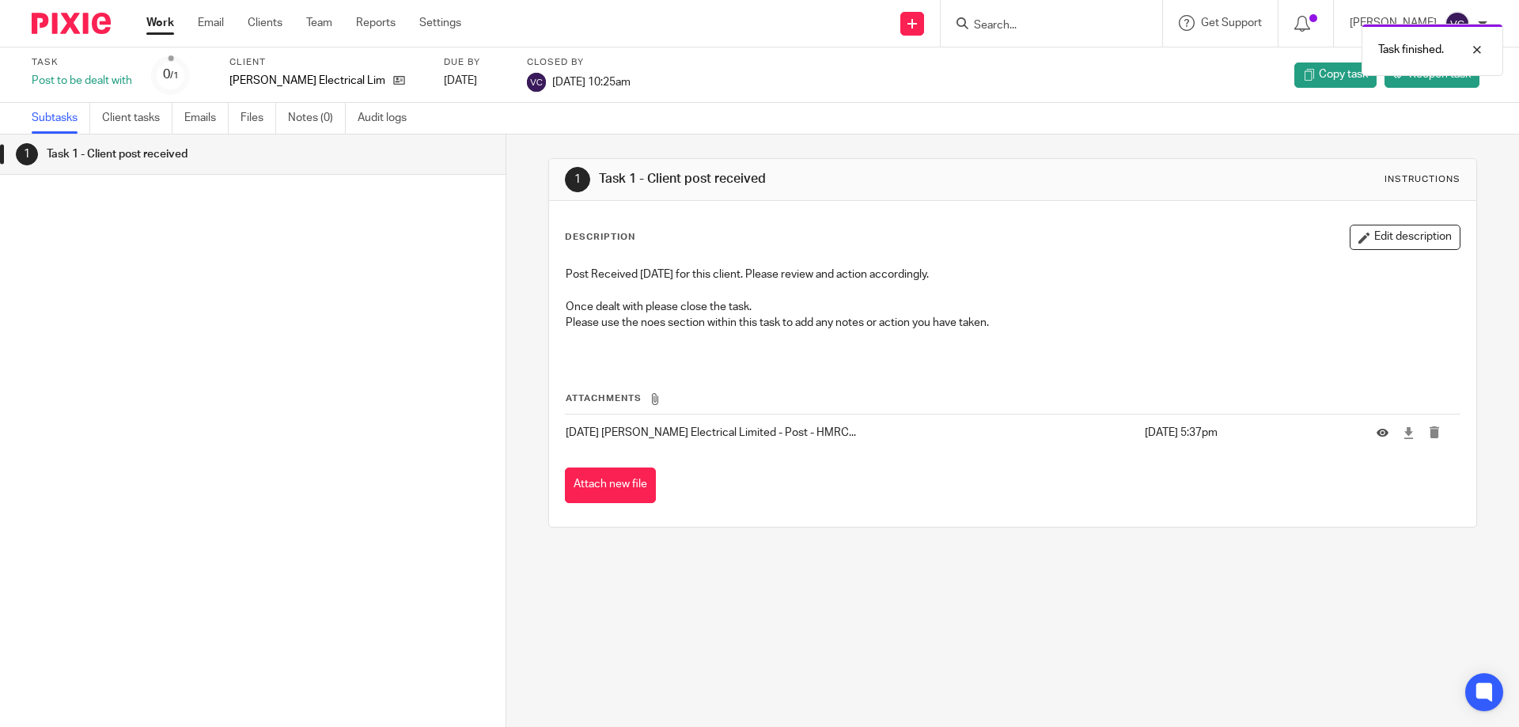
click at [177, 13] on div "Work Email Clients Team Reports Settings Work Email Clients Team Reports Settin…" at bounding box center [308, 23] width 354 height 47
click at [172, 21] on link "Work" at bounding box center [160, 23] width 28 height 16
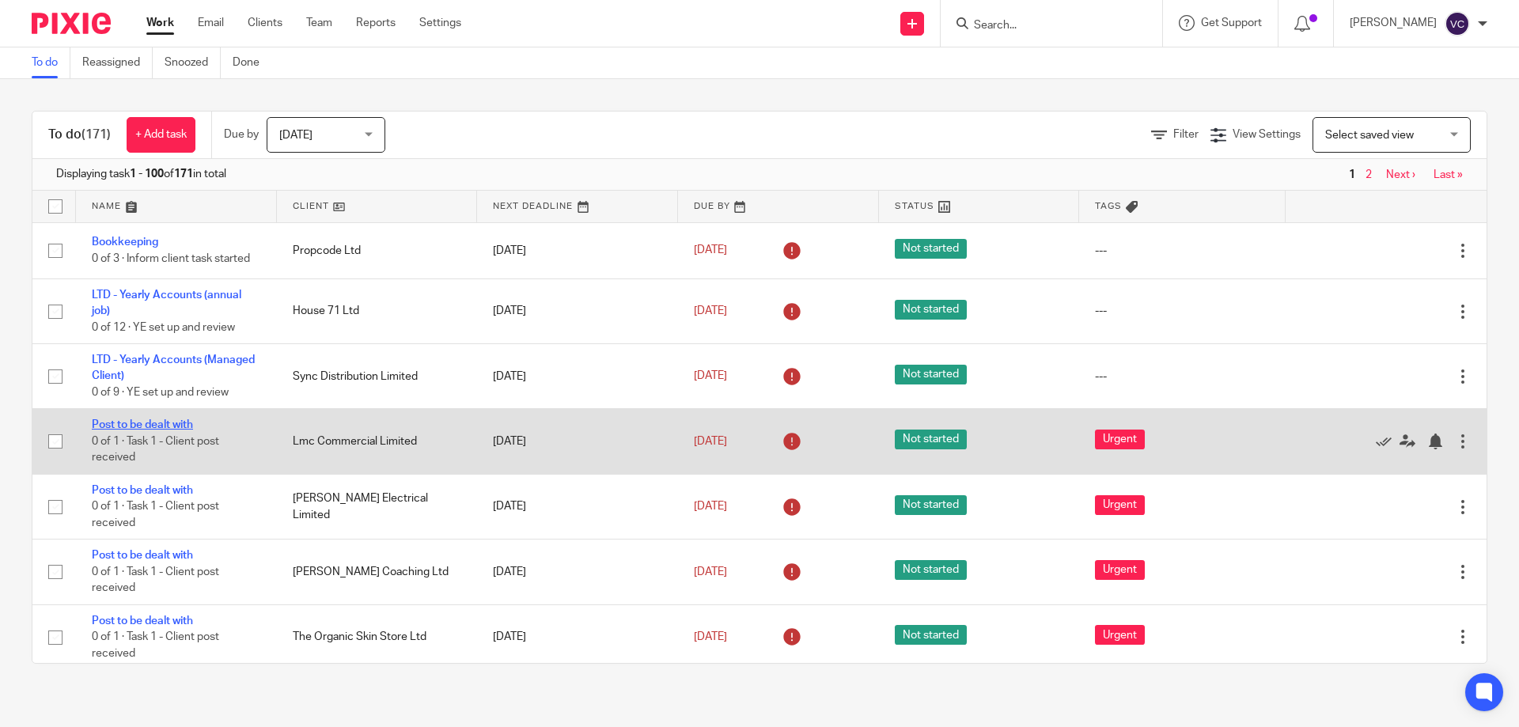
click at [127, 421] on link "Post to be dealt with" at bounding box center [142, 424] width 101 height 11
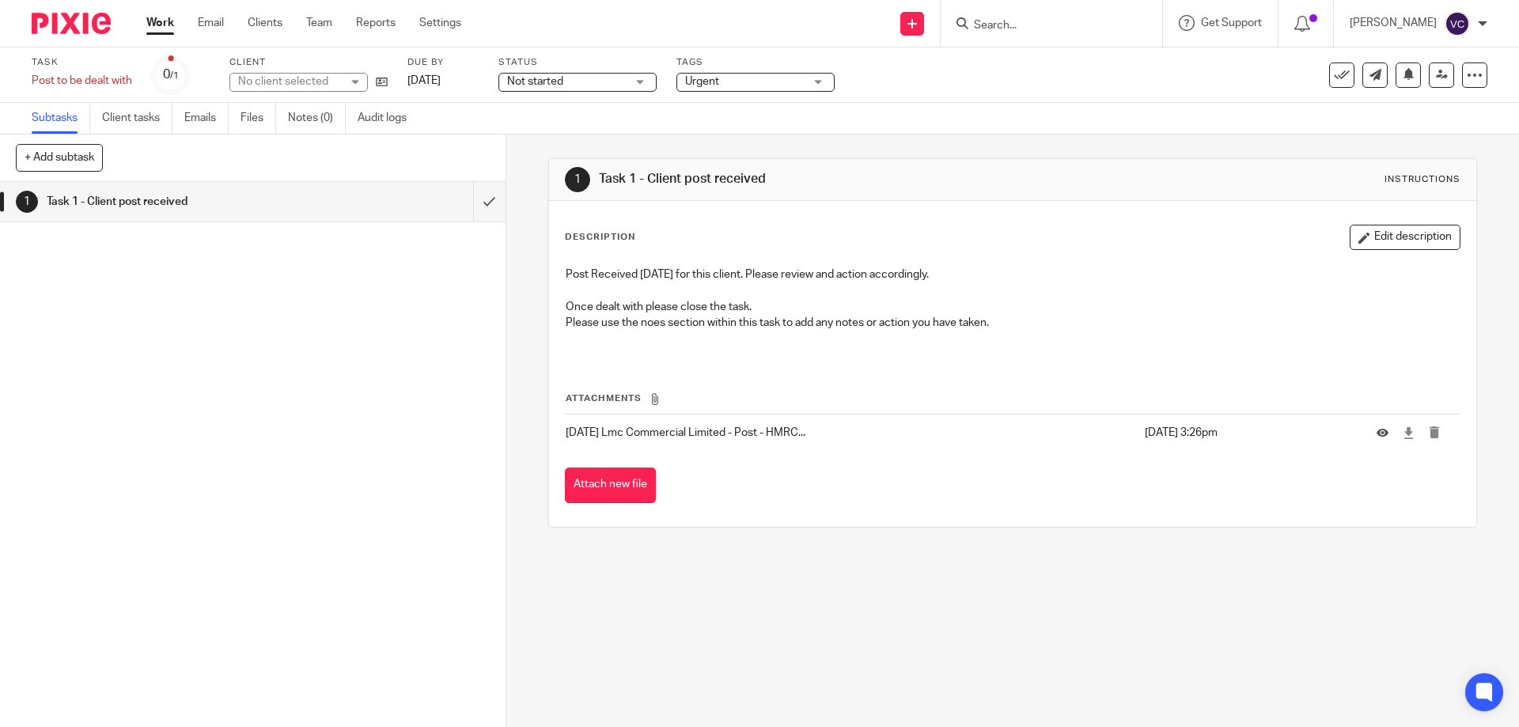
click at [1376, 430] on icon at bounding box center [1382, 433] width 12 height 12
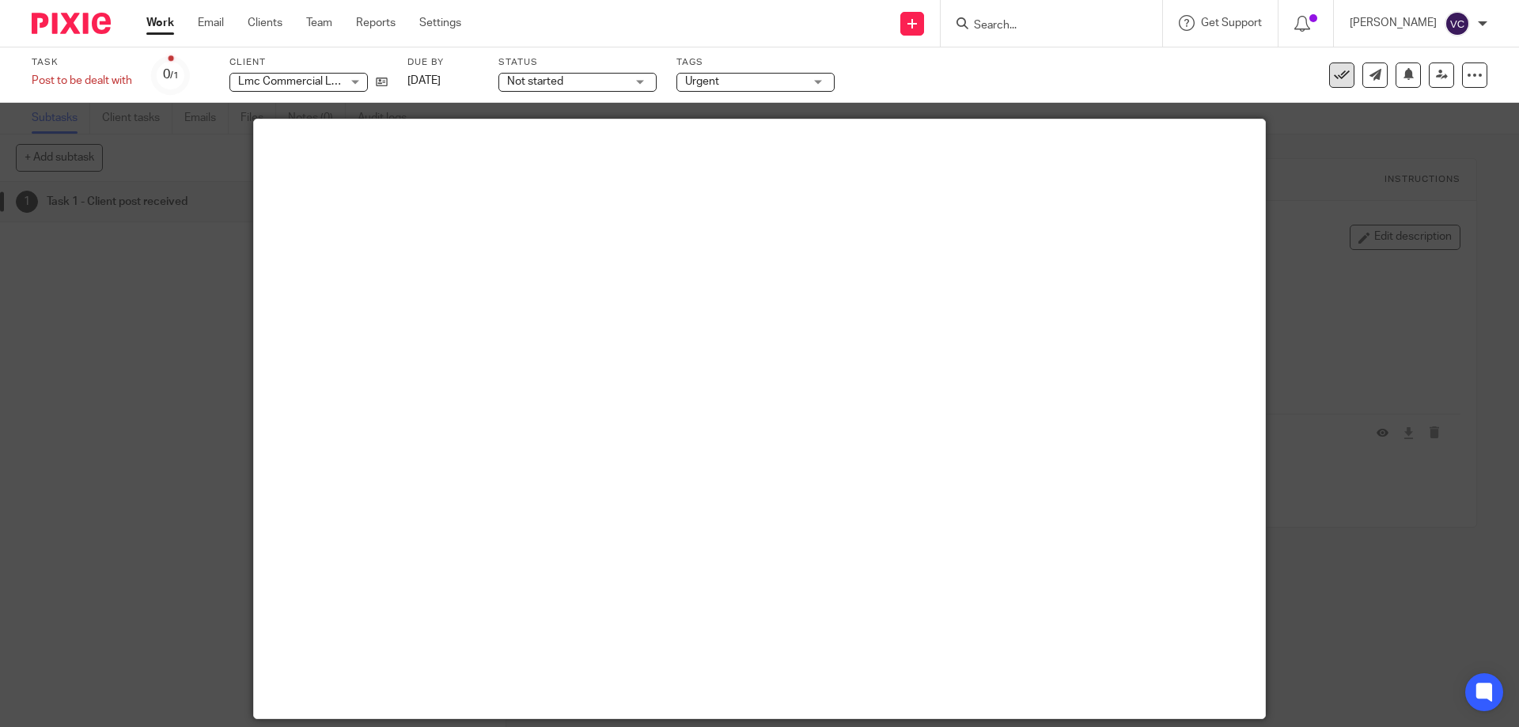
click at [1334, 81] on icon at bounding box center [1342, 75] width 16 height 16
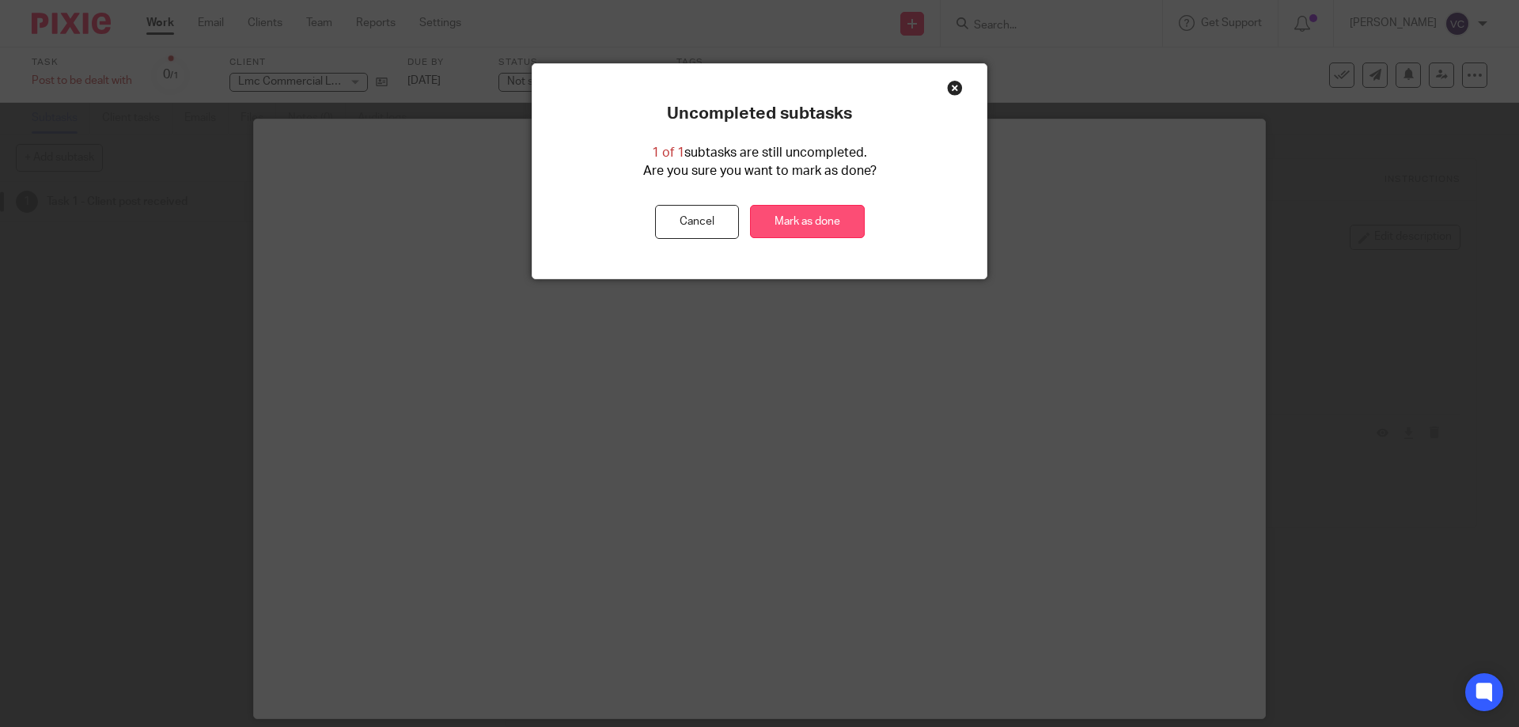
click at [840, 218] on link "Mark as done" at bounding box center [807, 222] width 115 height 34
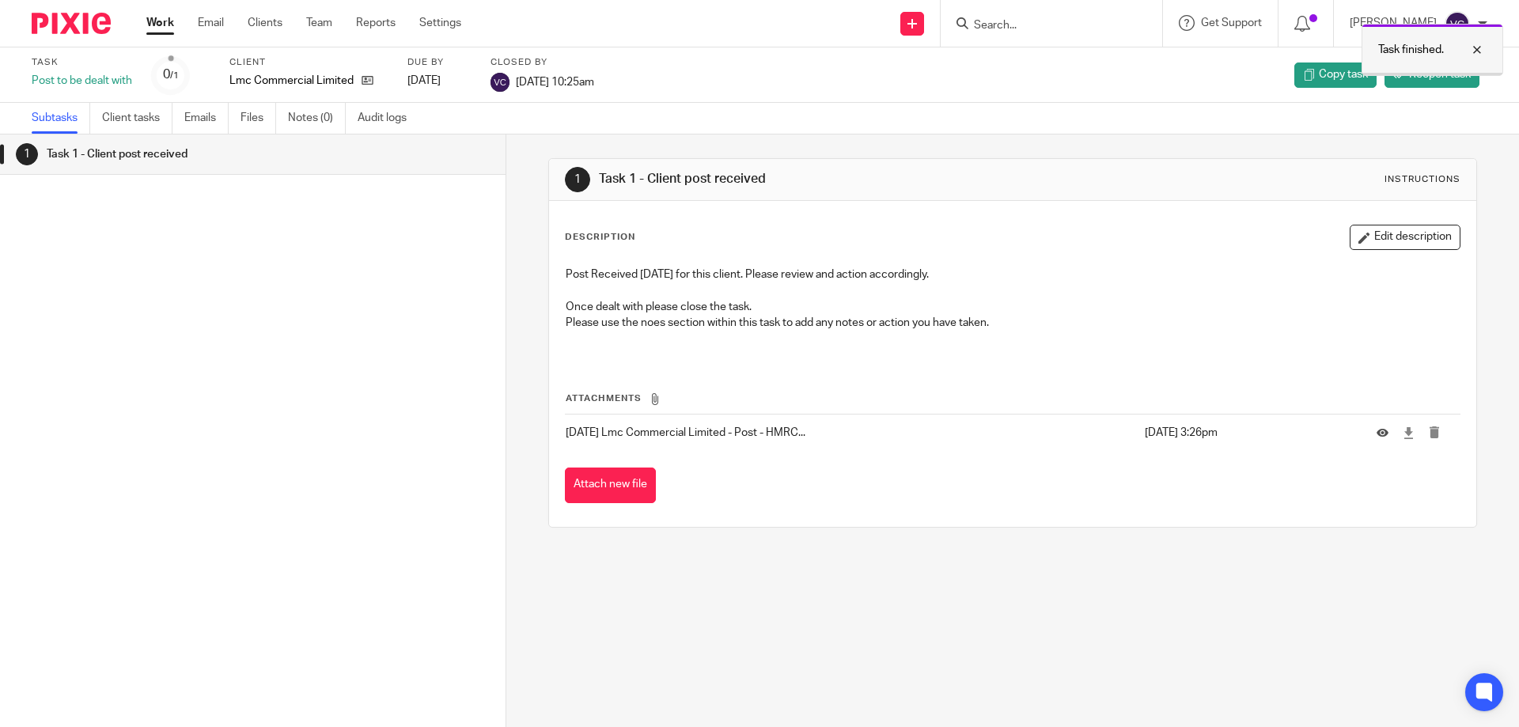
drag, startPoint x: 1477, startPoint y: 50, endPoint x: 1470, endPoint y: 65, distance: 16.6
click at [1475, 50] on div at bounding box center [1465, 49] width 43 height 19
click at [1376, 433] on icon at bounding box center [1382, 433] width 12 height 12
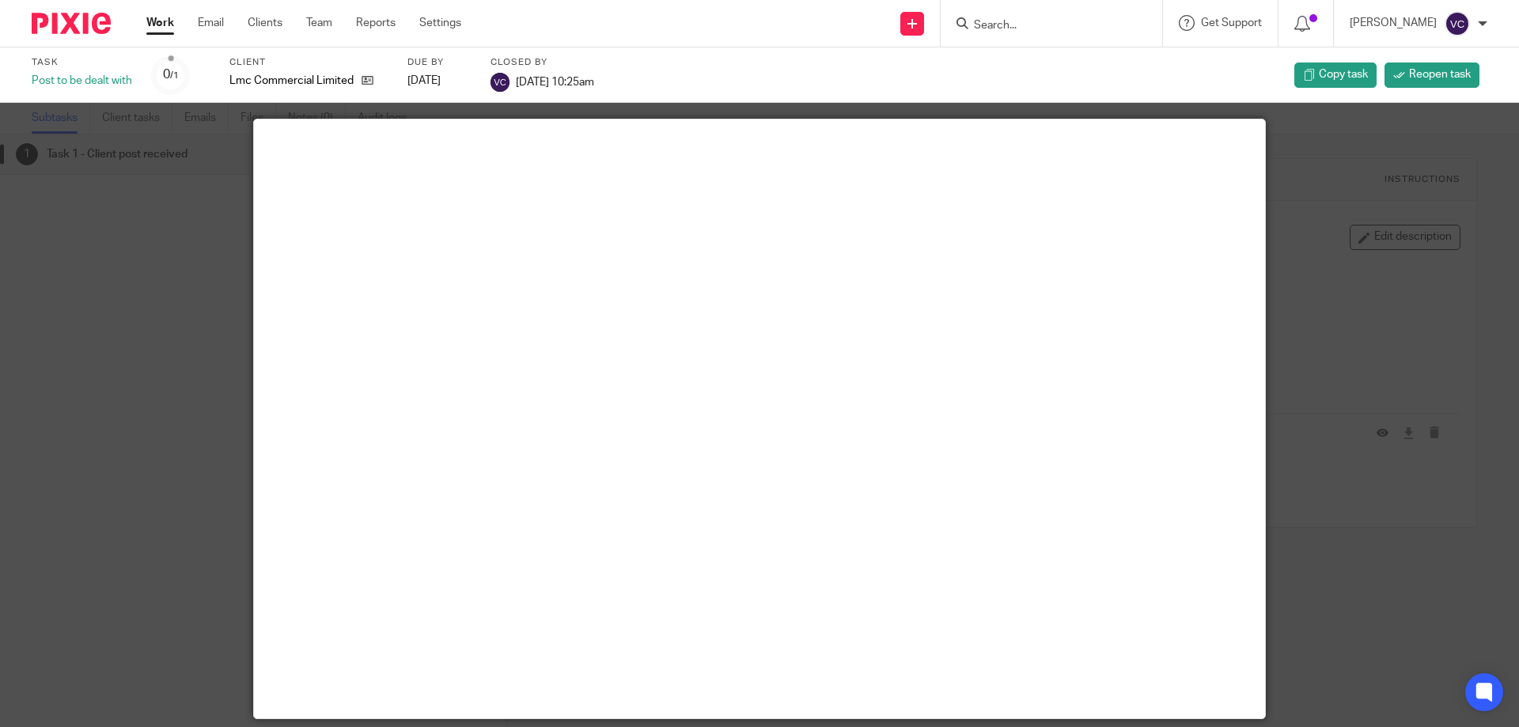
click at [157, 27] on link "Work" at bounding box center [160, 23] width 28 height 16
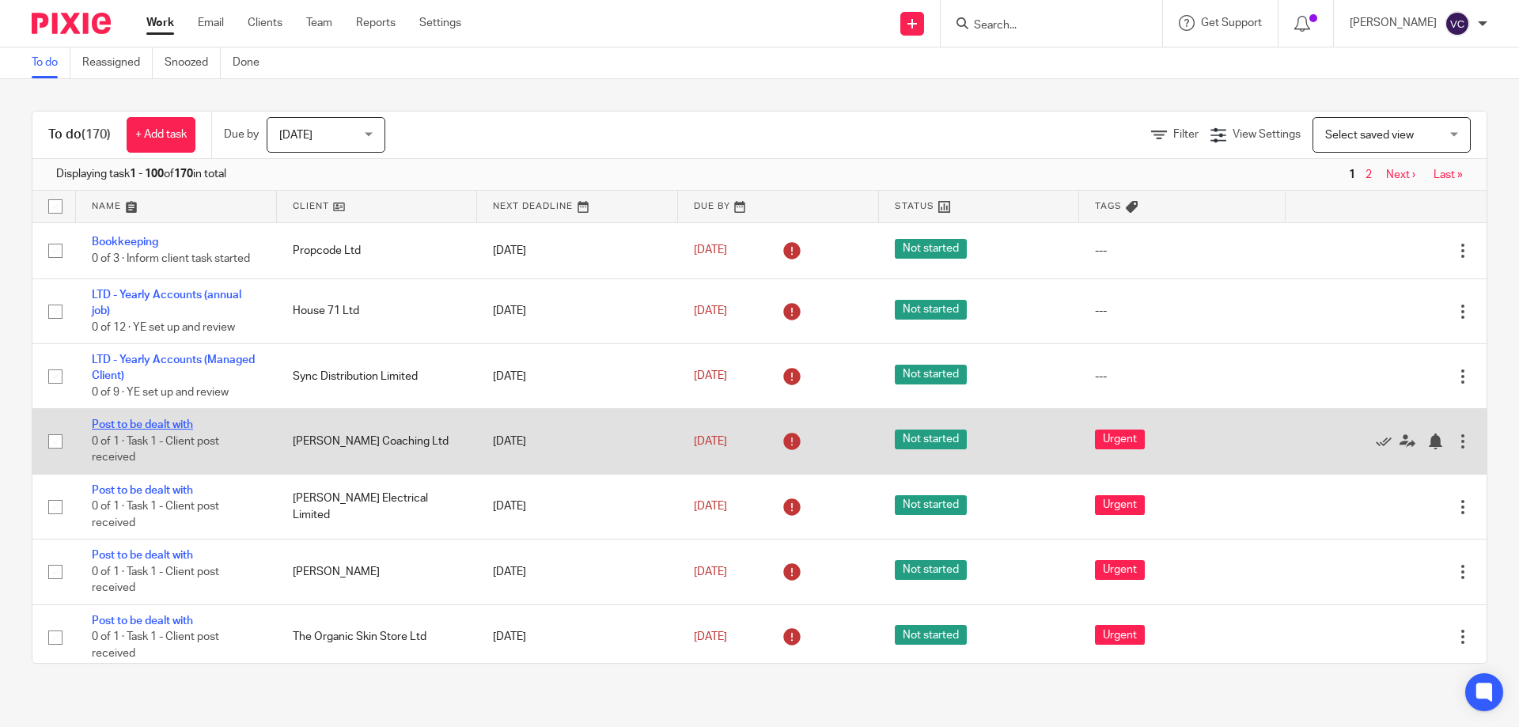
click at [182, 424] on link "Post to be dealt with" at bounding box center [142, 424] width 101 height 11
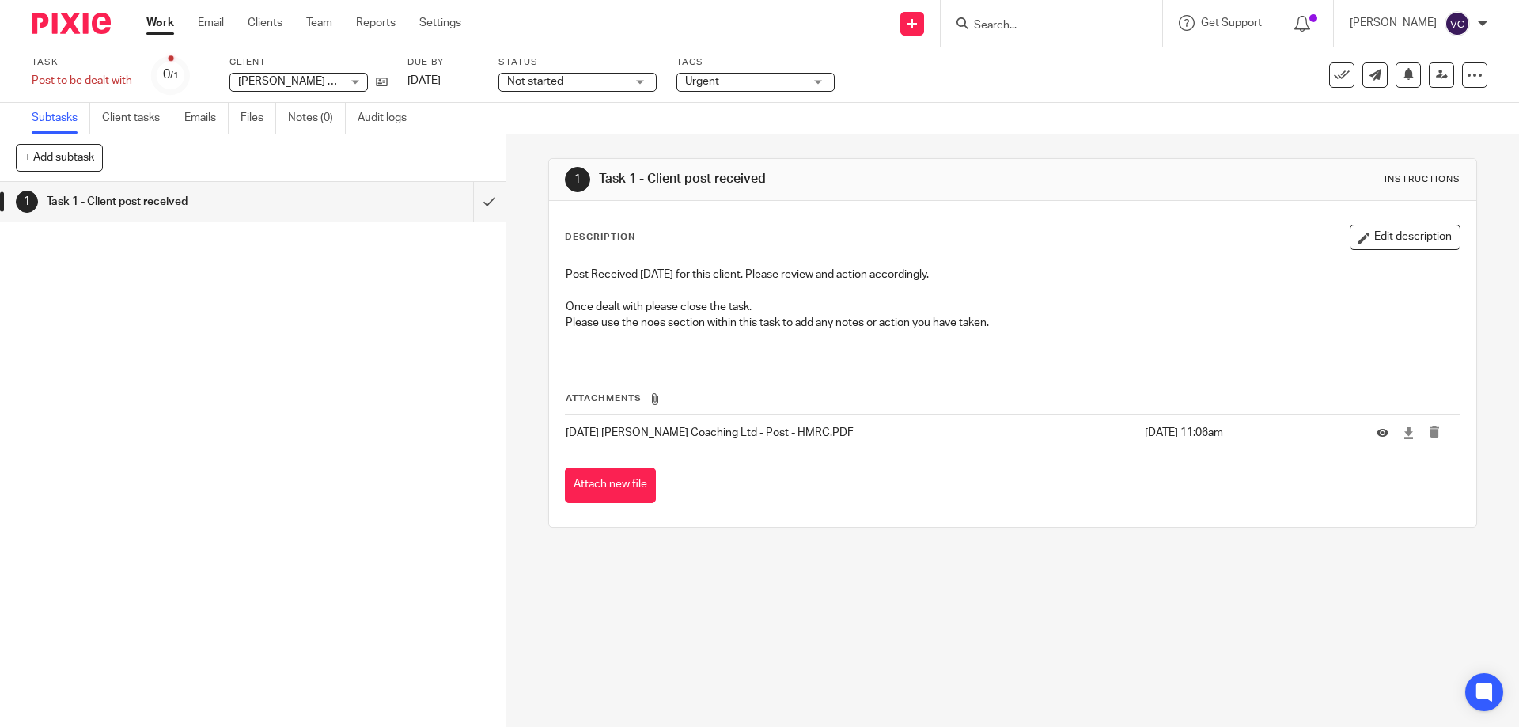
click at [1376, 441] on div at bounding box center [1388, 433] width 24 height 16
click at [1376, 440] on div at bounding box center [1388, 433] width 24 height 16
click at [1376, 439] on div at bounding box center [1388, 433] width 24 height 16
click at [1376, 430] on icon at bounding box center [1382, 433] width 12 height 12
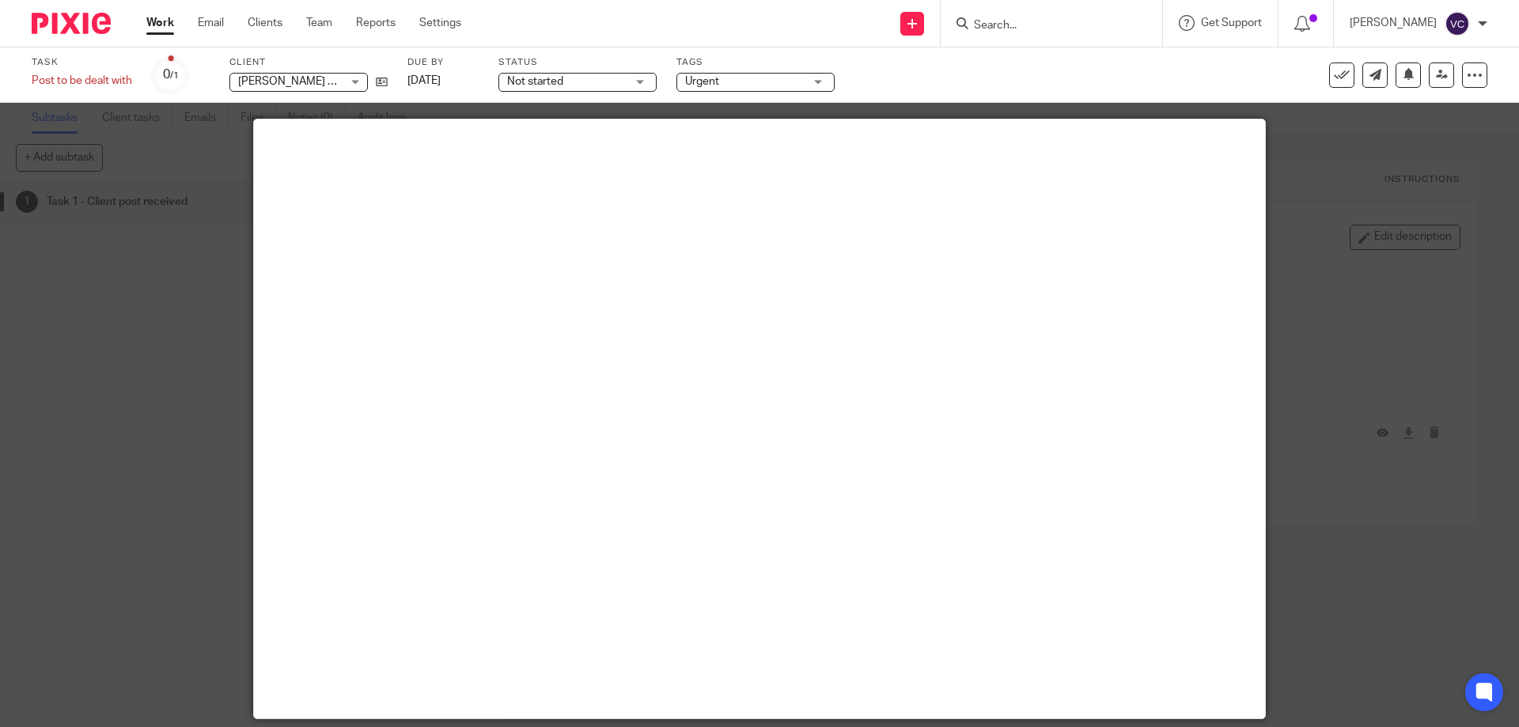
click at [904, 473] on main at bounding box center [759, 418] width 1011 height 599
click at [843, 336] on main at bounding box center [759, 418] width 1011 height 599
click at [813, 266] on main at bounding box center [759, 418] width 1011 height 599
drag, startPoint x: 803, startPoint y: 269, endPoint x: 690, endPoint y: 280, distance: 113.7
click at [774, 263] on main at bounding box center [759, 418] width 1011 height 599
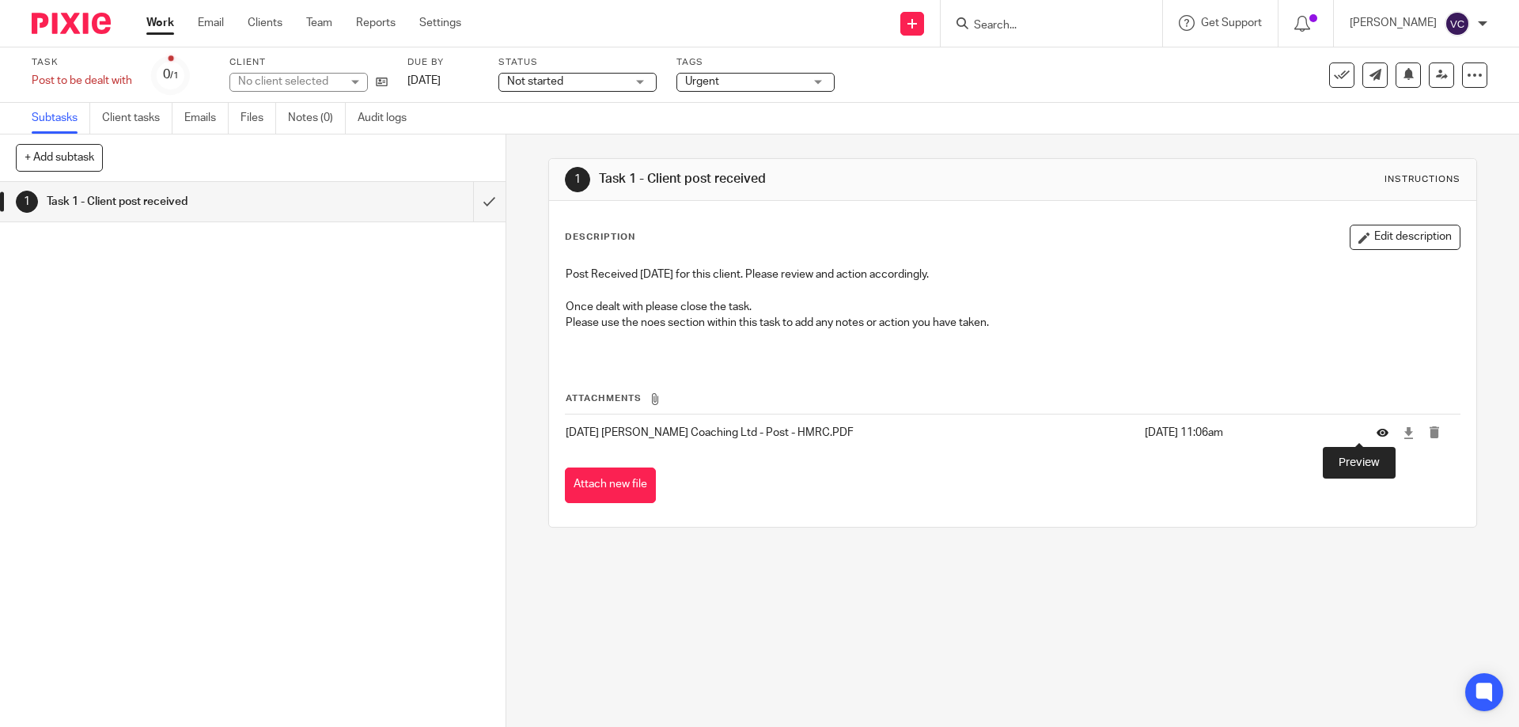
click at [1376, 428] on icon at bounding box center [1382, 433] width 12 height 12
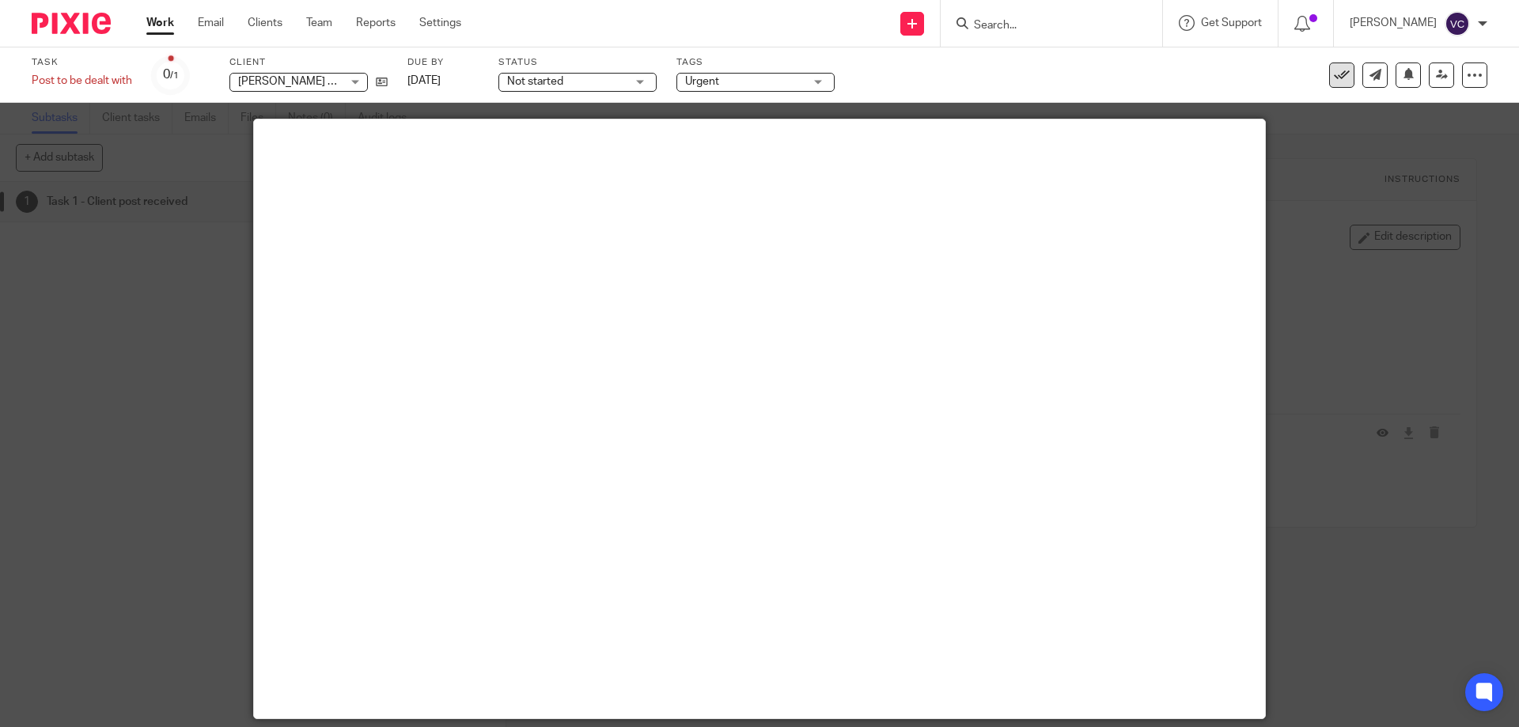
click at [1334, 68] on icon at bounding box center [1342, 75] width 16 height 16
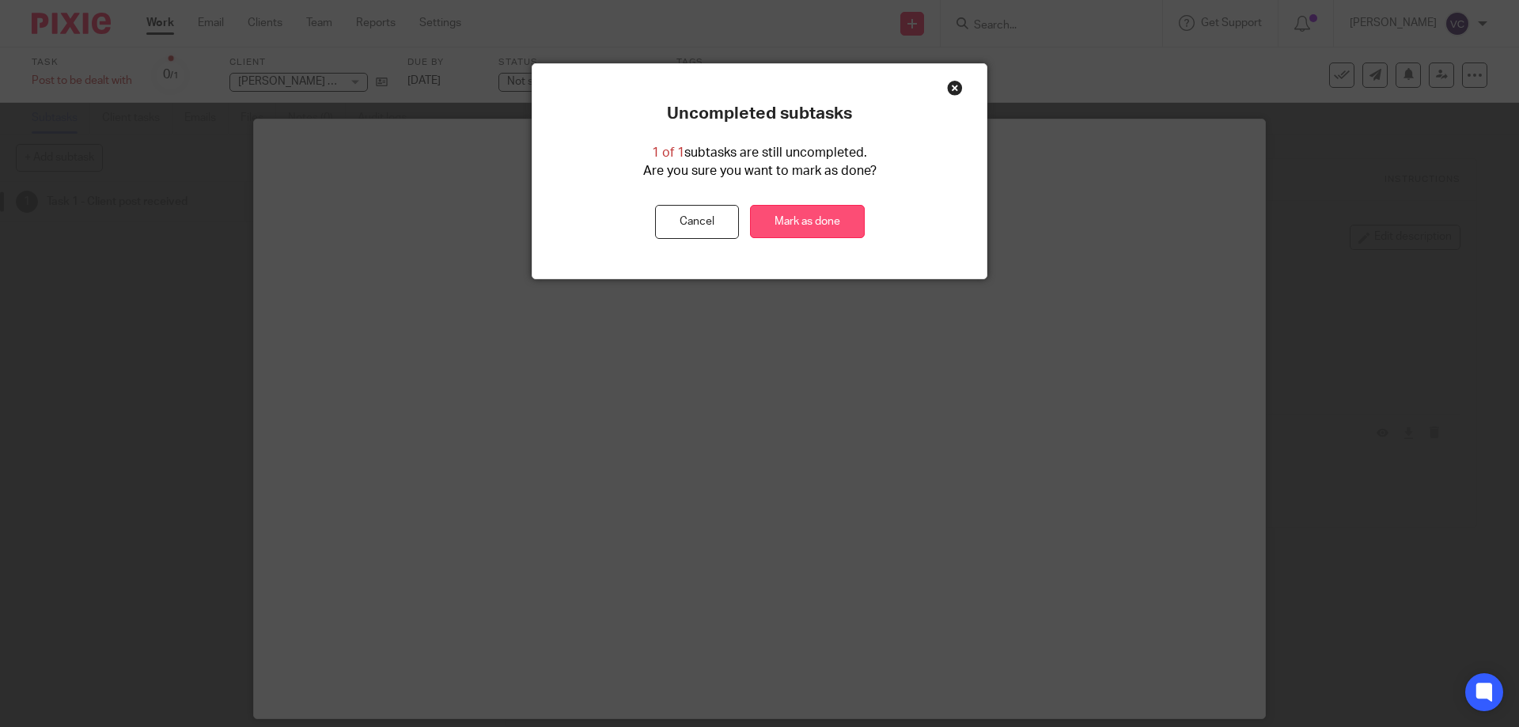
click at [831, 207] on link "Mark as done" at bounding box center [807, 222] width 115 height 34
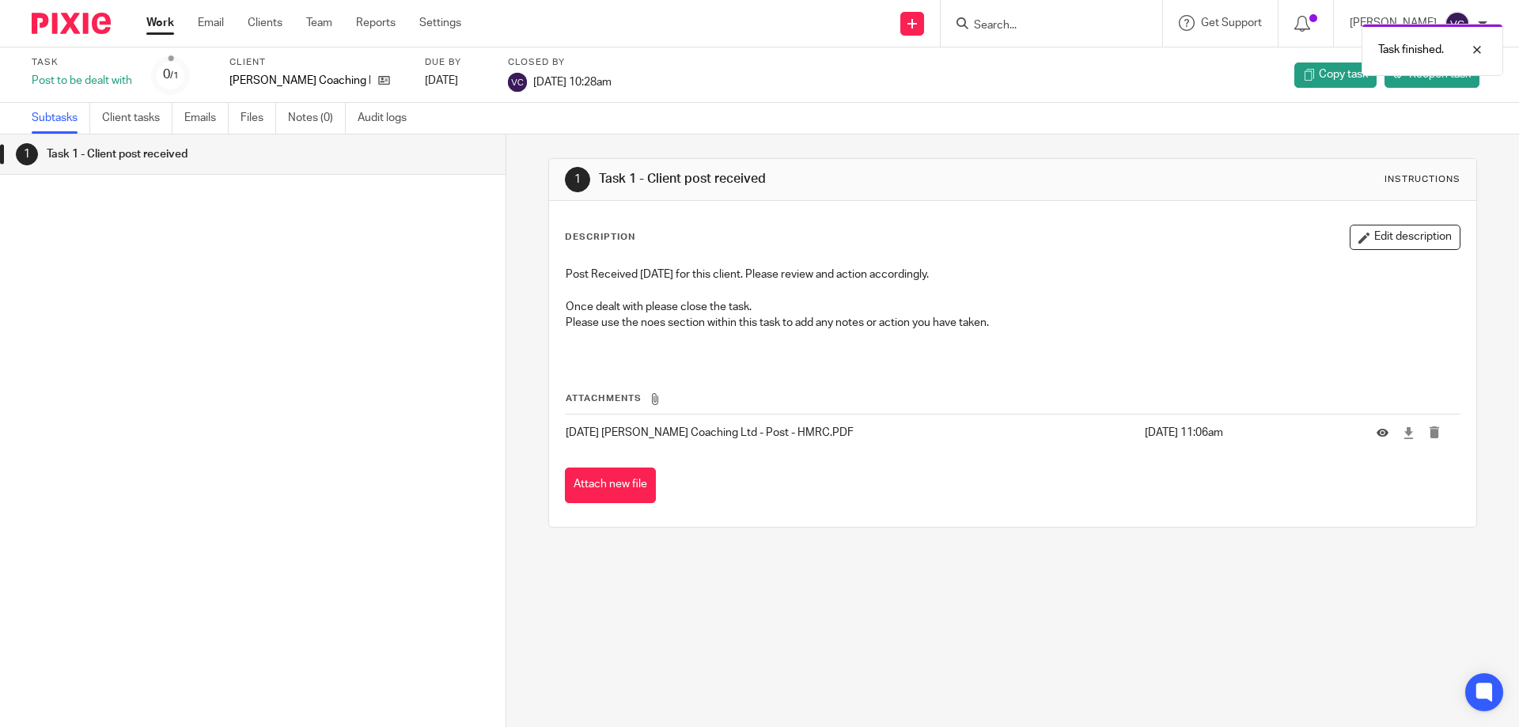
click at [167, 14] on div "Work Email Clients Team Reports Settings Work Email Clients Team Reports Settin…" at bounding box center [308, 23] width 354 height 47
click at [171, 17] on link "Work" at bounding box center [160, 23] width 28 height 16
click at [154, 21] on link "Work" at bounding box center [160, 23] width 28 height 16
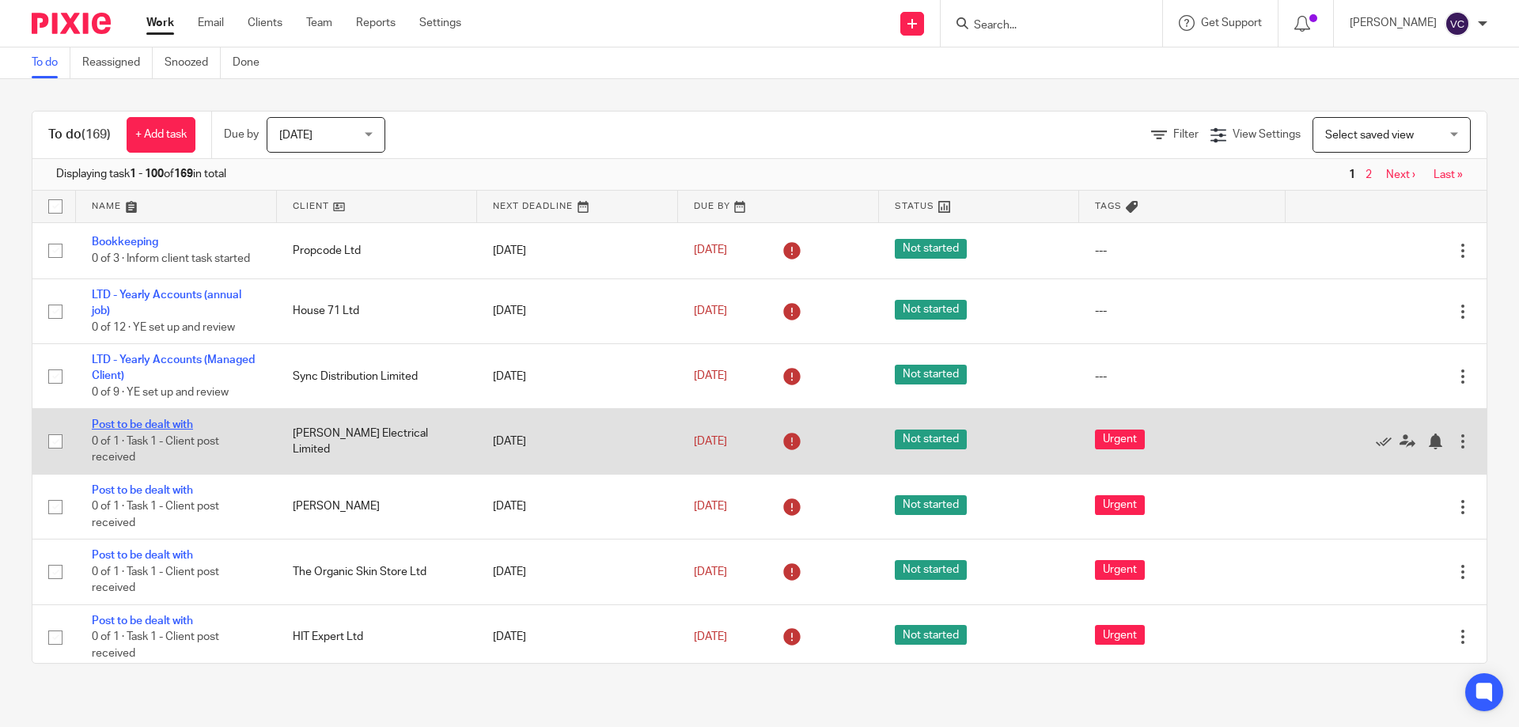
click at [147, 420] on link "Post to be dealt with" at bounding box center [142, 424] width 101 height 11
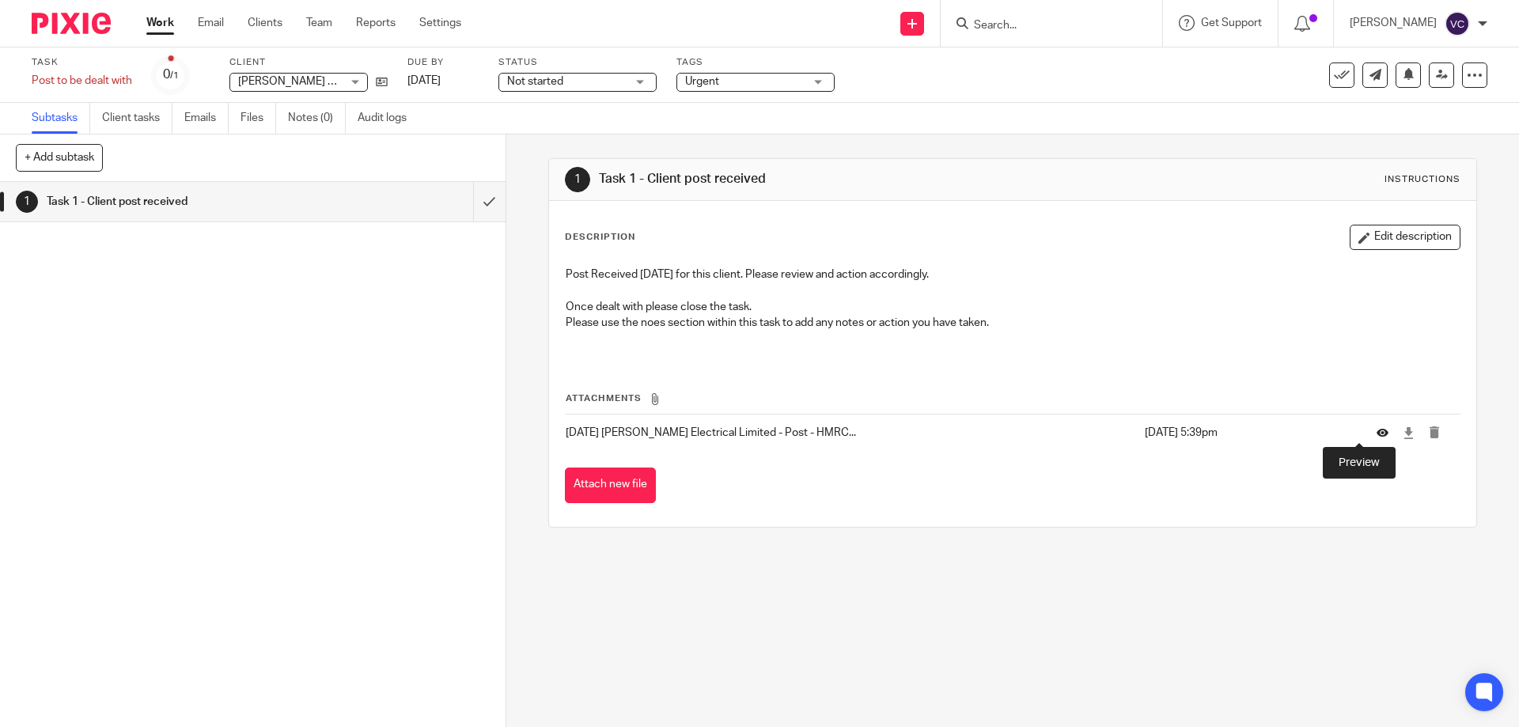
click at [1376, 435] on icon at bounding box center [1382, 433] width 12 height 12
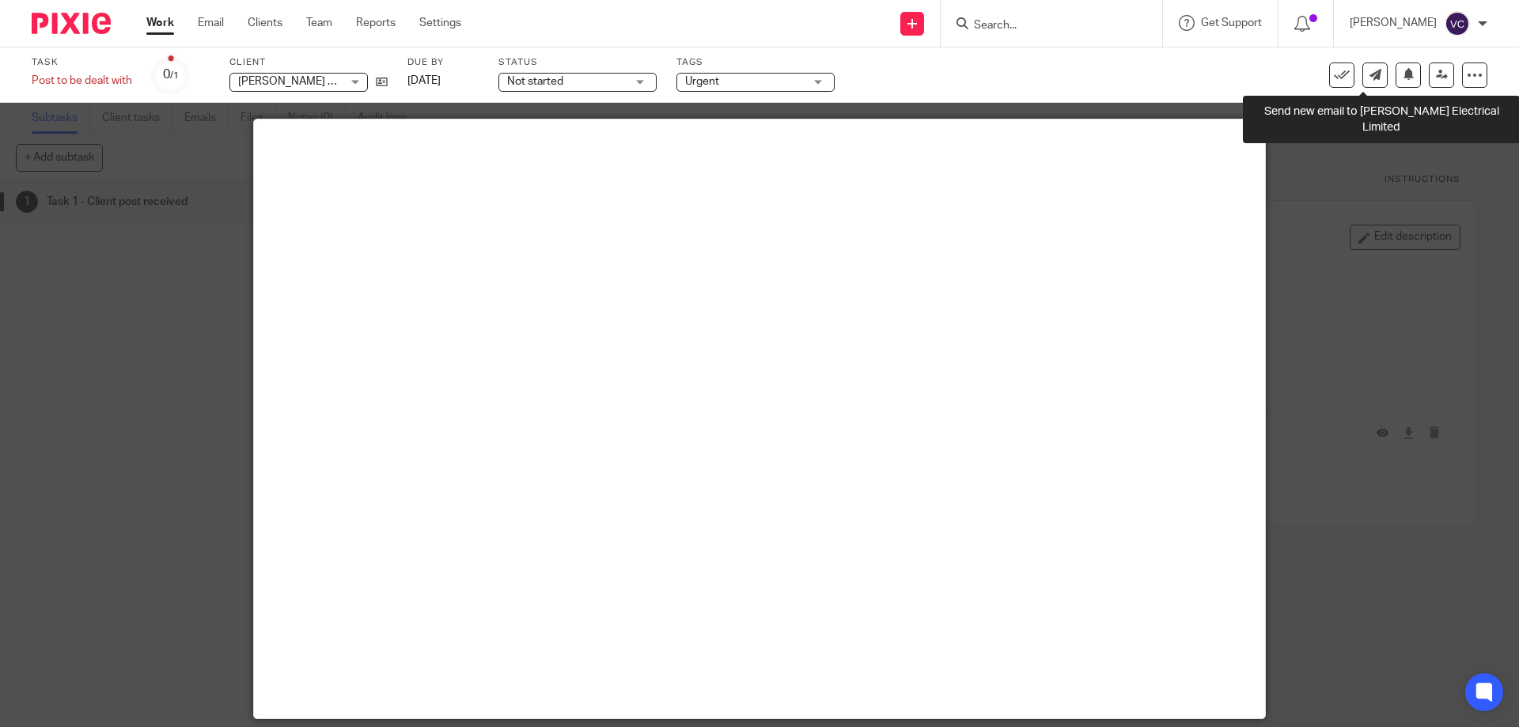
click at [1348, 72] on div "See template in use Advanced task editor Copy task Make recurring [GEOGRAPHIC_D…" at bounding box center [1408, 74] width 158 height 25
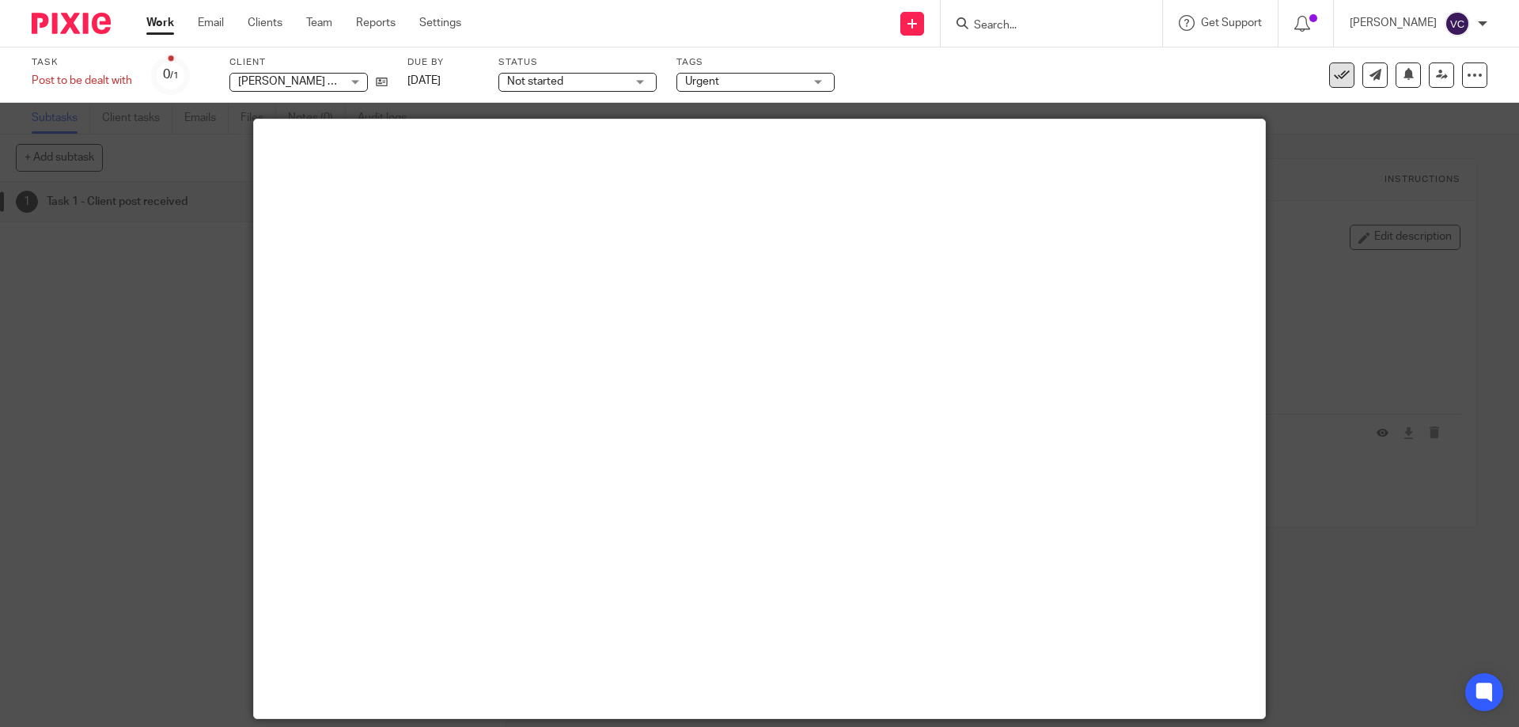
click at [1337, 72] on icon at bounding box center [1342, 75] width 16 height 16
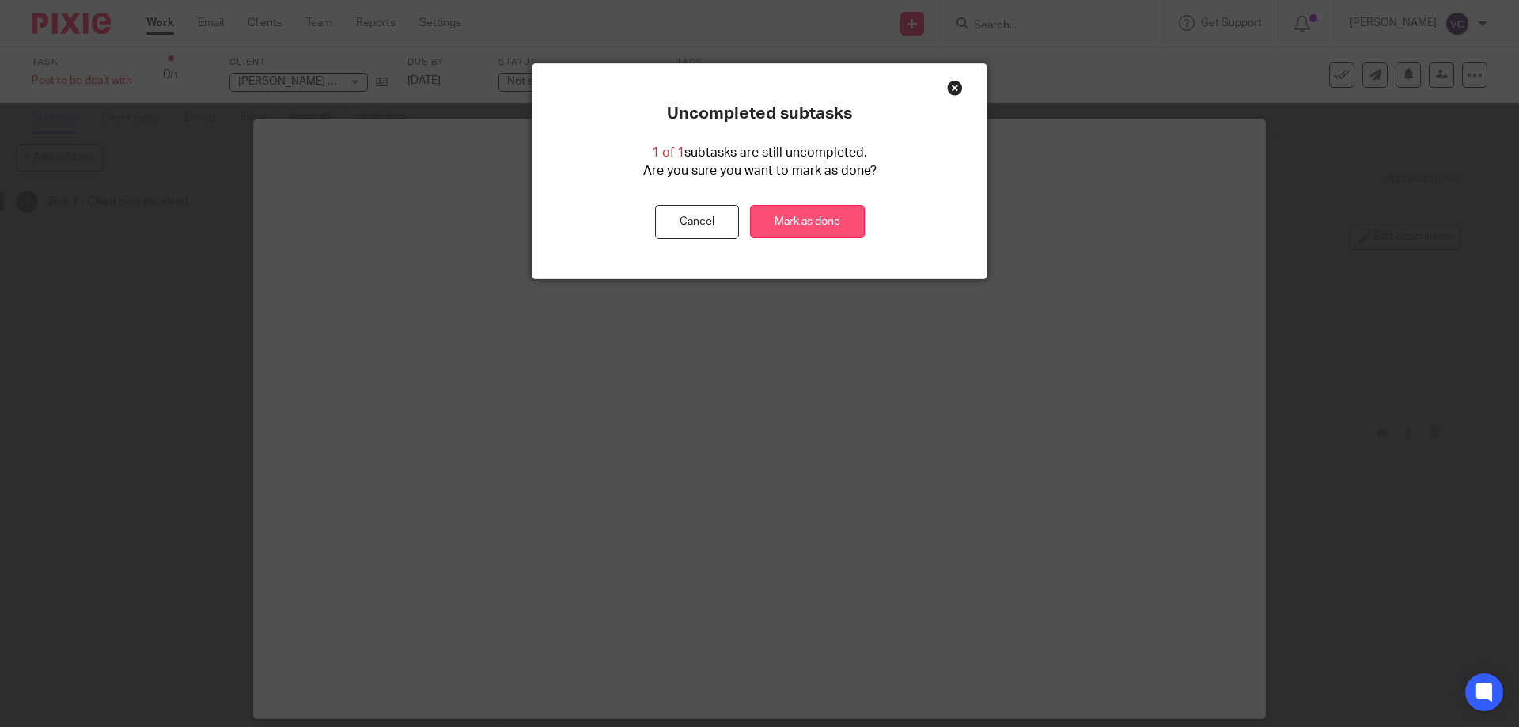
click at [802, 229] on link "Mark as done" at bounding box center [807, 222] width 115 height 34
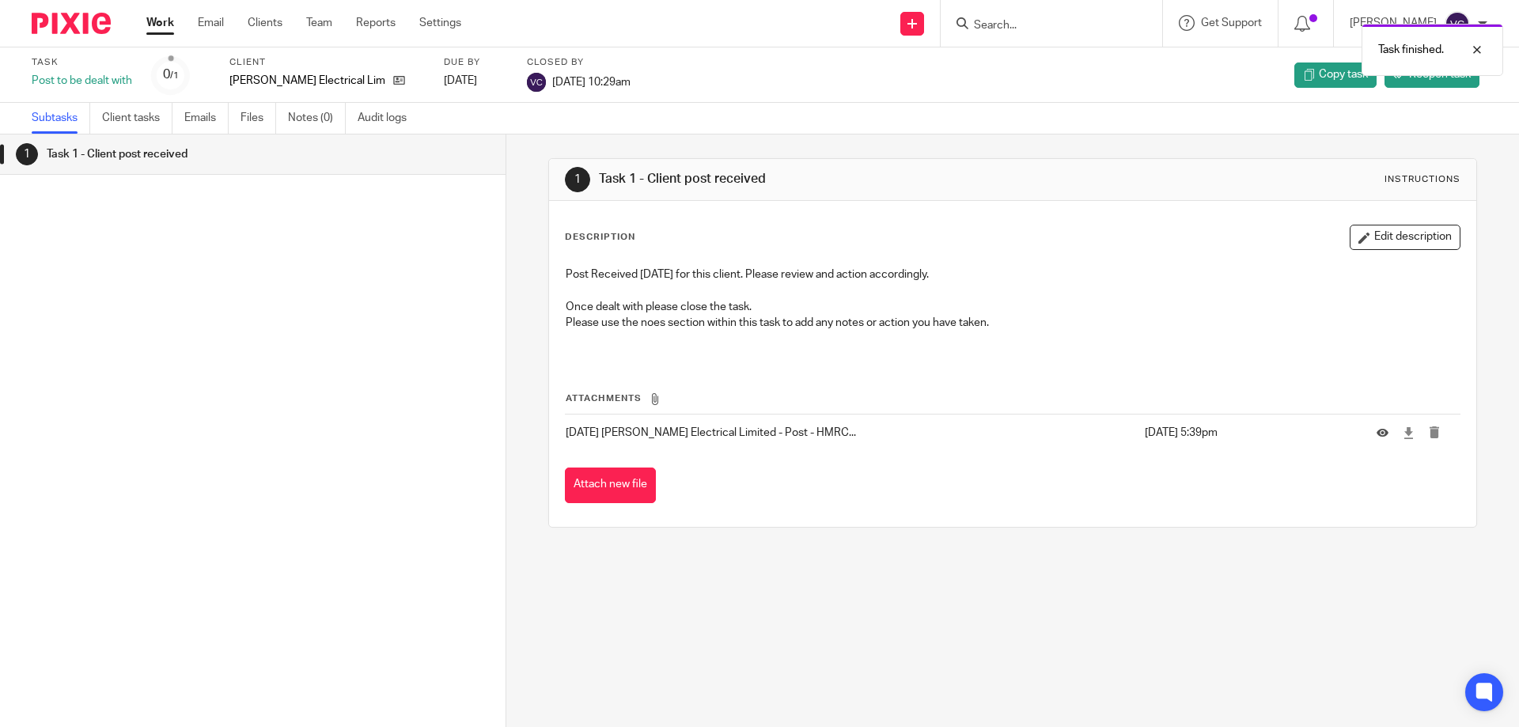
click at [157, 24] on link "Work" at bounding box center [160, 23] width 28 height 16
